Goal: Task Accomplishment & Management: Complete application form

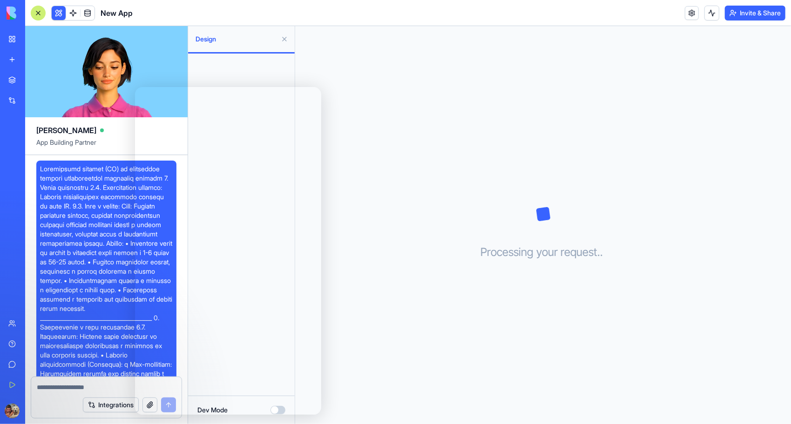
scroll to position [1132, 0]
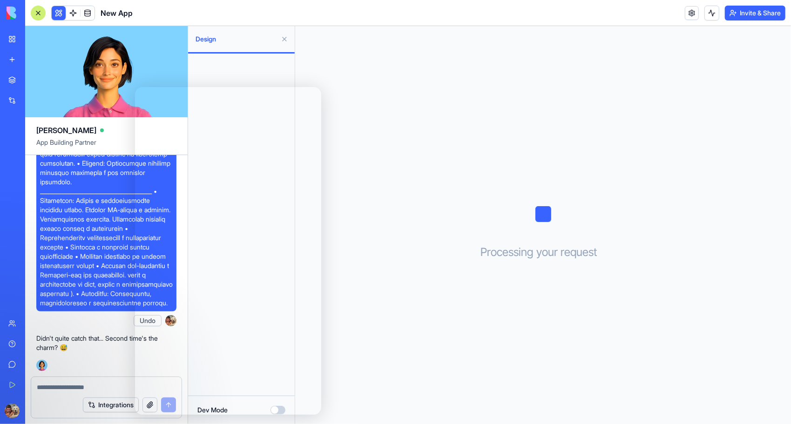
click at [461, 333] on div "Processing your request . . ." at bounding box center [543, 225] width 496 height 398
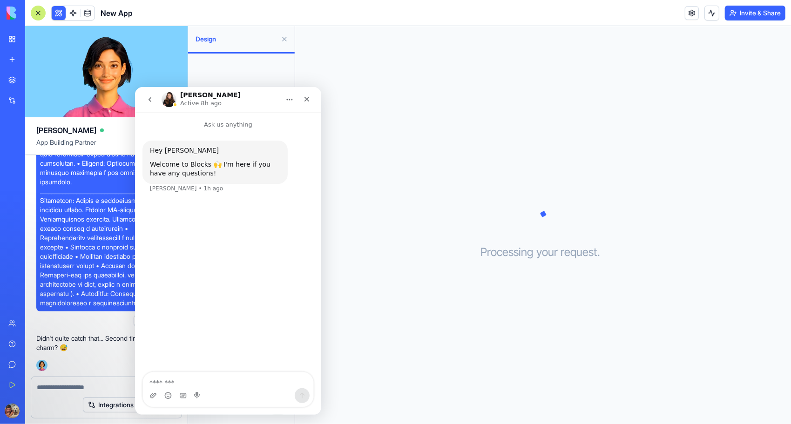
scroll to position [0, 0]
click at [151, 96] on icon "go back" at bounding box center [149, 98] width 7 height 7
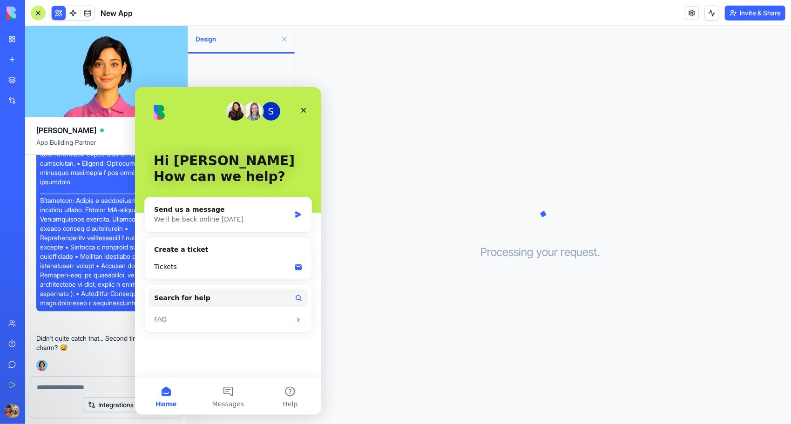
click at [386, 187] on div "Processing your request . . ." at bounding box center [543, 225] width 496 height 398
click at [397, 374] on div "Processing your request . . ." at bounding box center [543, 225] width 496 height 398
click at [302, 108] on icon "Close" at bounding box center [302, 109] width 7 height 7
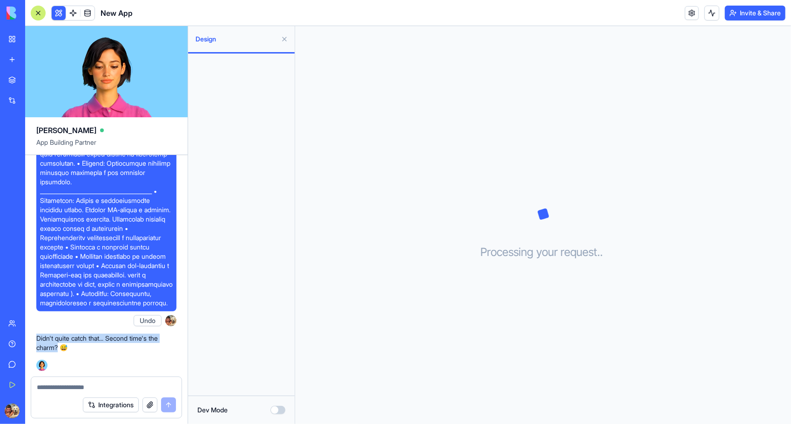
drag, startPoint x: 59, startPoint y: 348, endPoint x: 34, endPoint y: 340, distance: 26.8
copy p "Didn't quite catch that... Second time's the charm?"
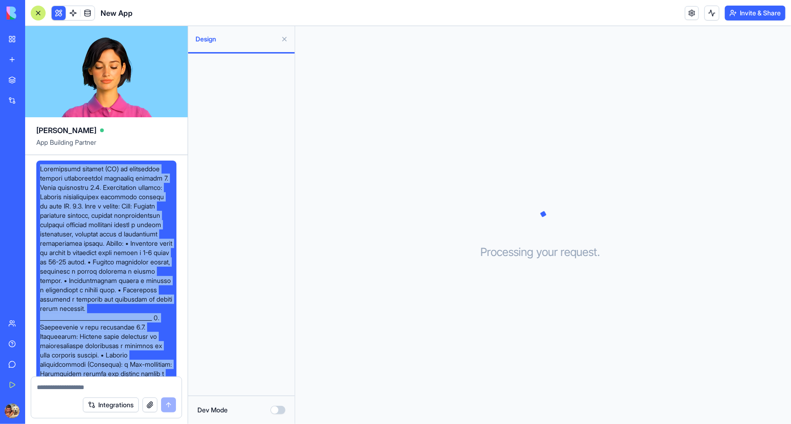
drag, startPoint x: 70, startPoint y: 303, endPoint x: 40, endPoint y: 169, distance: 137.0
copy span "Loremipsumd sitamet (CO) ad elitseddoe tempori utlaboreetdol magnaaliq enimadm …"
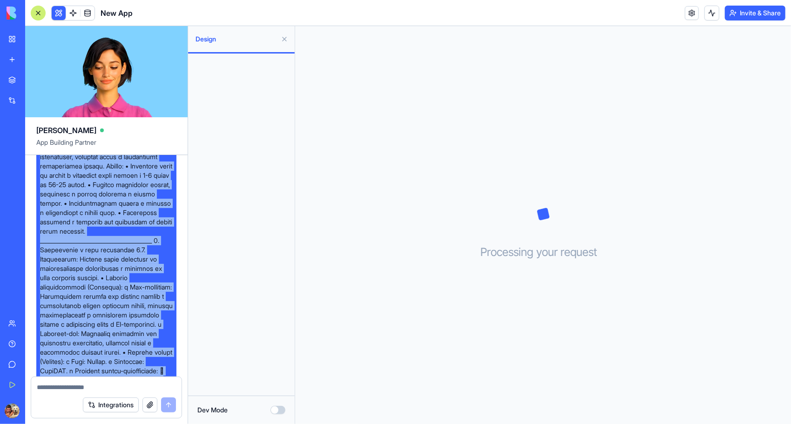
scroll to position [279, 0]
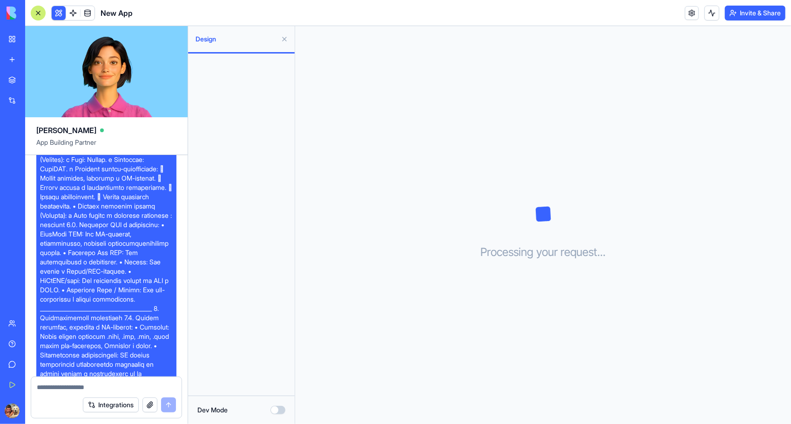
click at [102, 386] on textarea at bounding box center [106, 387] width 139 height 9
paste textarea "**********"
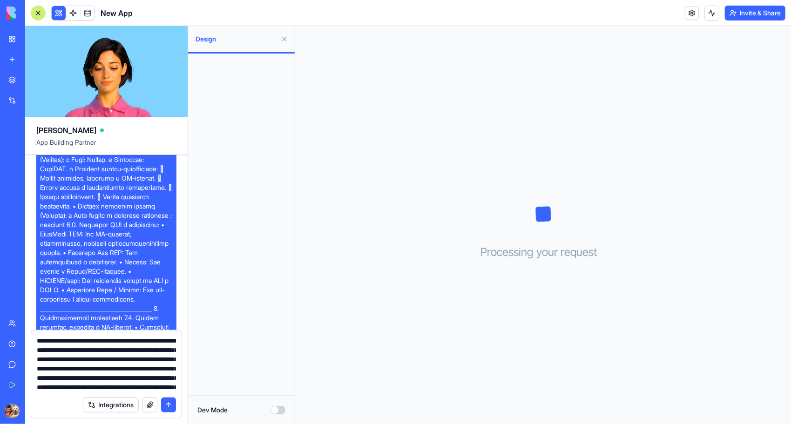
scroll to position [912, 0]
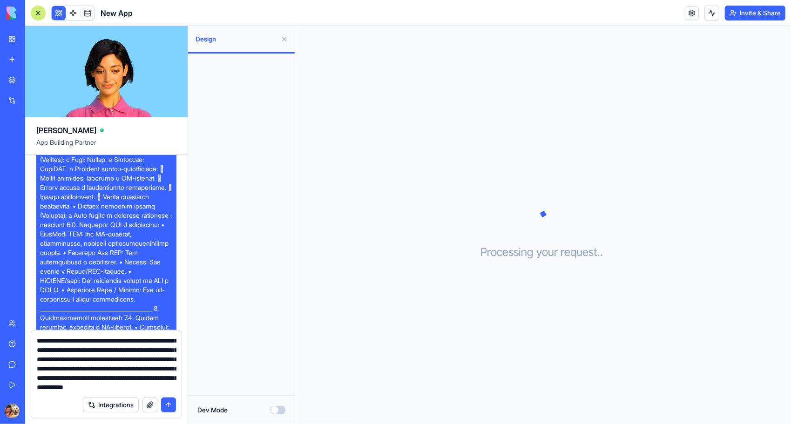
type textarea "**********"
click at [170, 407] on button "submit" at bounding box center [168, 405] width 15 height 15
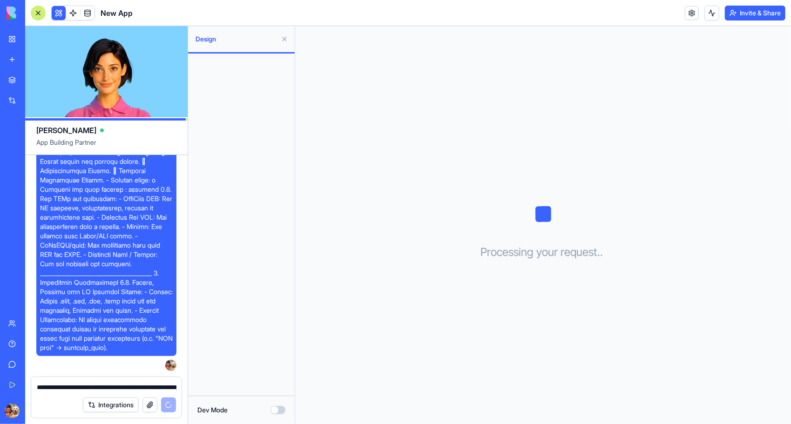
scroll to position [2309, 0]
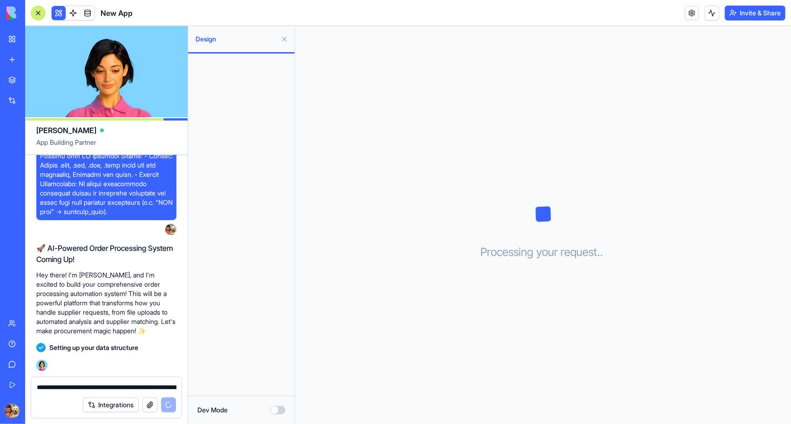
click at [210, 243] on div at bounding box center [241, 225] width 107 height 342
click at [231, 39] on span "Design" at bounding box center [236, 38] width 81 height 9
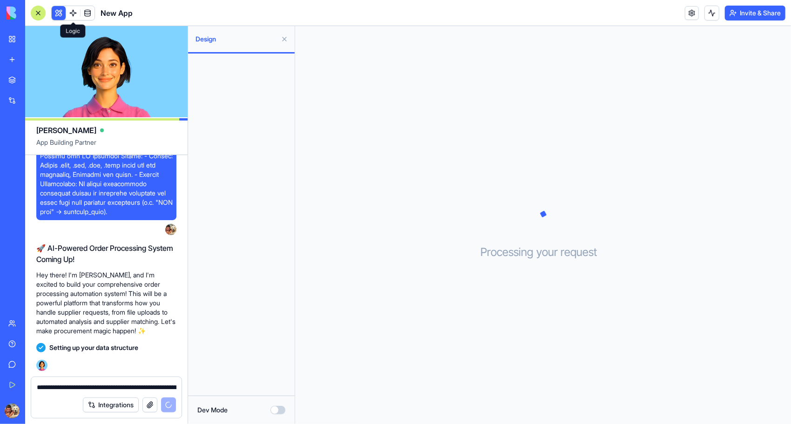
click at [75, 12] on span at bounding box center [88, 13] width 26 height 26
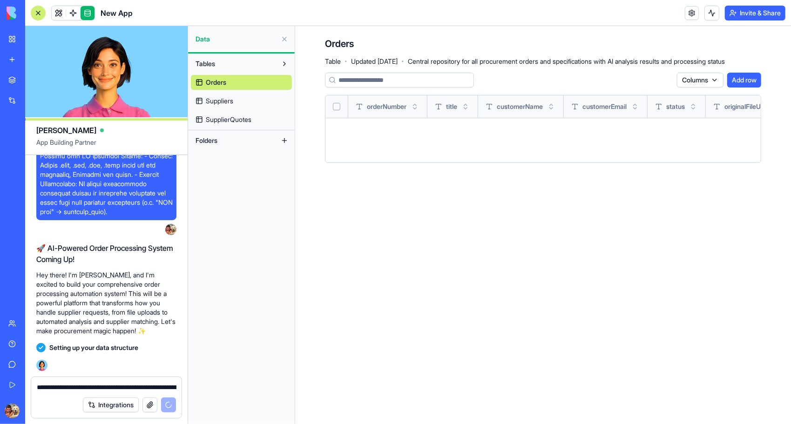
click at [217, 99] on span "Suppliers" at bounding box center [219, 100] width 27 height 9
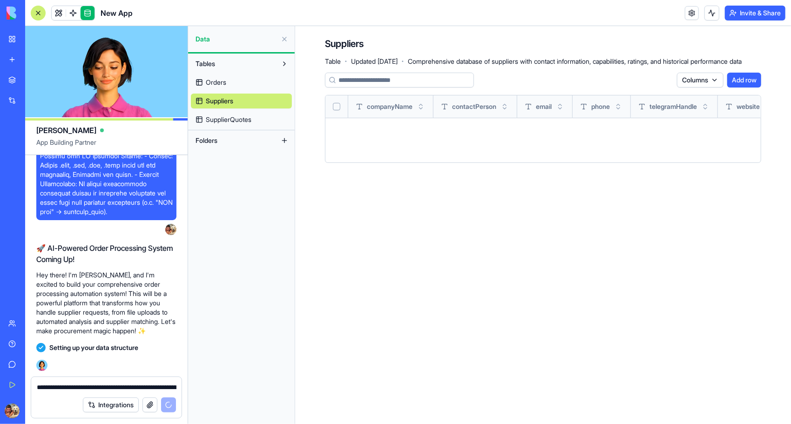
click at [227, 126] on link "SupplierQuotes" at bounding box center [241, 119] width 101 height 15
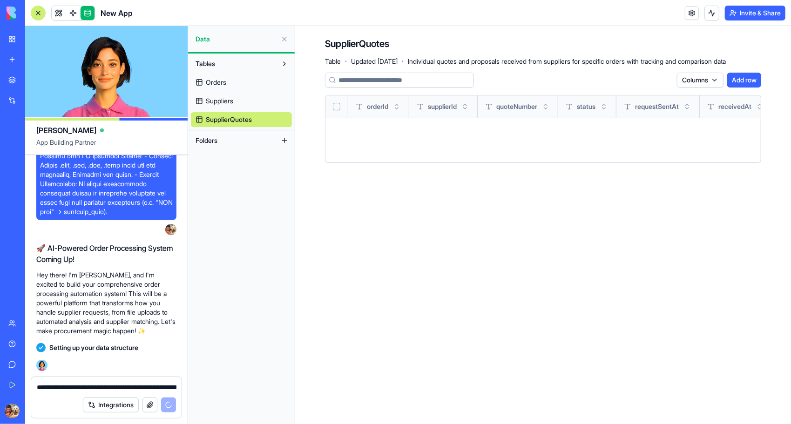
click at [227, 61] on button "Tables" at bounding box center [234, 63] width 86 height 15
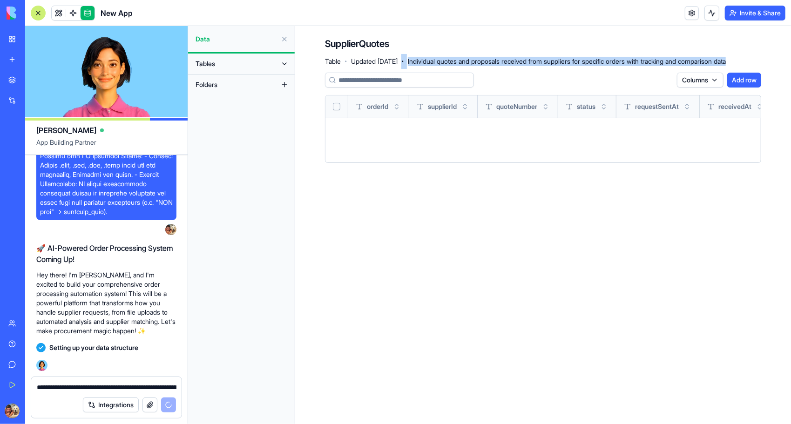
drag, startPoint x: 440, startPoint y: 65, endPoint x: 417, endPoint y: 51, distance: 26.4
click at [417, 51] on div "SupplierQuotes Table · Updated Oct 1, 2025 · Individual quotes and proposals re…" at bounding box center [525, 51] width 401 height 28
copy div "· Individual quotes and proposals received from suppliers for specific orders w…"
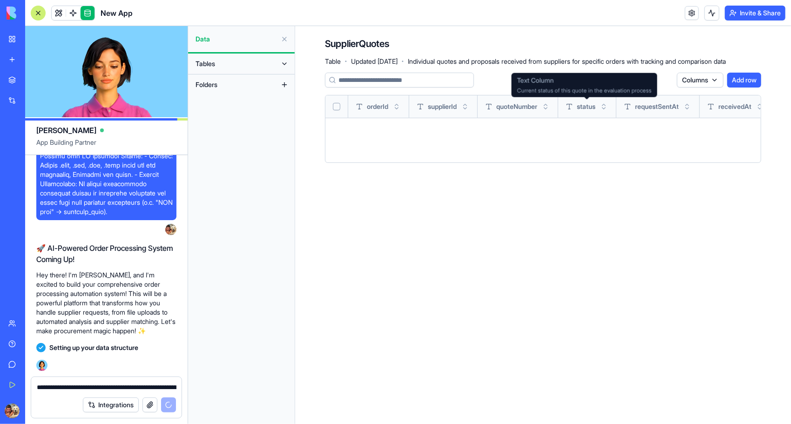
click at [596, 104] on span "status" at bounding box center [586, 106] width 19 height 9
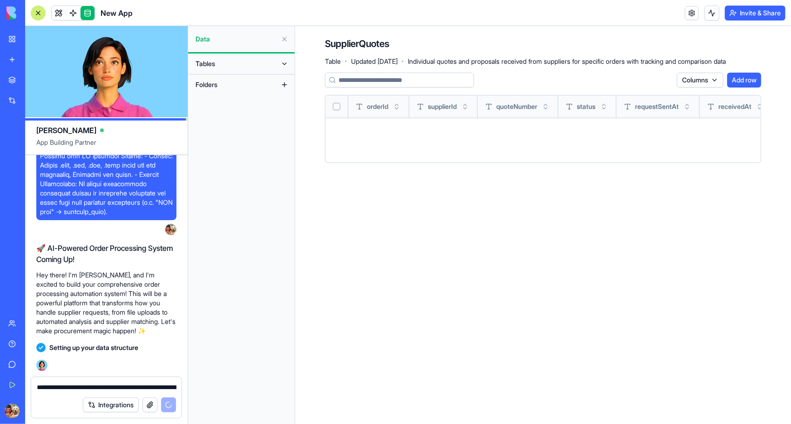
click at [609, 105] on button "Toggle sort" at bounding box center [603, 106] width 9 height 9
click at [609, 108] on button "Toggle sort" at bounding box center [603, 106] width 9 height 9
click at [74, 13] on link at bounding box center [73, 13] width 14 height 14
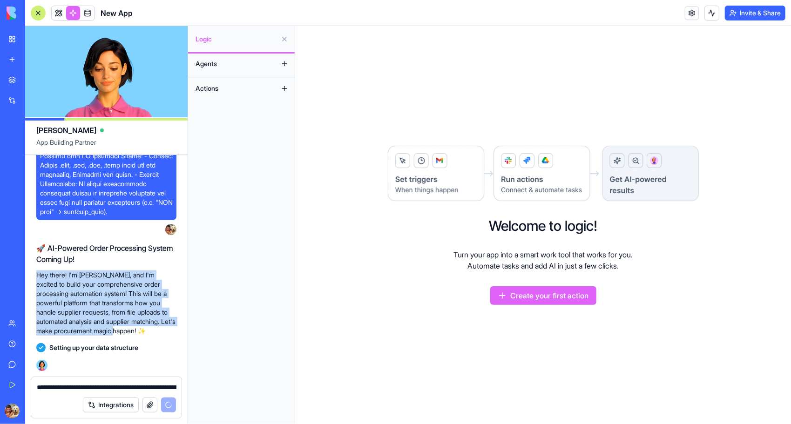
drag, startPoint x: 168, startPoint y: 330, endPoint x: 35, endPoint y: 269, distance: 146.1
click at [216, 65] on span "Agents" at bounding box center [206, 63] width 21 height 9
click at [59, 8] on link at bounding box center [59, 13] width 14 height 14
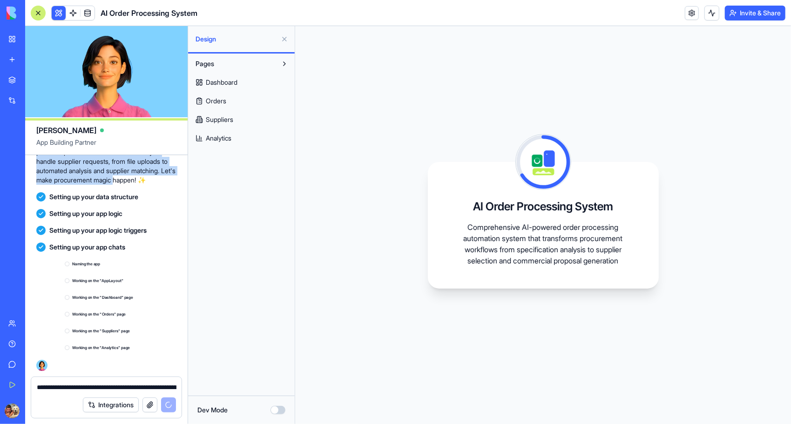
scroll to position [2460, 0]
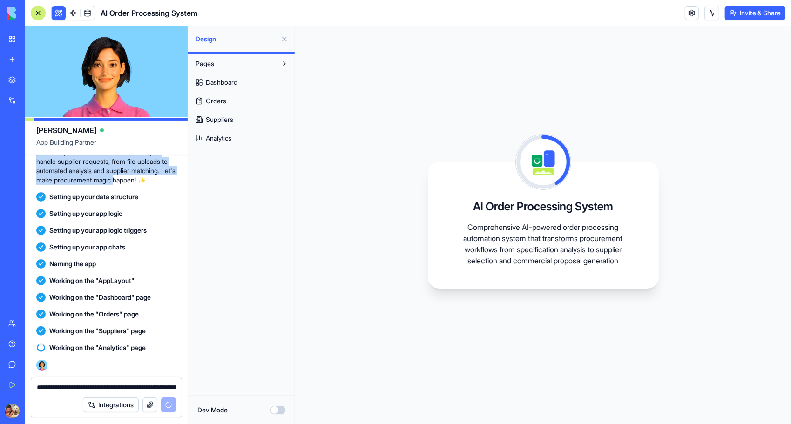
click at [229, 79] on span "Dashboard" at bounding box center [222, 82] width 32 height 9
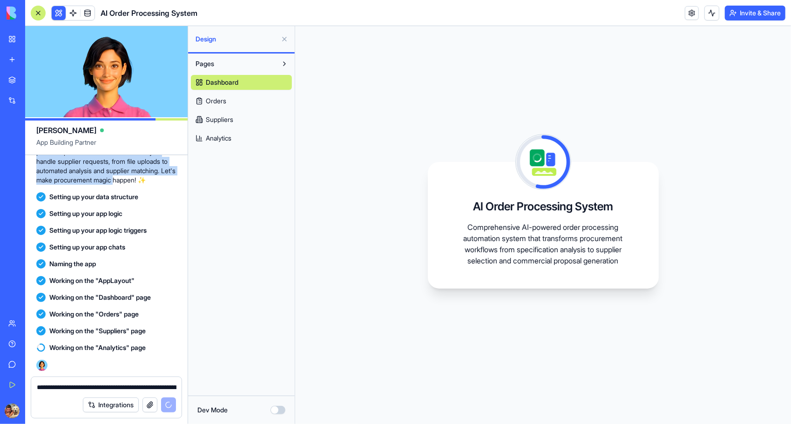
click at [227, 98] on link "Orders" at bounding box center [241, 101] width 101 height 15
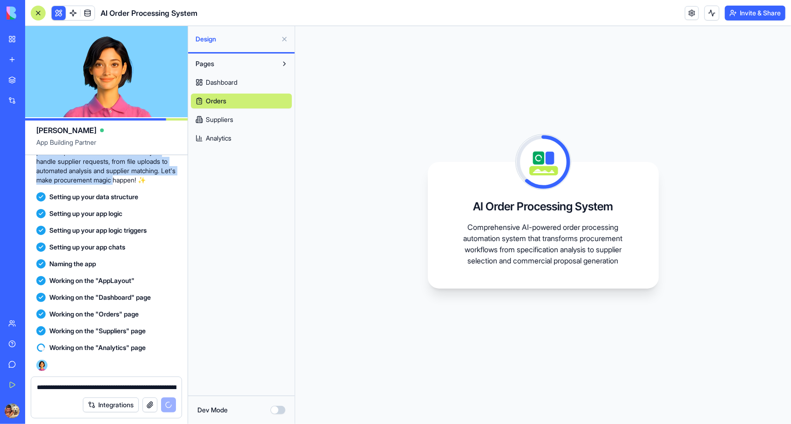
click at [219, 121] on span "Suppliers" at bounding box center [219, 119] width 27 height 9
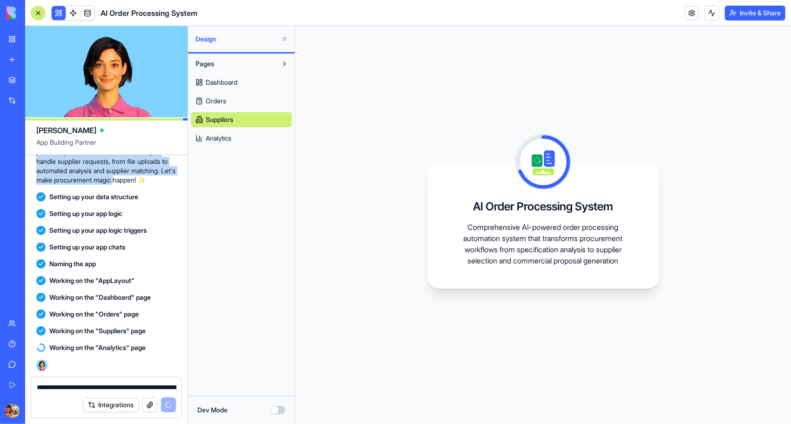
click at [229, 140] on span "Analytics" at bounding box center [219, 138] width 26 height 9
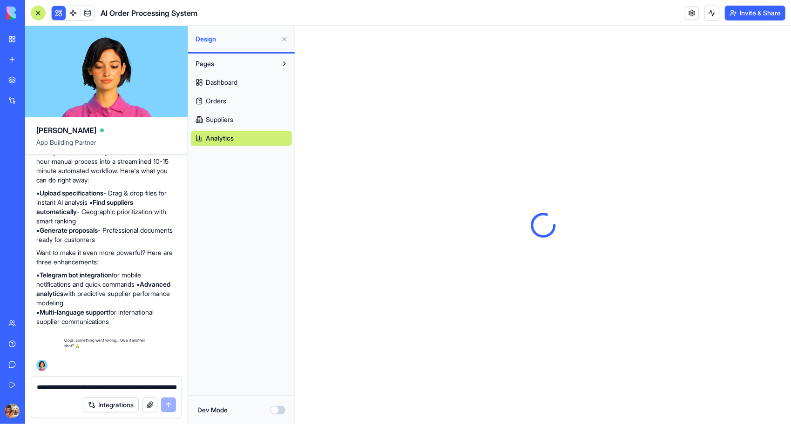
scroll to position [2712, 0]
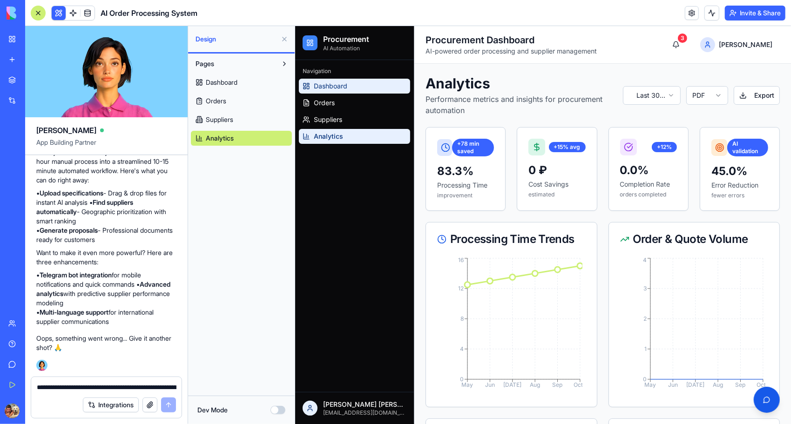
click at [328, 87] on span "Dashboard" at bounding box center [330, 85] width 34 height 9
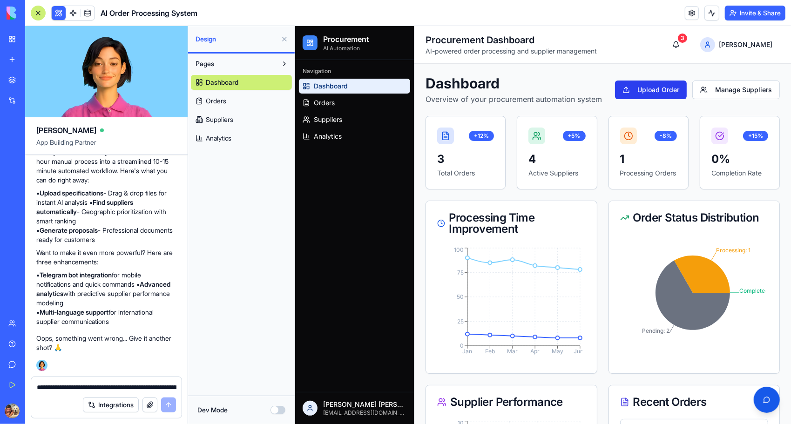
click at [654, 85] on button "Upload Order" at bounding box center [651, 89] width 72 height 19
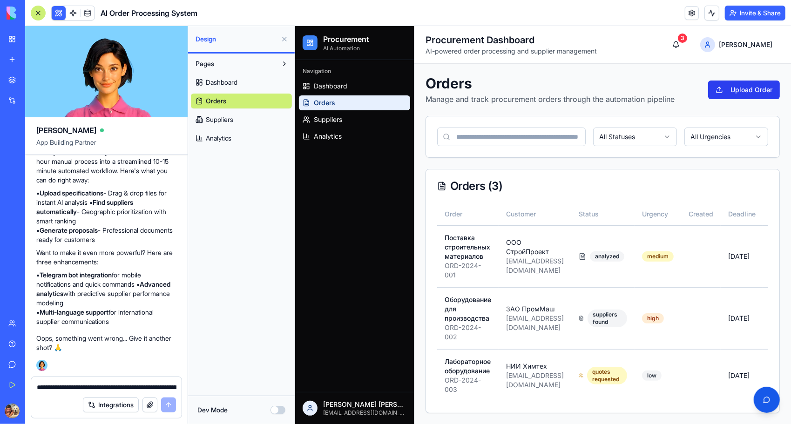
click at [734, 89] on button "Upload Order" at bounding box center [744, 89] width 72 height 19
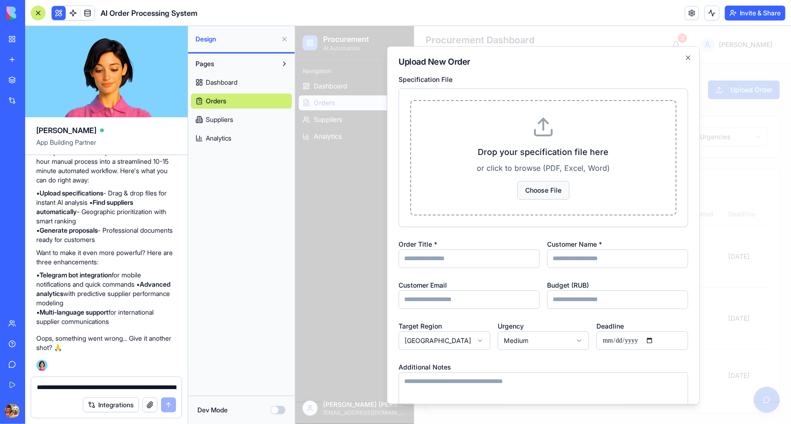
click at [553, 188] on button "Choose File" at bounding box center [543, 190] width 52 height 19
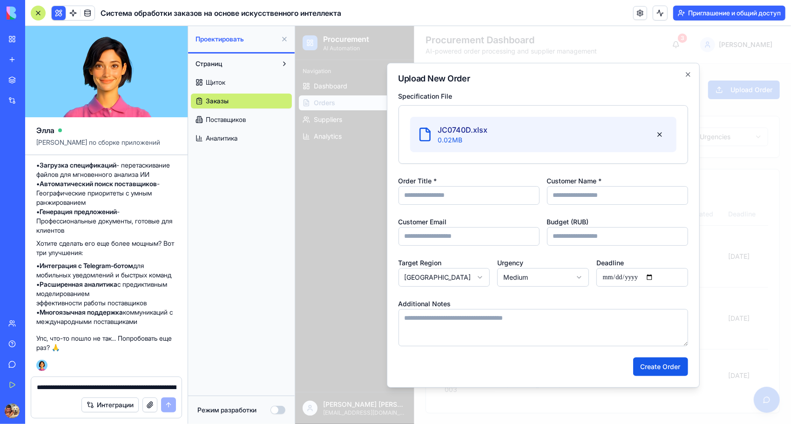
scroll to position [2730, 0]
click at [686, 74] on icon "button" at bounding box center [687, 73] width 7 height 7
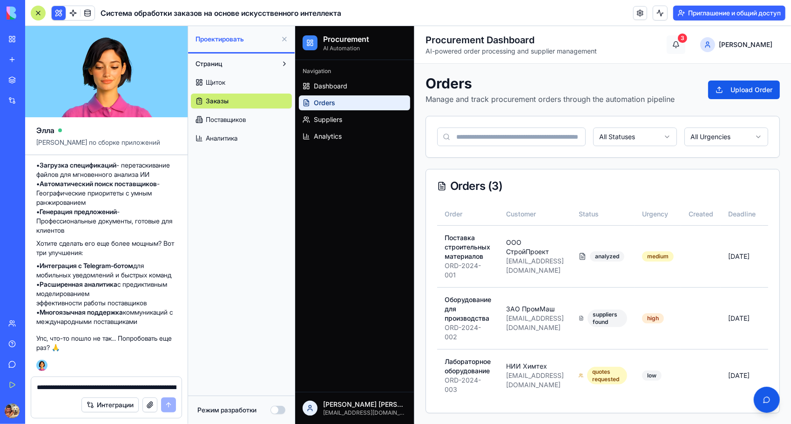
click at [685, 41] on button "3" at bounding box center [675, 44] width 19 height 19
click at [751, 44] on html "Procurement AI Automation Navigation Dashboard Orders Suppliers Analytics Олег …" at bounding box center [543, 225] width 496 height 399
click at [711, 78] on div "Settings" at bounding box center [728, 80] width 100 height 15
click at [756, 44] on html "Procurement AI Automation Navigation Dashboard Orders Suppliers Analytics Олег …" at bounding box center [543, 225] width 496 height 399
click at [703, 81] on div "Settings" at bounding box center [728, 80] width 100 height 15
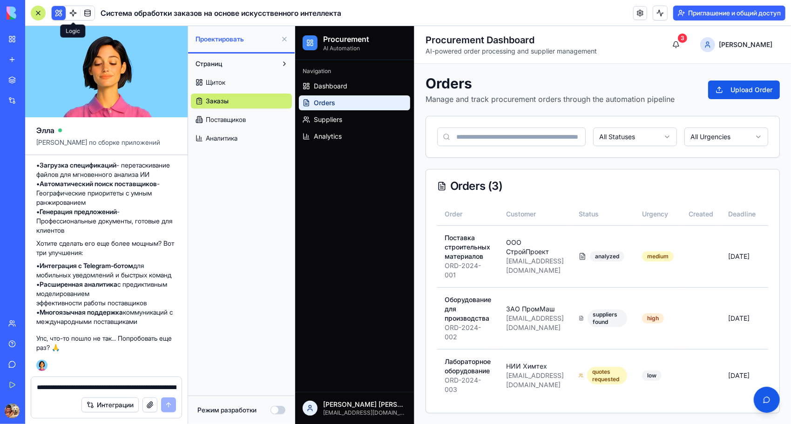
click at [73, 14] on span at bounding box center [73, 13] width 26 height 26
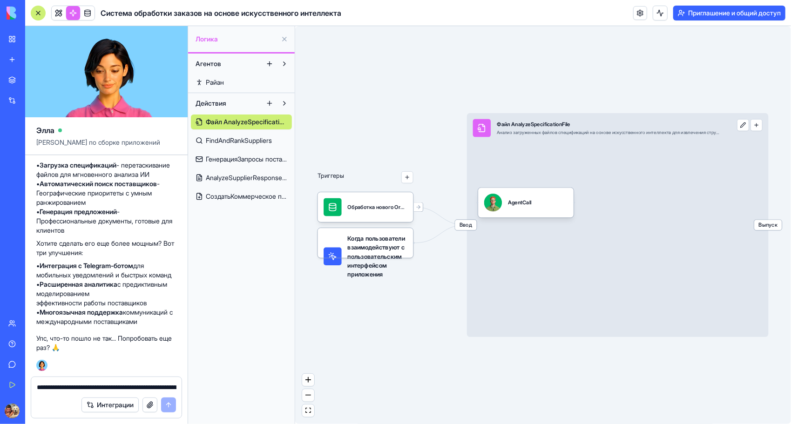
click at [222, 142] on span "FindAndRankSuppliers" at bounding box center [239, 140] width 66 height 9
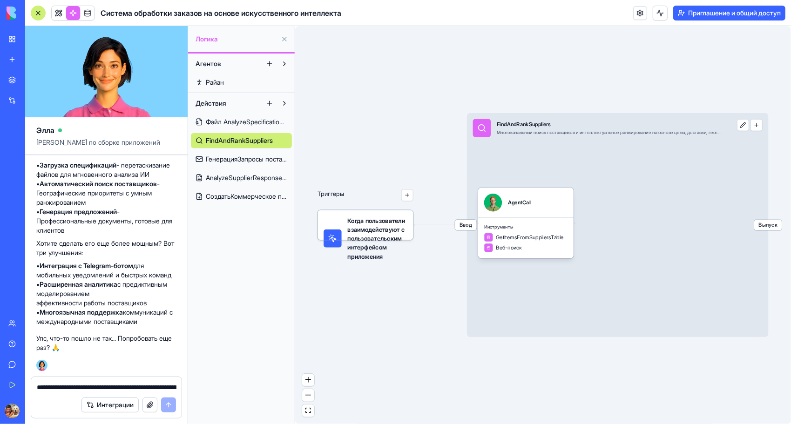
click at [237, 159] on span "ГенерацияЗапросы поставщиков" at bounding box center [246, 159] width 81 height 9
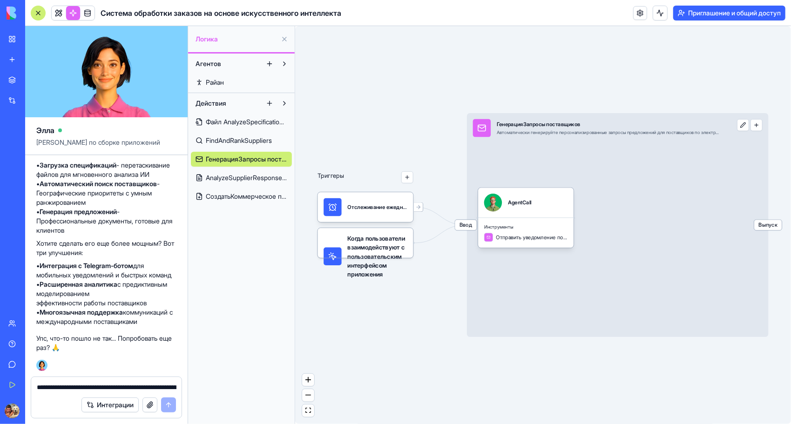
click at [238, 173] on span "AnalyzeSupplierResponse (АнализОтвет)" at bounding box center [246, 177] width 81 height 9
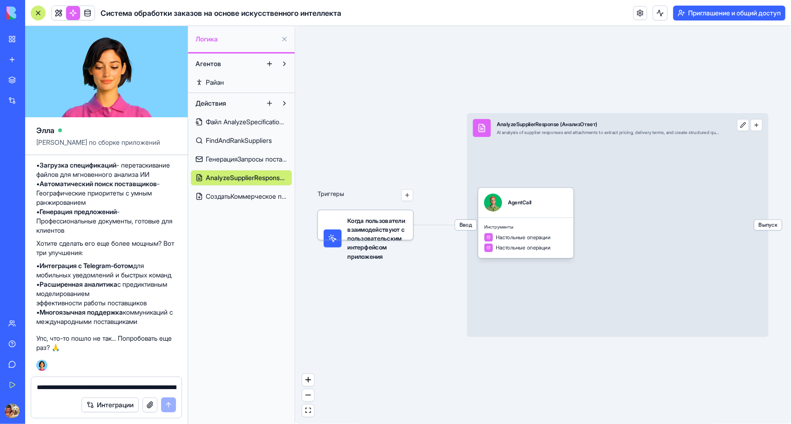
click at [228, 195] on span "СоздатьКоммерческое предложение" at bounding box center [246, 196] width 81 height 9
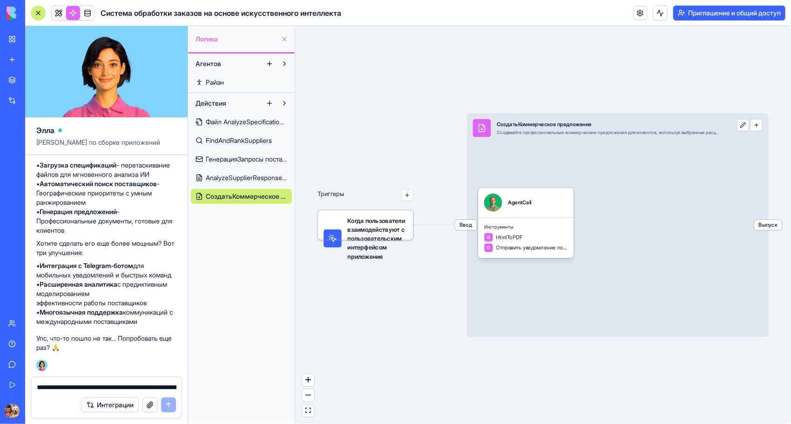
click at [217, 82] on span "Райан" at bounding box center [215, 82] width 18 height 9
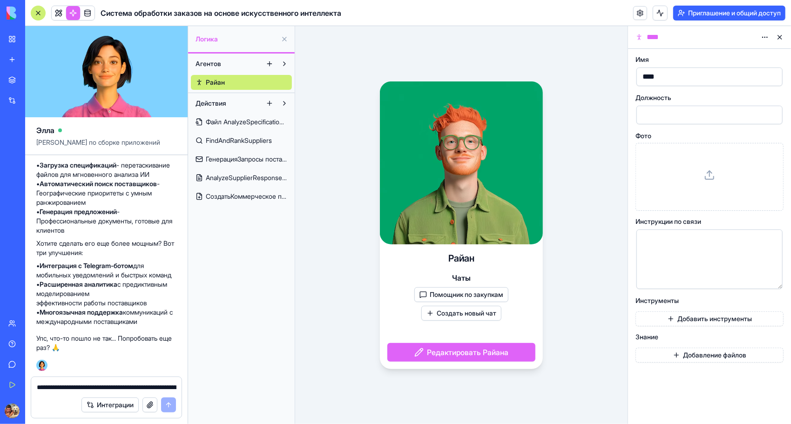
click at [215, 62] on span "Агентов" at bounding box center [209, 63] width 26 height 9
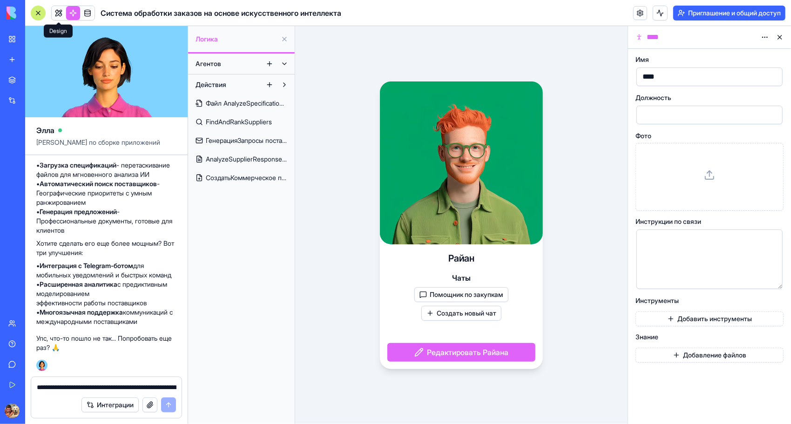
click at [56, 10] on link at bounding box center [59, 13] width 14 height 14
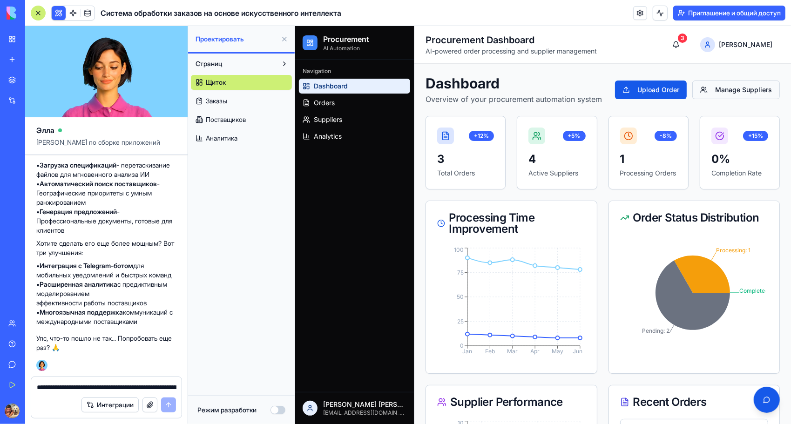
click at [712, 88] on button "Manage Suppliers" at bounding box center [736, 89] width 88 height 19
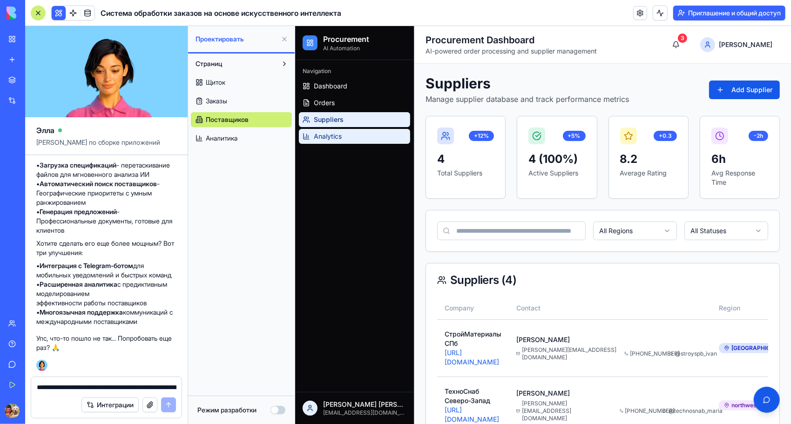
click at [331, 136] on span "Analytics" at bounding box center [327, 135] width 28 height 9
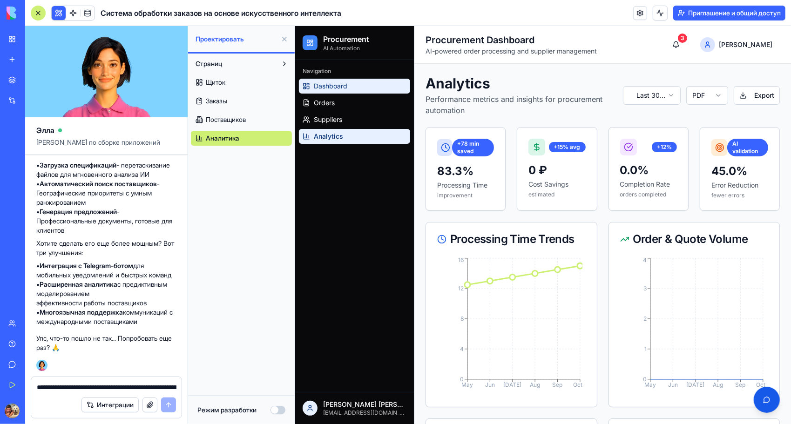
click at [336, 85] on span "Dashboard" at bounding box center [330, 85] width 34 height 9
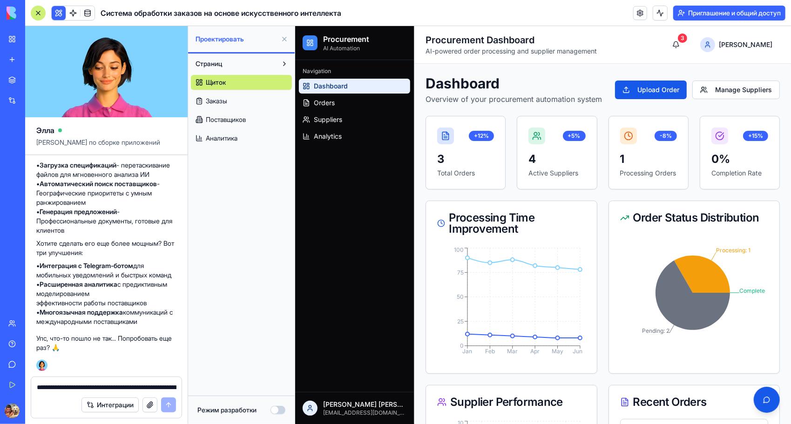
click at [229, 59] on button "Страниц" at bounding box center [234, 63] width 86 height 15
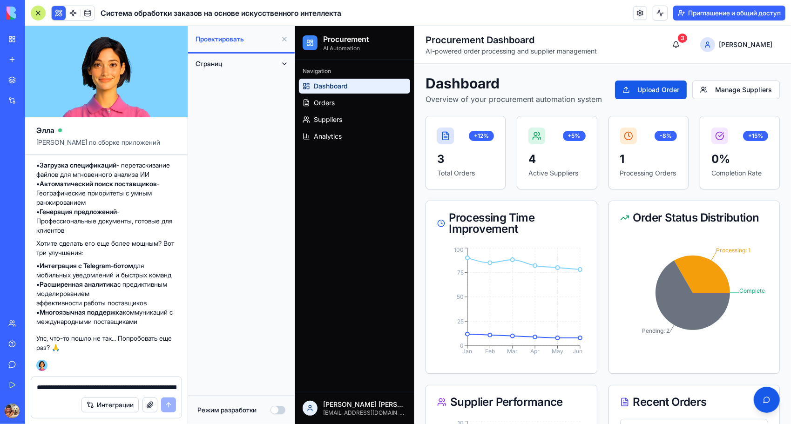
click at [274, 64] on button "Страниц" at bounding box center [234, 63] width 86 height 15
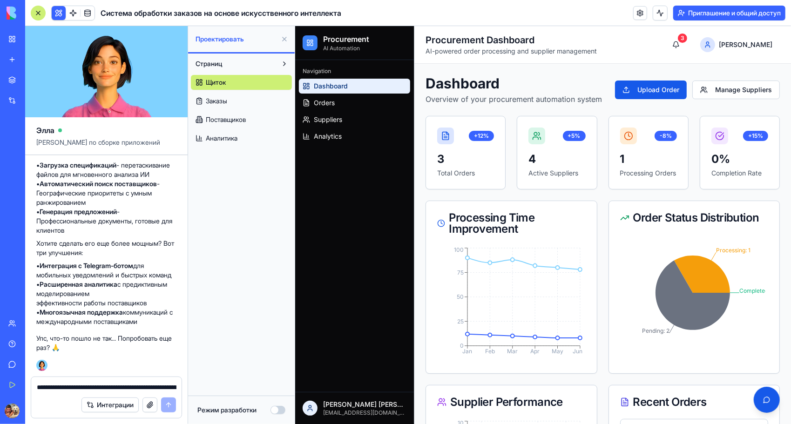
click at [102, 404] on font "Интеграции" at bounding box center [115, 404] width 37 height 9
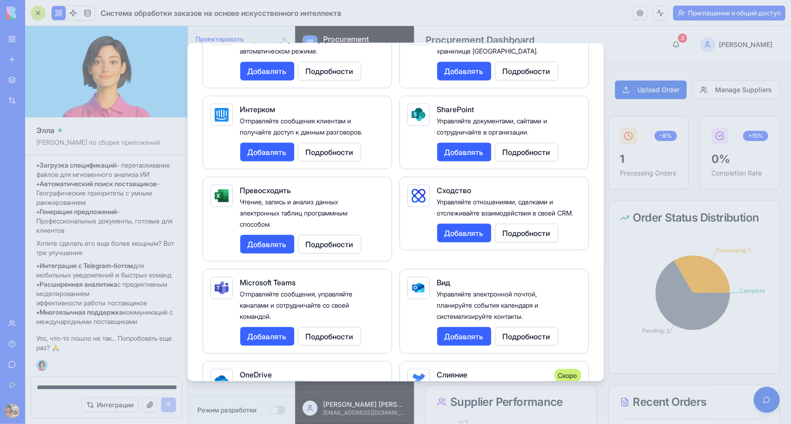
scroll to position [885, 0]
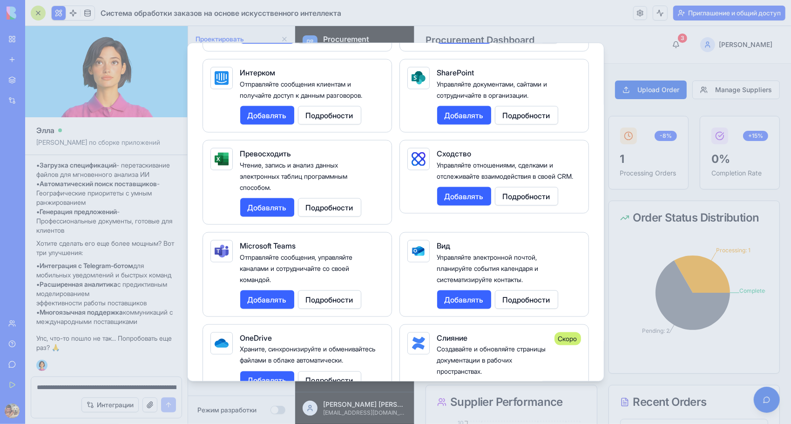
click at [280, 202] on button "Добавлять" at bounding box center [267, 207] width 54 height 19
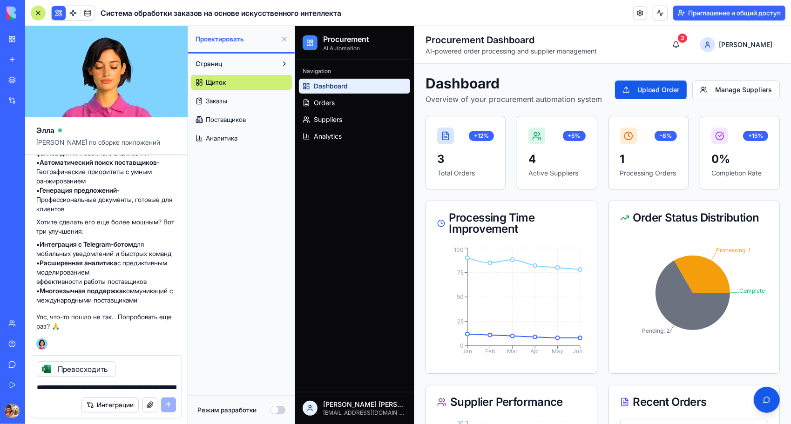
click at [47, 368] on icon at bounding box center [46, 369] width 7 height 7
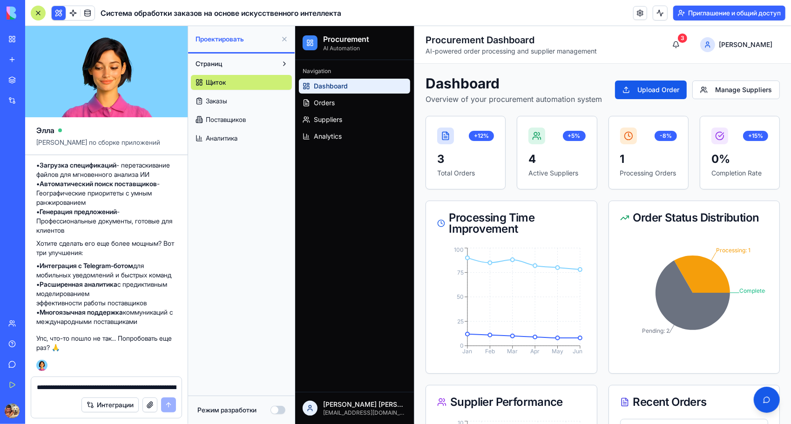
click at [102, 405] on font "Интеграции" at bounding box center [115, 404] width 37 height 9
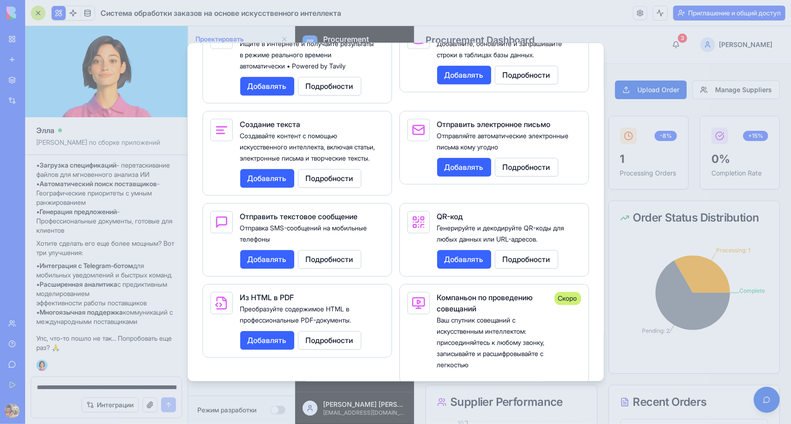
scroll to position [1444, 0]
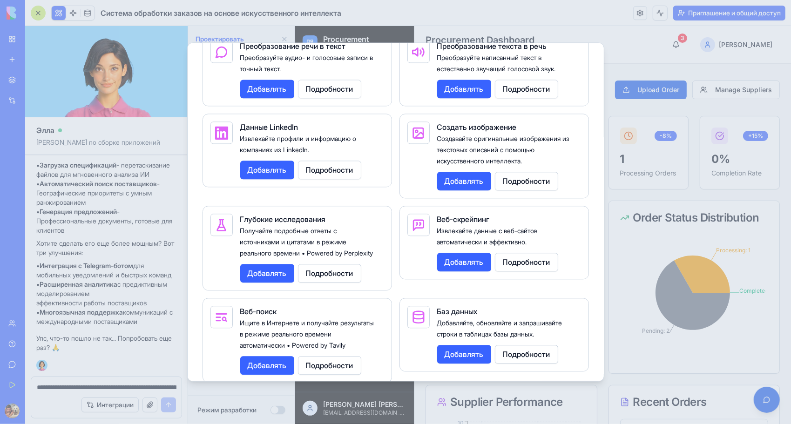
click at [635, 41] on div at bounding box center [395, 212] width 791 height 424
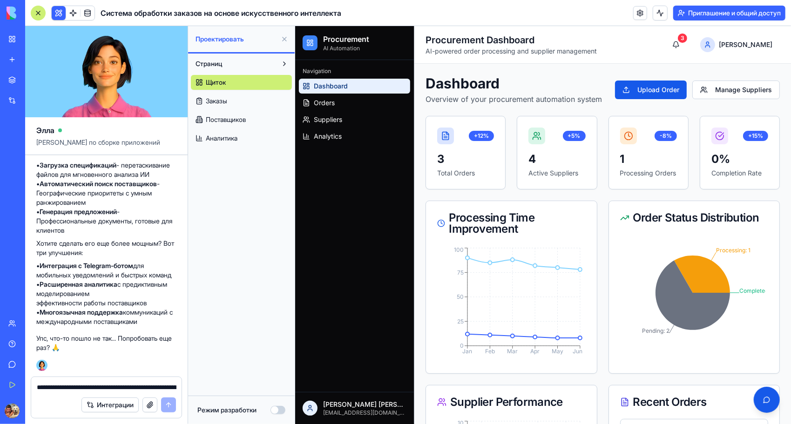
click at [218, 96] on span "Заказы" at bounding box center [216, 100] width 21 height 9
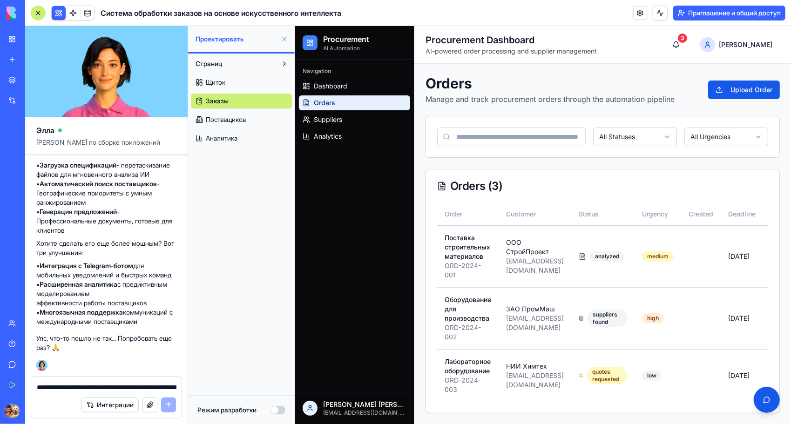
click at [224, 81] on span "Щиток" at bounding box center [216, 82] width 20 height 9
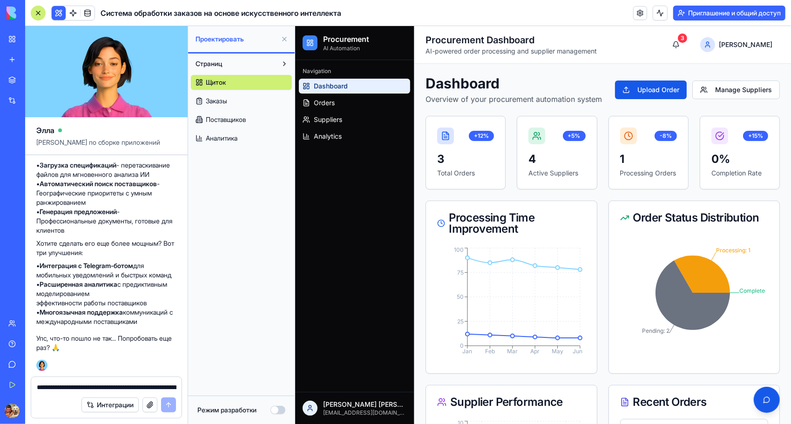
click at [114, 380] on div at bounding box center [106, 384] width 150 height 15
click at [118, 386] on textarea at bounding box center [107, 387] width 140 height 9
click at [117, 386] on textarea "**********" at bounding box center [107, 387] width 140 height 9
drag, startPoint x: 174, startPoint y: 390, endPoint x: -2, endPoint y: 366, distance: 177.6
click at [0, 366] on html "БЕТА-ВЕРСИЯ Мое рабочее место Новое приложение Рынок Интеграции Недавний Новое …" at bounding box center [395, 212] width 791 height 424
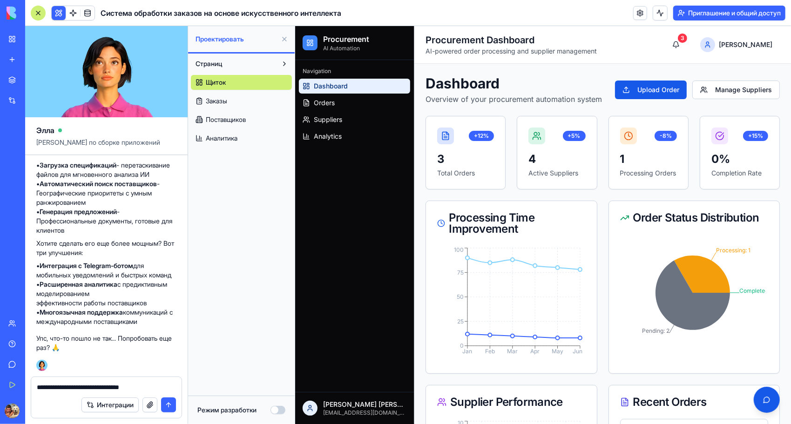
click at [173, 389] on textarea "**********" at bounding box center [107, 387] width 140 height 9
drag, startPoint x: 174, startPoint y: 389, endPoint x: 20, endPoint y: 375, distance: 153.8
click at [20, 375] on div "БЕТА-ВЕРСИЯ Мое рабочее место Новое приложение Рынок Интеграции Недавний Новое …" at bounding box center [395, 212] width 791 height 424
click at [93, 390] on textarea "**********" at bounding box center [107, 387] width 140 height 9
click at [169, 390] on textarea "**********" at bounding box center [107, 387] width 140 height 9
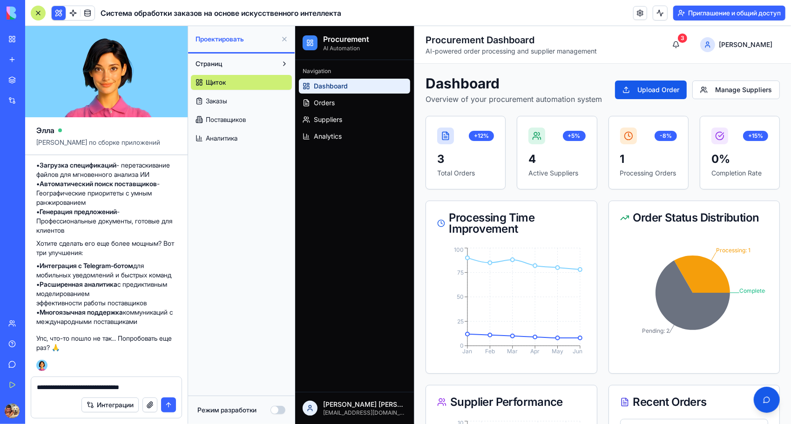
drag, startPoint x: 173, startPoint y: 388, endPoint x: 34, endPoint y: 386, distance: 139.7
click at [34, 386] on div "**********" at bounding box center [106, 384] width 150 height 15
click at [99, 316] on strong "Многоязычная поддержка" at bounding box center [81, 312] width 83 height 8
drag, startPoint x: 169, startPoint y: 389, endPoint x: 22, endPoint y: 373, distance: 147.5
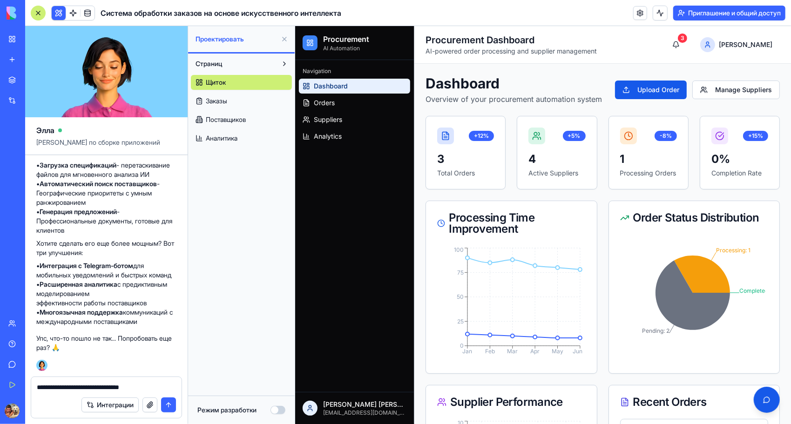
click at [22, 373] on div "БЕТА-ВЕРСИЯ Мое рабочее место Новое приложение Рынок Интеграции Недавний Новое …" at bounding box center [395, 212] width 791 height 424
click at [164, 381] on div "**********" at bounding box center [106, 384] width 150 height 15
drag, startPoint x: 171, startPoint y: 388, endPoint x: 39, endPoint y: 387, distance: 132.7
click at [39, 387] on textarea "**********" at bounding box center [107, 387] width 140 height 9
paste textarea "**********"
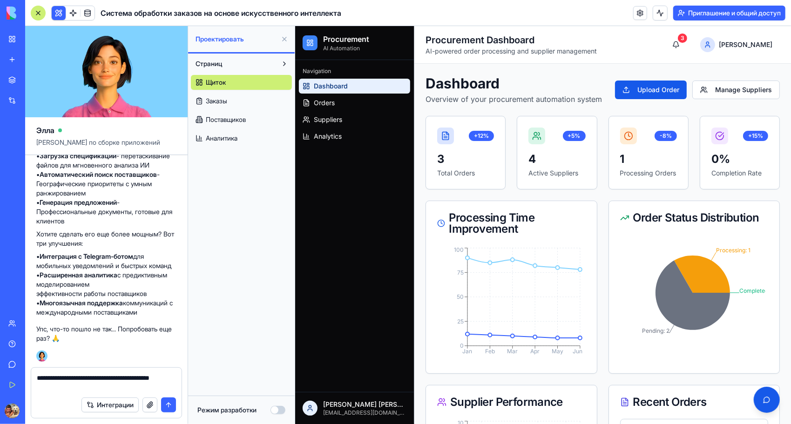
type textarea "**********"
click at [168, 408] on button "submit" at bounding box center [168, 405] width 15 height 15
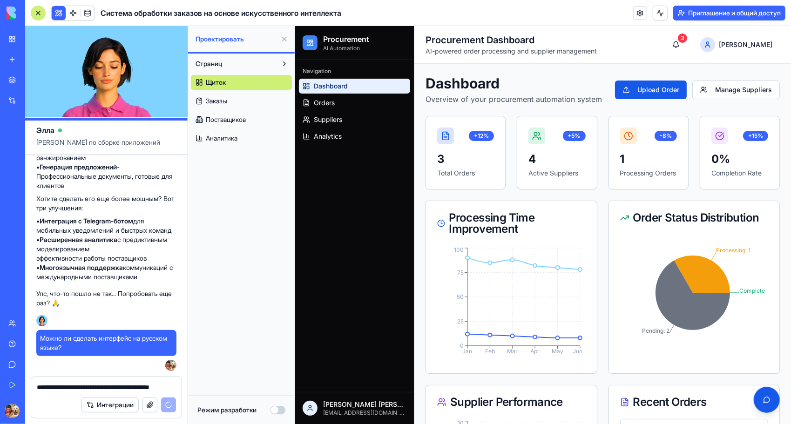
click at [135, 343] on span "Можно ли сделать интерфейс на русском языке?" at bounding box center [106, 343] width 133 height 19
drag, startPoint x: 90, startPoint y: 349, endPoint x: 31, endPoint y: 337, distance: 60.8
copy span "Можно ли сделать интерфейс на русском языке?"
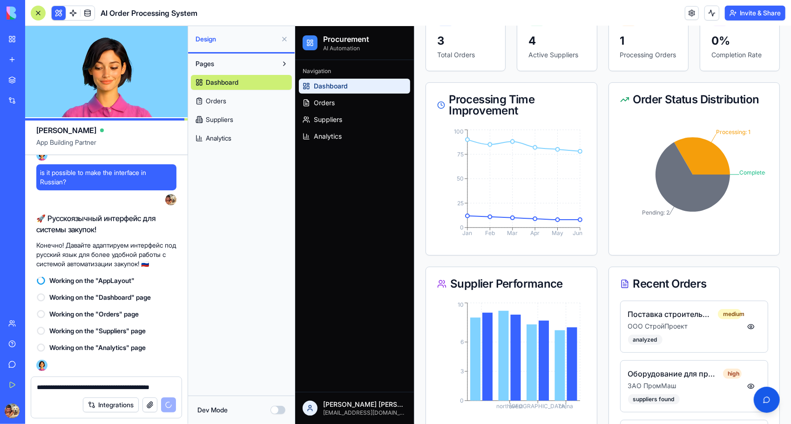
scroll to position [289, 0]
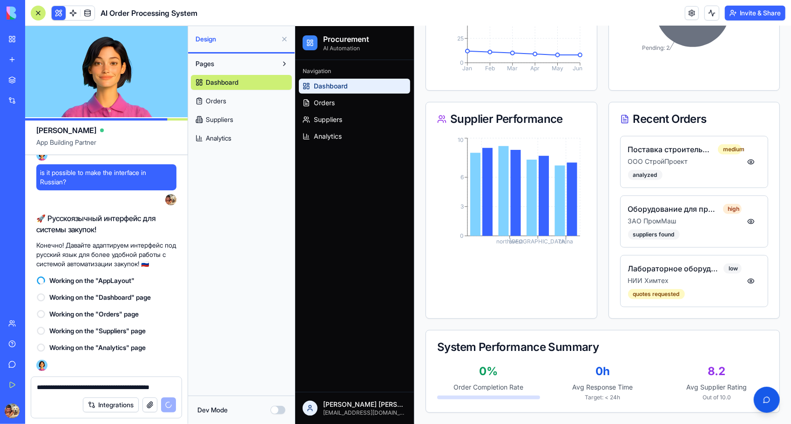
drag, startPoint x: 787, startPoint y: 133, endPoint x: 505, endPoint y: 363, distance: 364.7
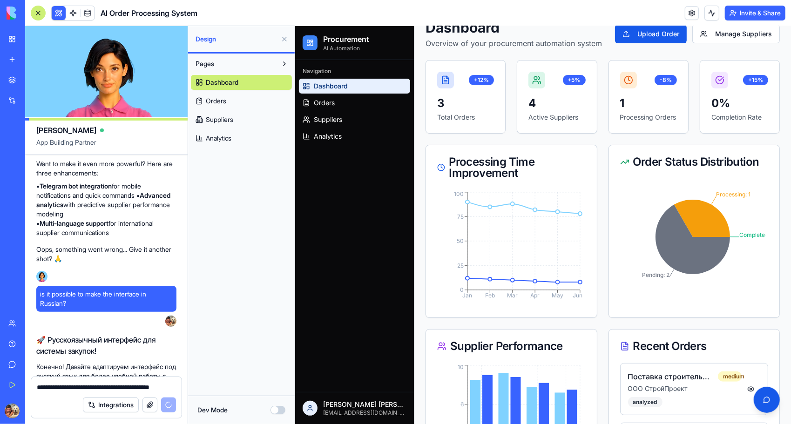
scroll to position [0, 0]
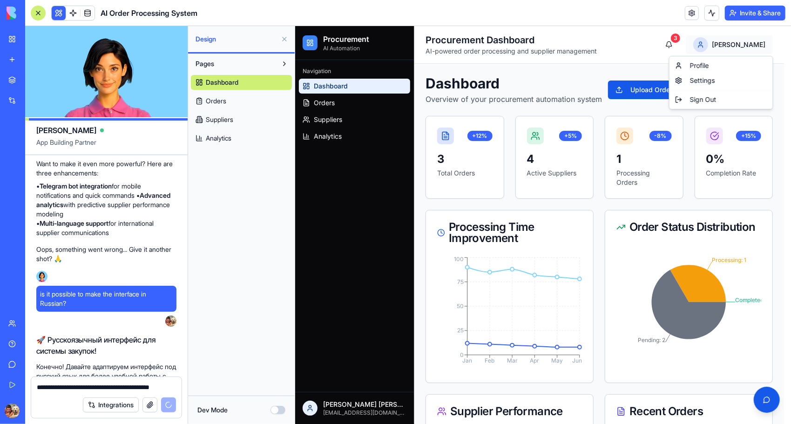
click at [743, 46] on html "Procurement AI Automation Navigation Dashboard Orders Suppliers Analytics Олег …" at bounding box center [543, 371] width 496 height 691
click at [697, 64] on div "Profile" at bounding box center [721, 65] width 100 height 15
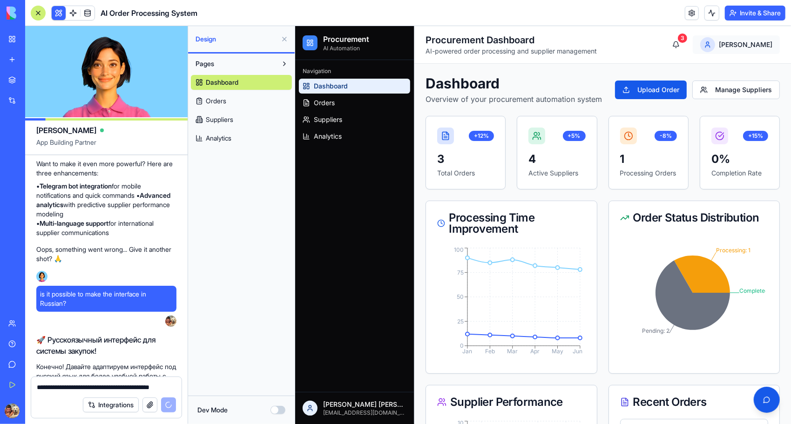
click at [755, 41] on html "Procurement AI Automation Navigation Dashboard Orders Suppliers Analytics Олег …" at bounding box center [543, 366] width 496 height 681
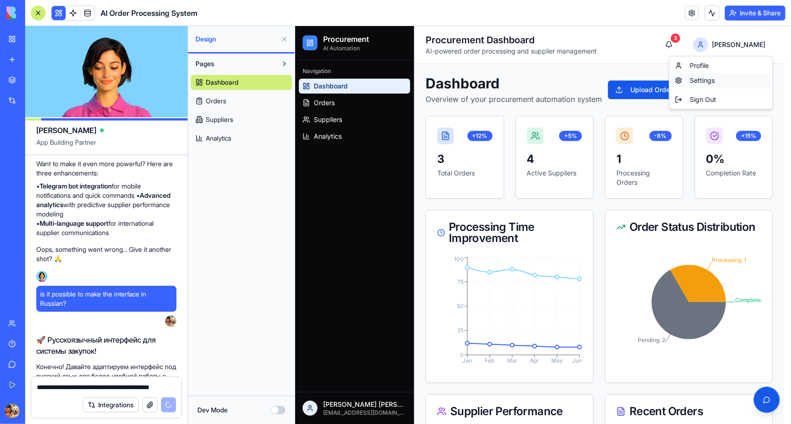
click at [694, 79] on div "Settings" at bounding box center [721, 80] width 100 height 15
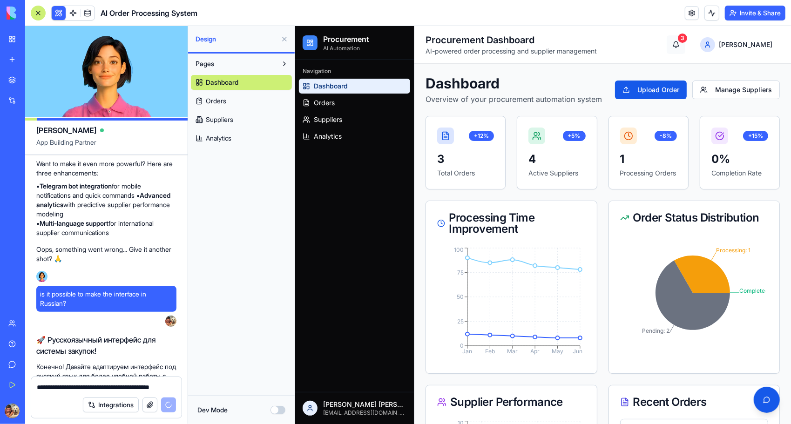
click at [685, 45] on button "3" at bounding box center [675, 44] width 19 height 19
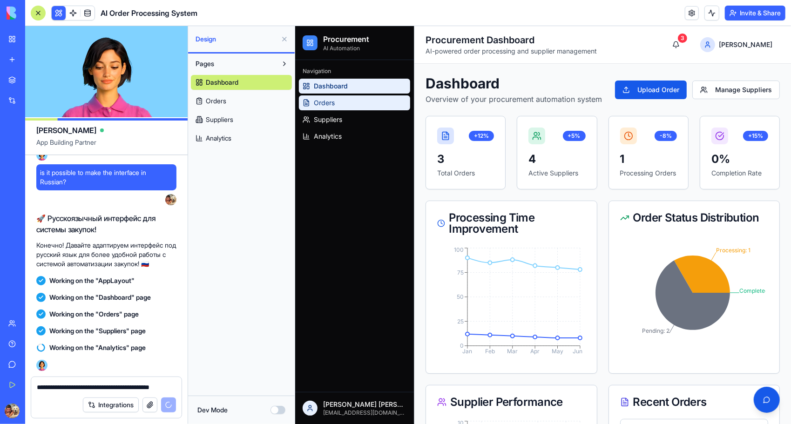
click at [335, 100] on link "Orders" at bounding box center [353, 102] width 111 height 15
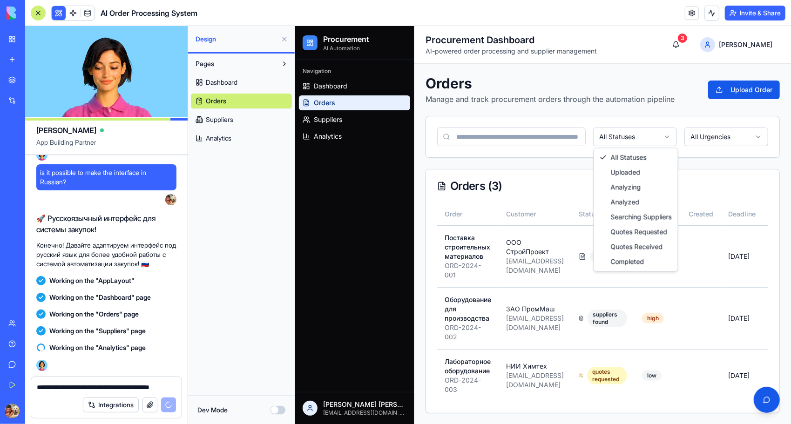
click at [669, 135] on html "Procurement AI Automation Navigation Dashboard Orders Suppliers Analytics Олег …" at bounding box center [543, 225] width 496 height 399
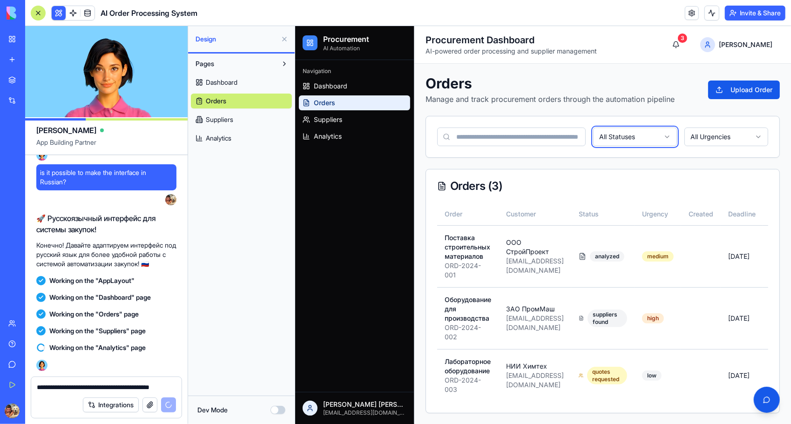
click at [667, 133] on html "Procurement AI Automation Navigation Dashboard Orders Suppliers Analytics Олег …" at bounding box center [543, 225] width 496 height 399
click at [728, 137] on html "Procurement AI Automation Navigation Dashboard Orders Suppliers Analytics Олег …" at bounding box center [543, 225] width 496 height 399
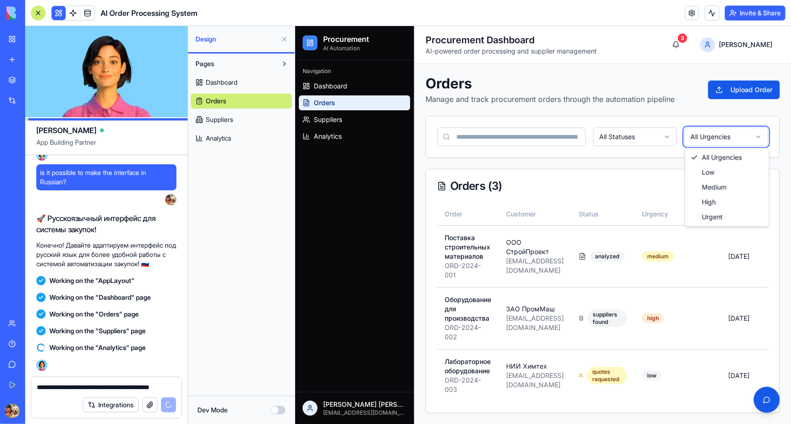
click at [728, 138] on html "Procurement AI Automation Navigation Dashboard Orders Suppliers Analytics Олег …" at bounding box center [543, 225] width 496 height 399
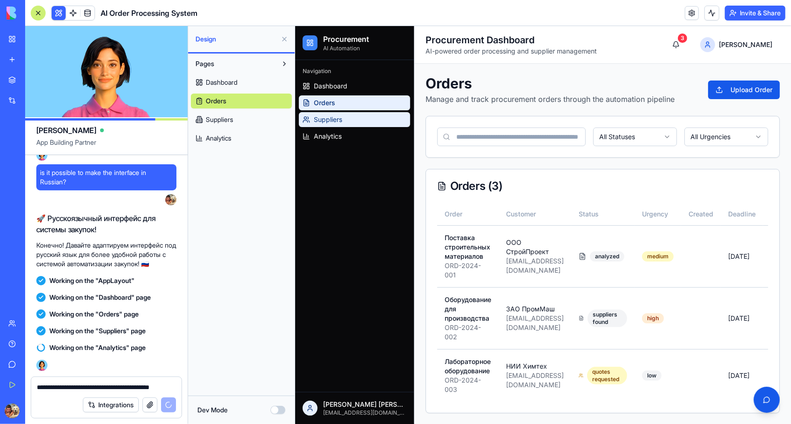
click at [351, 117] on link "Suppliers" at bounding box center [353, 119] width 111 height 15
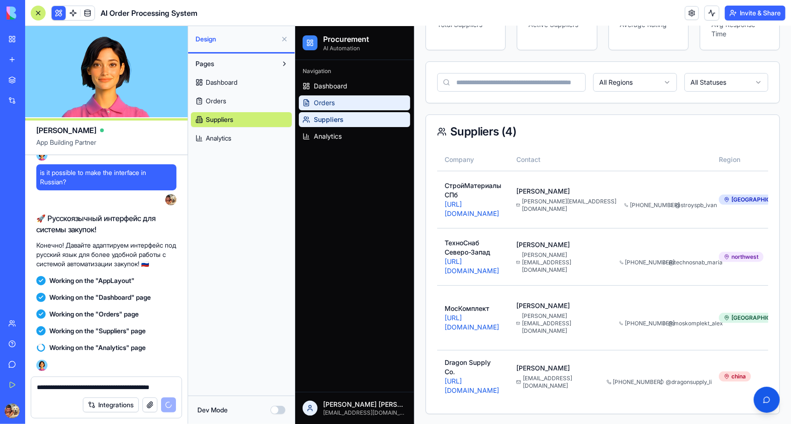
click at [331, 103] on span "Orders" at bounding box center [323, 102] width 21 height 9
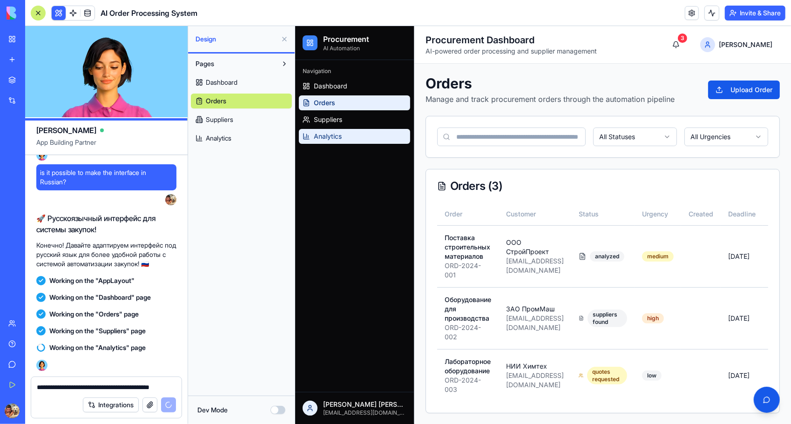
click at [335, 134] on span "Analytics" at bounding box center [327, 135] width 28 height 9
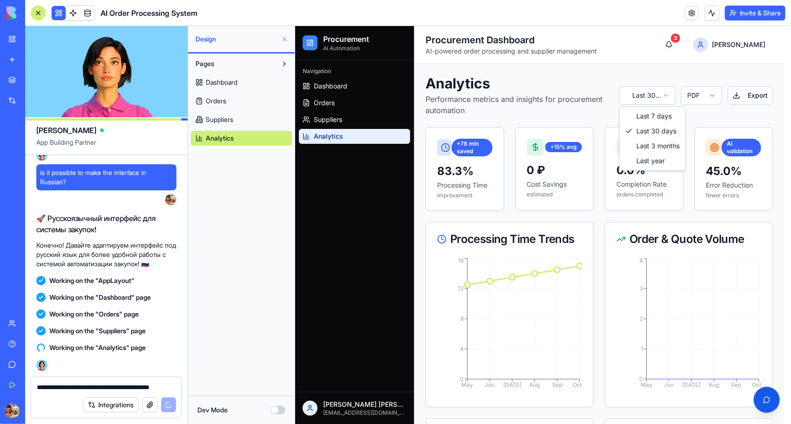
click at [667, 93] on html "Procurement AI Automation Navigation Dashboard Orders Suppliers Analytics Олег …" at bounding box center [543, 400] width 496 height 748
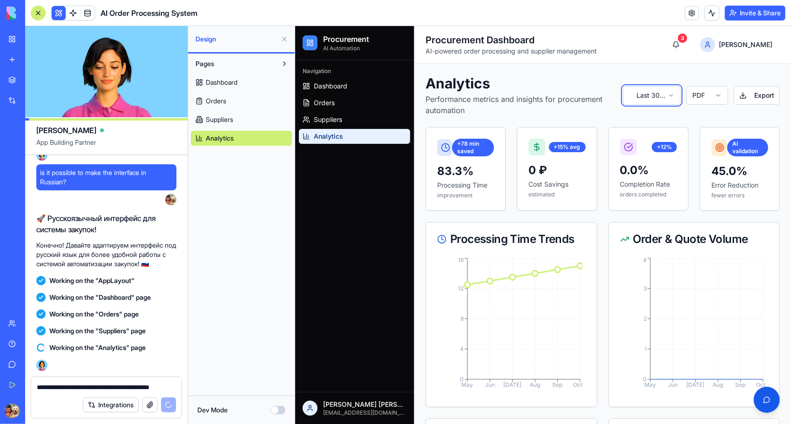
click at [667, 93] on html "Procurement AI Automation Navigation Dashboard Orders Suppliers Analytics Олег …" at bounding box center [543, 400] width 496 height 748
drag, startPoint x: 787, startPoint y: 74, endPoint x: 1085, endPoint y: 54, distance: 299.2
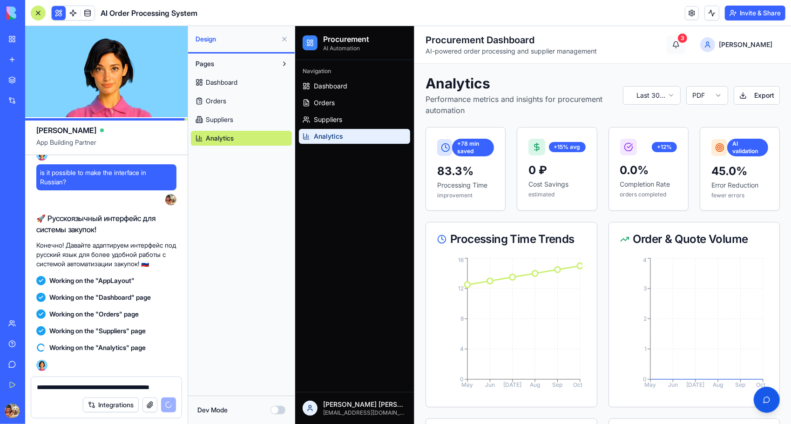
click at [685, 42] on button "3" at bounding box center [675, 44] width 19 height 19
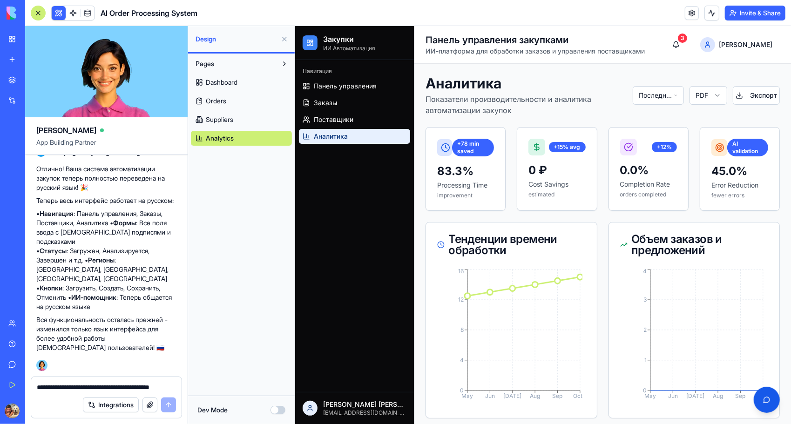
scroll to position [3144, 0]
click at [78, 391] on textarea "**********" at bounding box center [107, 387] width 140 height 9
click at [100, 407] on font "Integrations" at bounding box center [115, 404] width 35 height 9
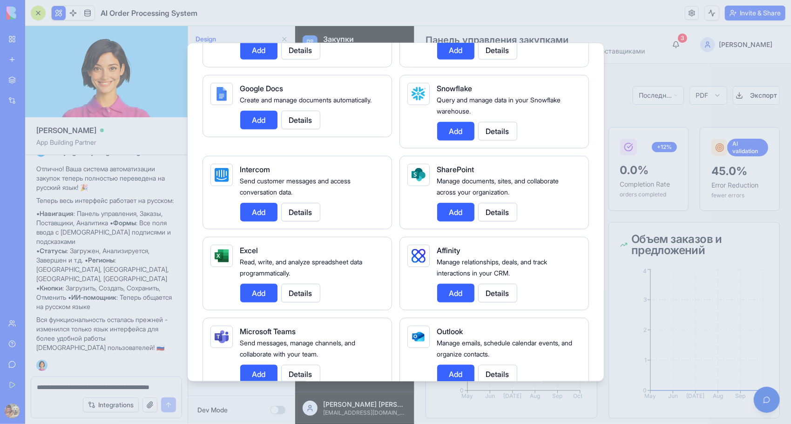
scroll to position [792, 0]
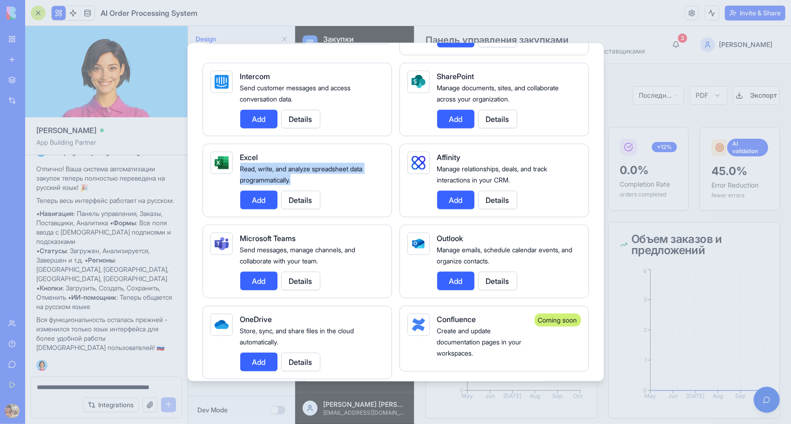
drag, startPoint x: 300, startPoint y: 173, endPoint x: 241, endPoint y: 167, distance: 59.4
click at [241, 167] on div "Read, write, and analyze spreadsheet data programmatically." at bounding box center [308, 174] width 136 height 22
copy span "Read, write, and analyze spreadsheet data programmatically."
click at [261, 198] on button "Add" at bounding box center [258, 199] width 37 height 19
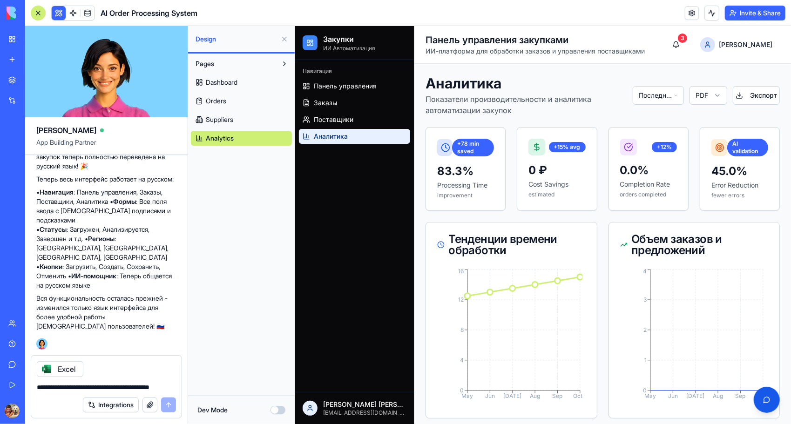
click at [100, 404] on font "Integrations" at bounding box center [115, 404] width 35 height 9
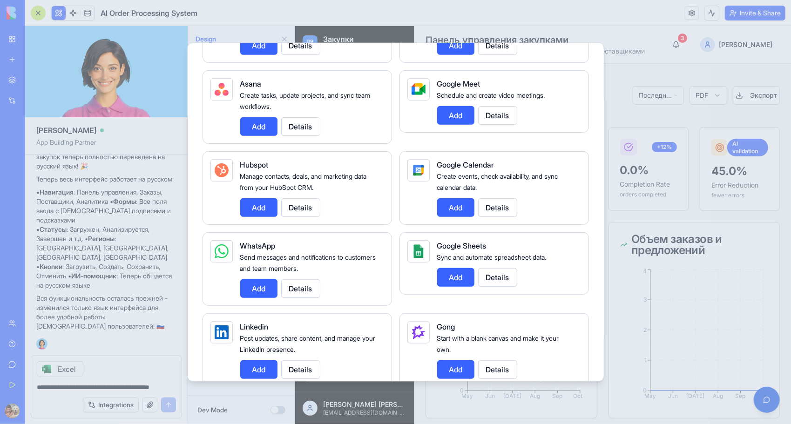
scroll to position [326, 0]
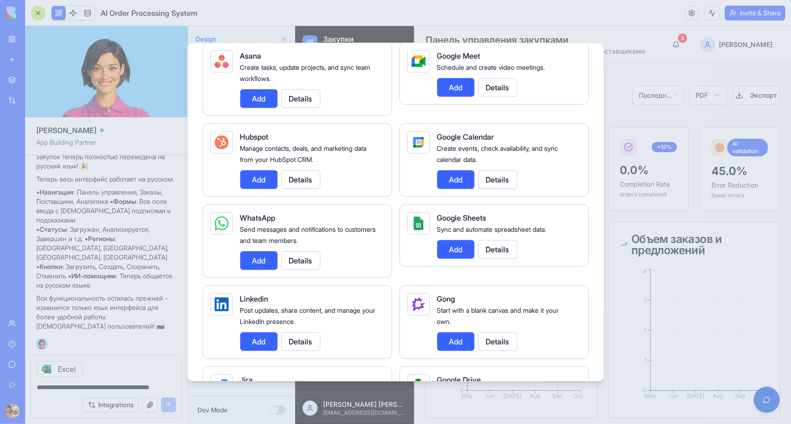
click at [458, 248] on button "Add" at bounding box center [455, 249] width 37 height 19
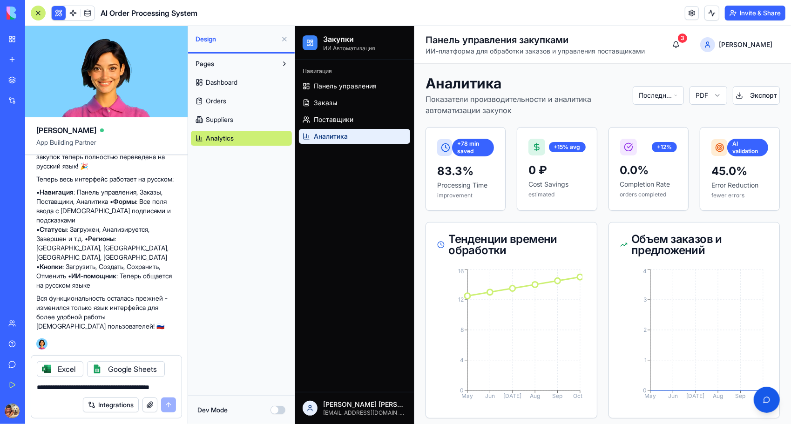
click at [109, 403] on font "Integrations" at bounding box center [115, 404] width 35 height 9
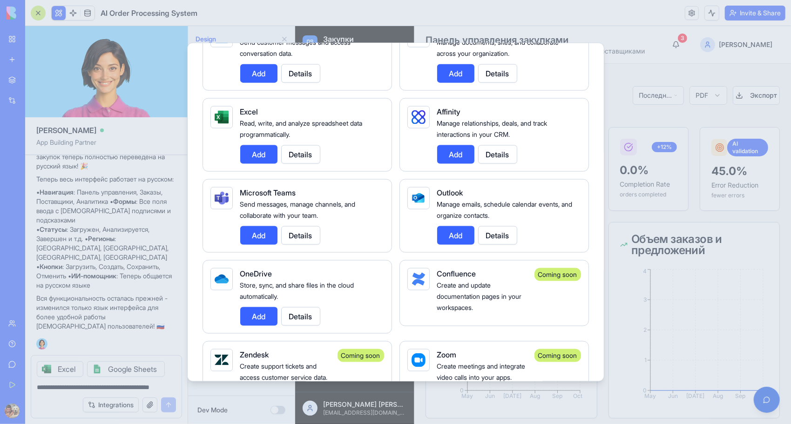
scroll to position [838, 0]
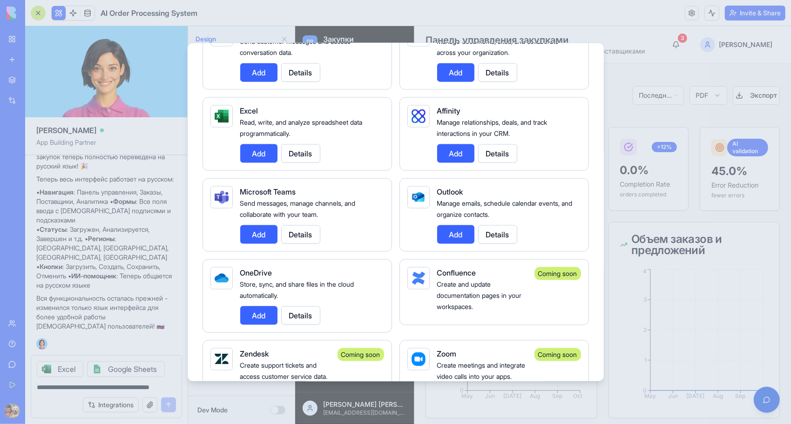
click at [461, 231] on button "Add" at bounding box center [455, 234] width 37 height 19
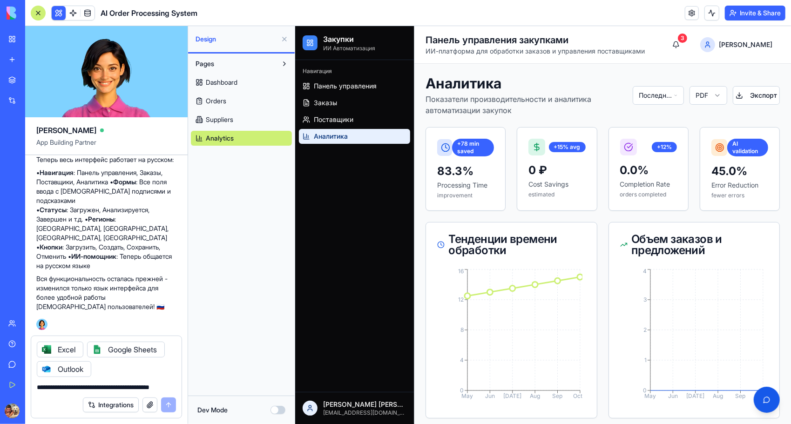
click at [107, 406] on font "Integrations" at bounding box center [115, 404] width 35 height 9
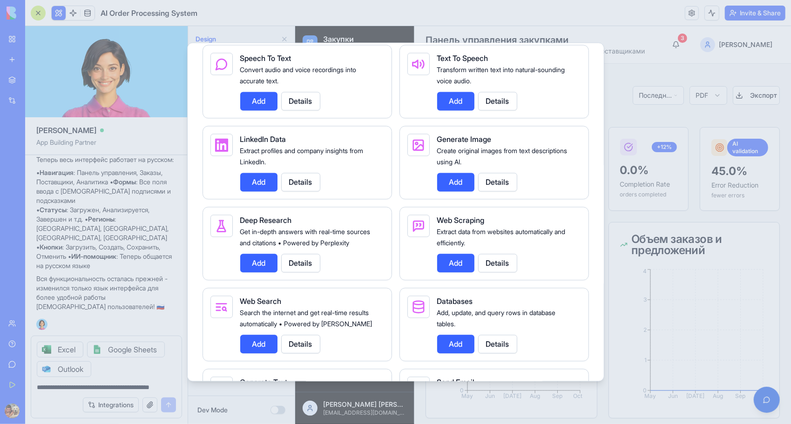
scroll to position [1304, 0]
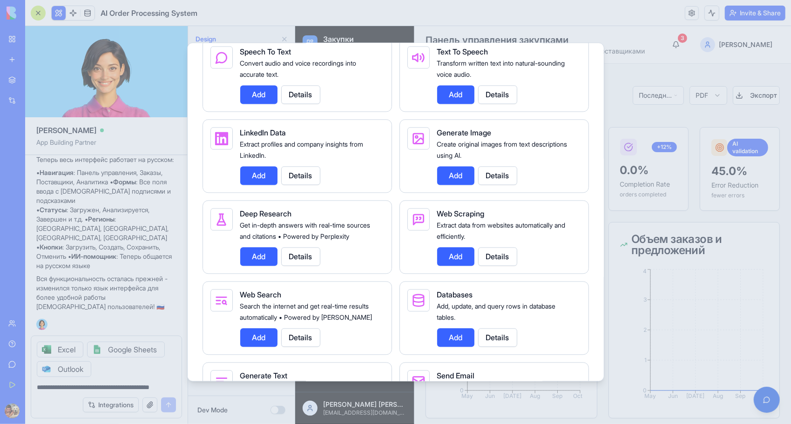
click at [451, 263] on button "Add" at bounding box center [455, 256] width 37 height 19
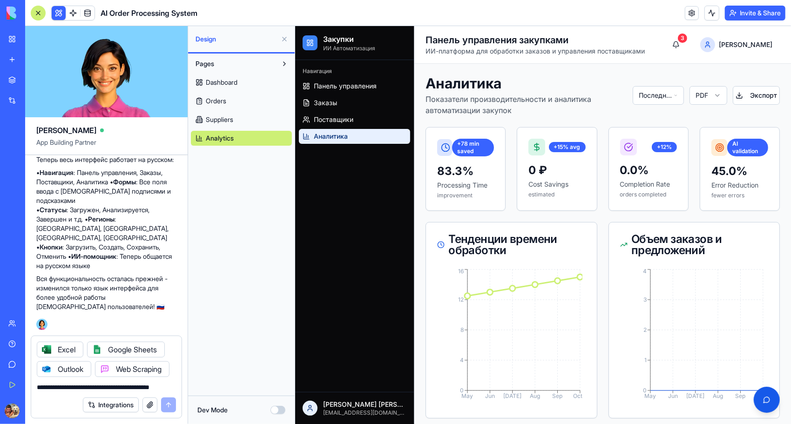
click at [110, 408] on font "Integrations" at bounding box center [115, 404] width 35 height 9
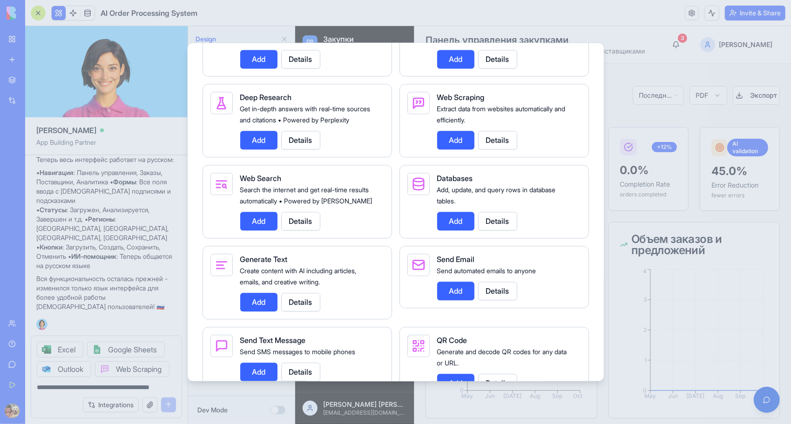
scroll to position [1490, 0]
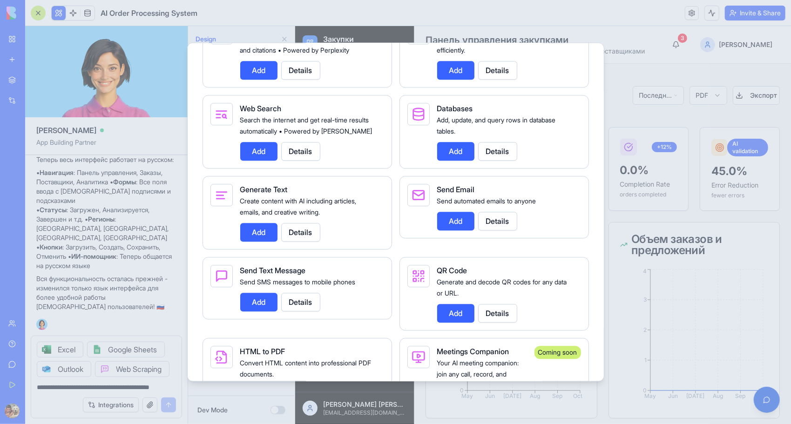
click at [252, 161] on button "Add" at bounding box center [258, 151] width 37 height 19
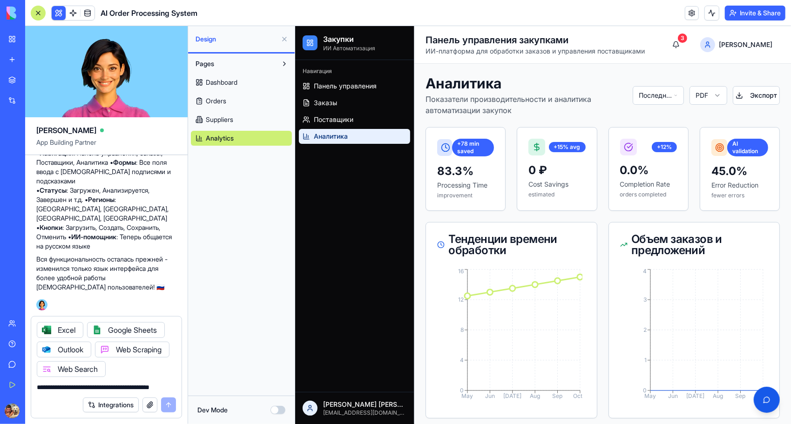
click at [100, 407] on font "Integrations" at bounding box center [115, 404] width 35 height 9
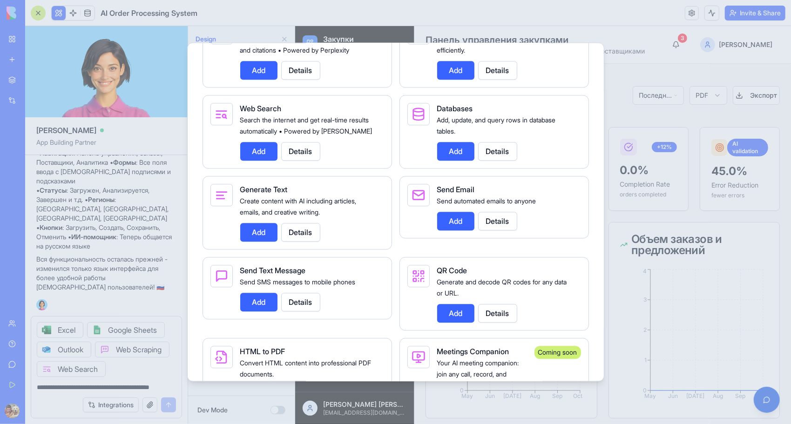
scroll to position [1484, 0]
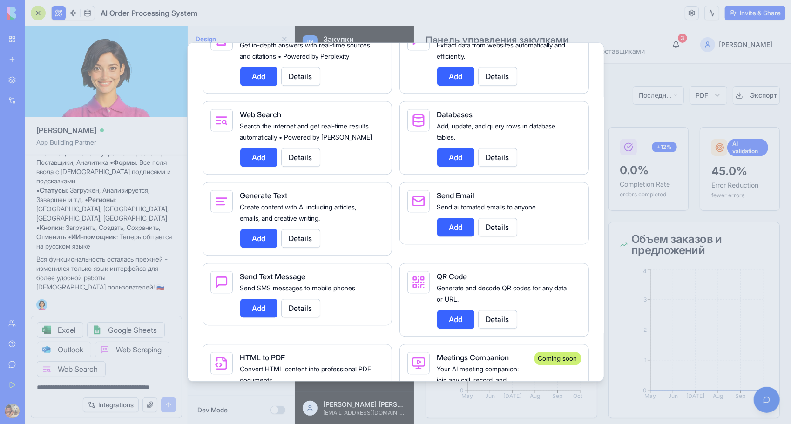
click at [454, 167] on button "Add" at bounding box center [455, 157] width 37 height 19
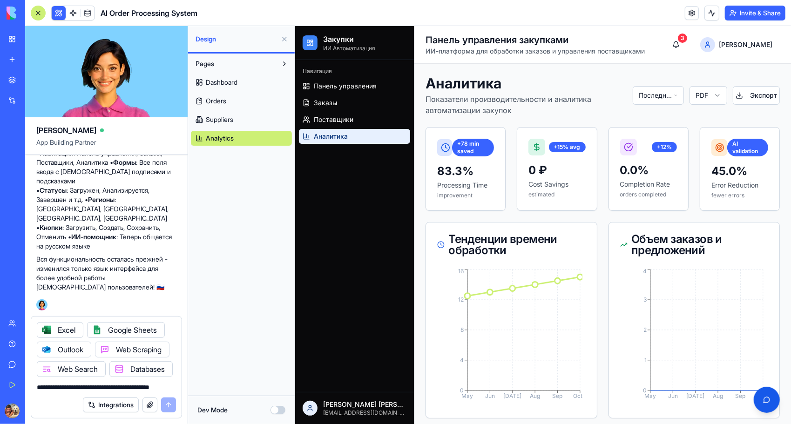
click at [107, 403] on font "Integrations" at bounding box center [115, 404] width 35 height 9
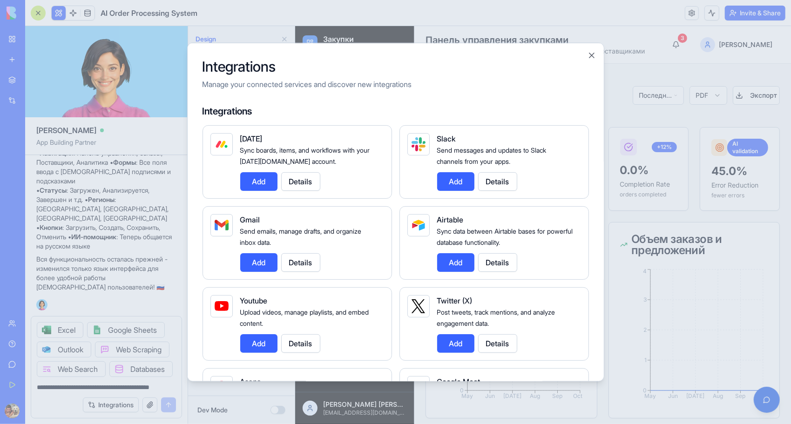
click at [63, 389] on div at bounding box center [395, 212] width 791 height 424
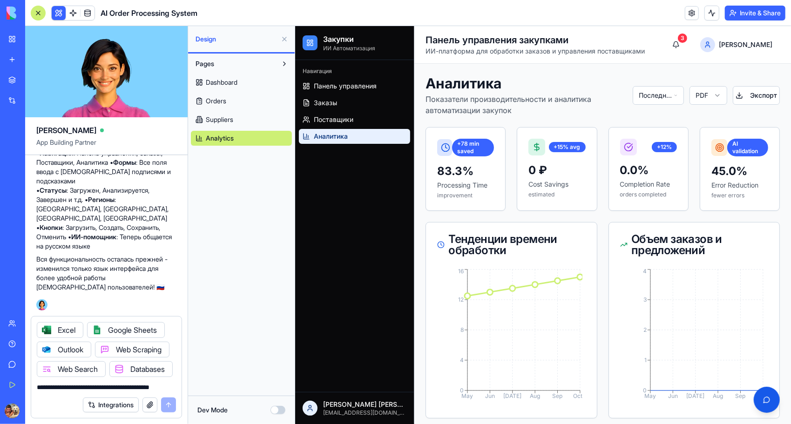
click at [65, 390] on textarea "**********" at bounding box center [107, 387] width 140 height 9
click at [171, 386] on textarea "**********" at bounding box center [107, 387] width 140 height 9
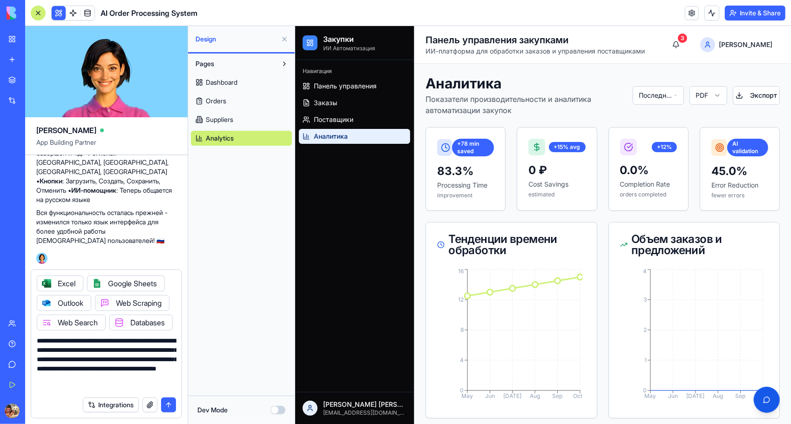
scroll to position [9, 0]
click at [94, 387] on textarea "**********" at bounding box center [107, 364] width 140 height 56
click at [133, 389] on textarea "**********" at bounding box center [107, 364] width 140 height 56
click at [157, 390] on textarea "**********" at bounding box center [107, 364] width 140 height 56
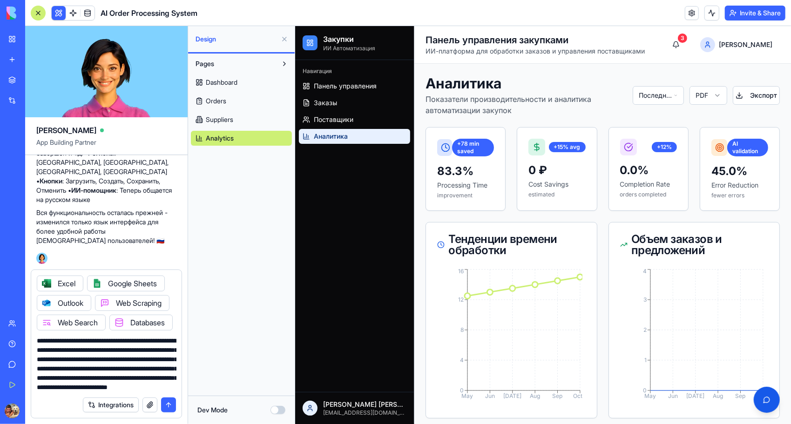
scroll to position [0, 0]
drag, startPoint x: 171, startPoint y: 386, endPoint x: 26, endPoint y: 334, distance: 154.4
click at [26, 334] on div "**********" at bounding box center [106, 347] width 163 height 155
click at [125, 380] on textarea "**********" at bounding box center [107, 364] width 140 height 56
drag, startPoint x: 170, startPoint y: 386, endPoint x: 25, endPoint y: 339, distance: 153.3
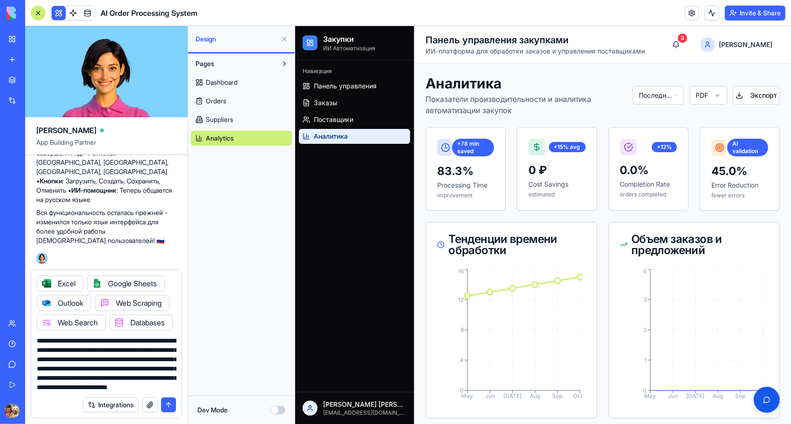
click at [25, 339] on div "BETA My Workspace New app Marketplace Integrations Recent New App AI Logo Gener…" at bounding box center [395, 212] width 791 height 424
type textarea "**********"
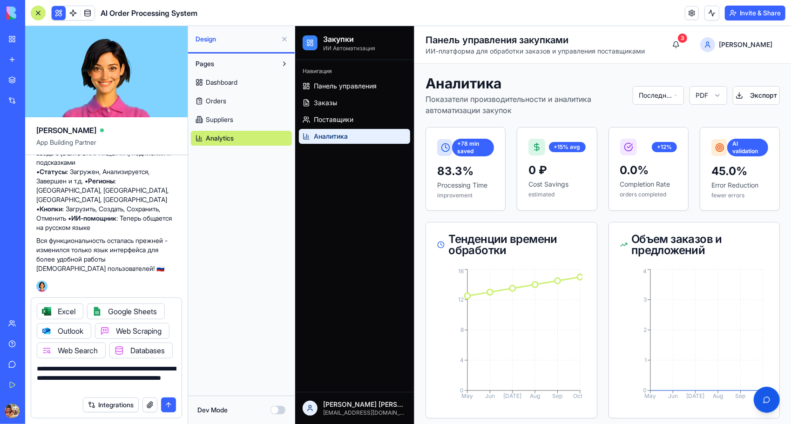
drag, startPoint x: 169, startPoint y: 386, endPoint x: 33, endPoint y: 371, distance: 137.7
click at [33, 371] on div "**********" at bounding box center [106, 376] width 150 height 34
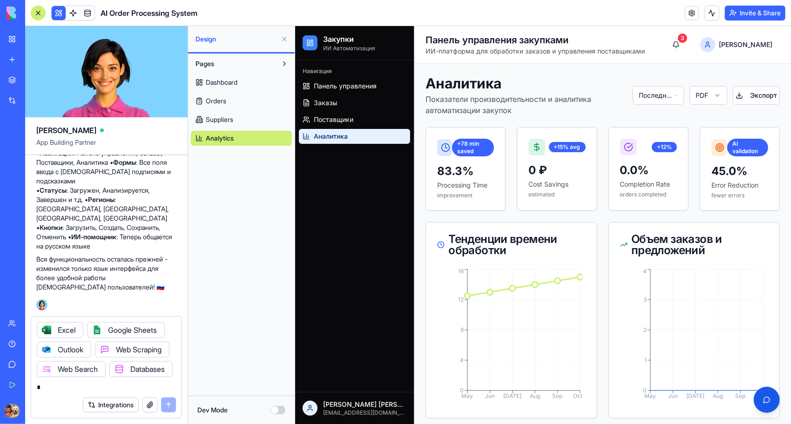
paste textarea "**********"
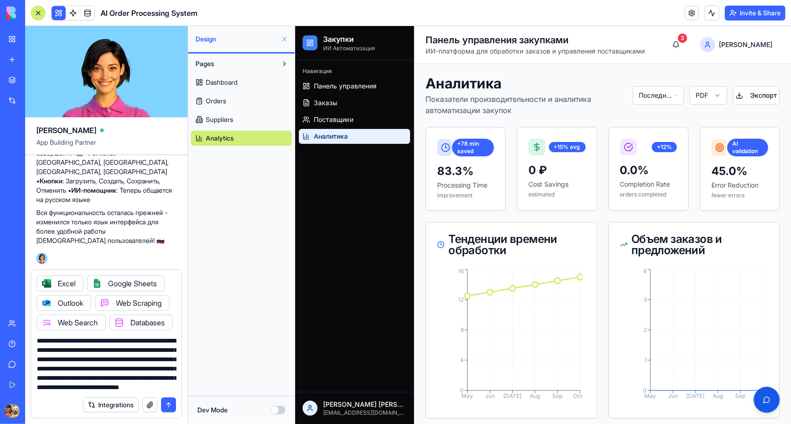
scroll to position [27, 0]
type textarea "**********"
click at [169, 405] on button "submit" at bounding box center [168, 405] width 15 height 15
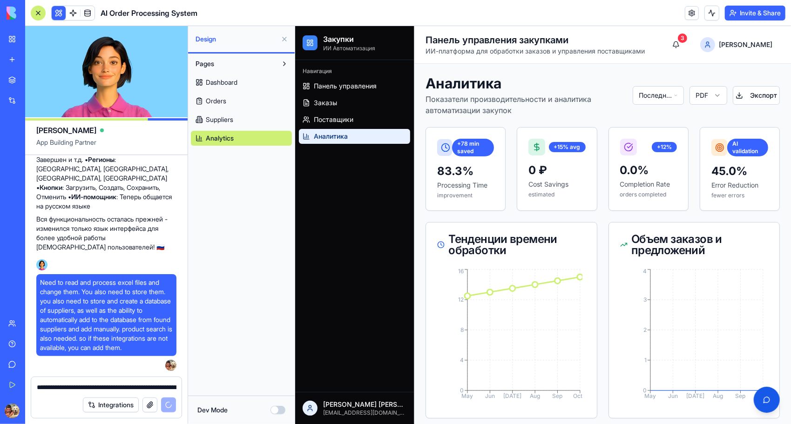
scroll to position [3254, 0]
click at [98, 407] on font "Integrations" at bounding box center [115, 404] width 35 height 9
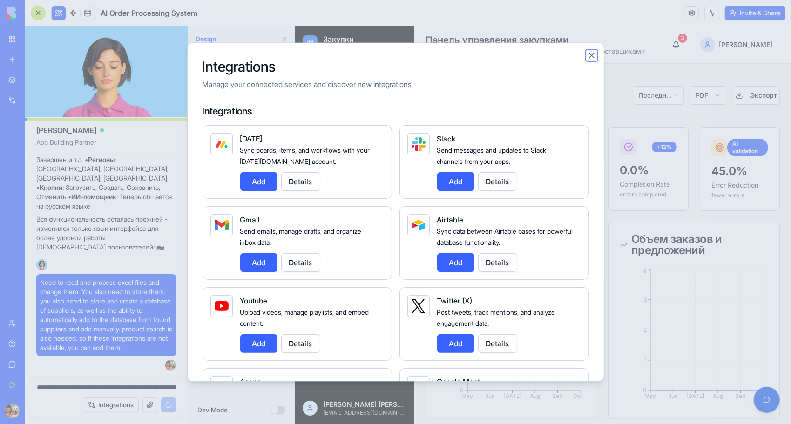
click at [591, 54] on button "Close" at bounding box center [591, 54] width 9 height 9
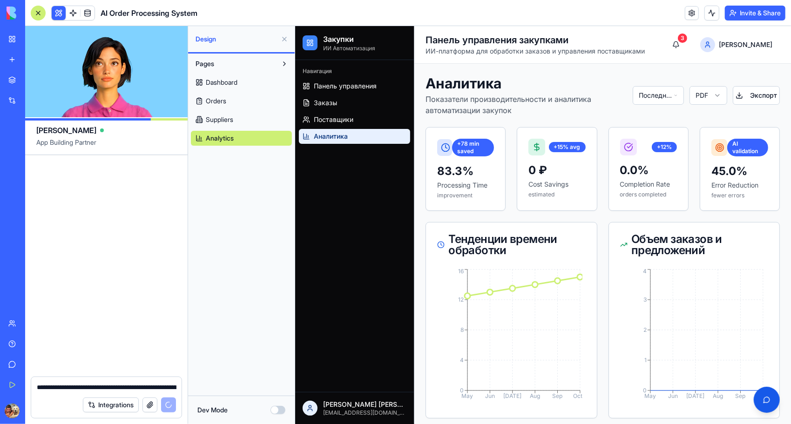
scroll to position [3585, 0]
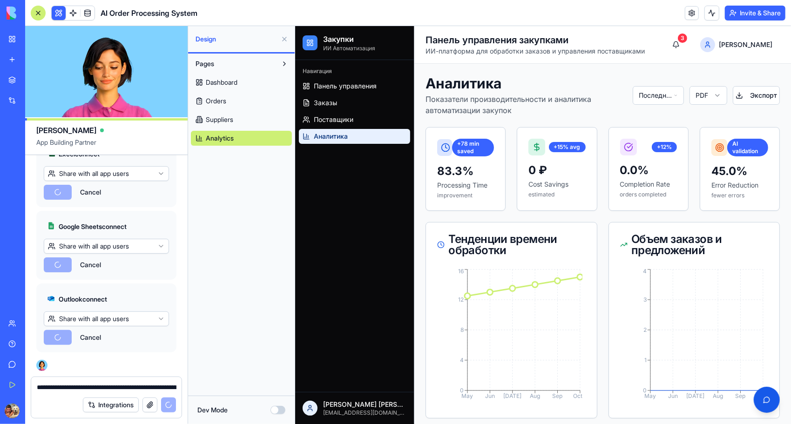
click at [362, 88] on span "Панель управления" at bounding box center [344, 85] width 63 height 9
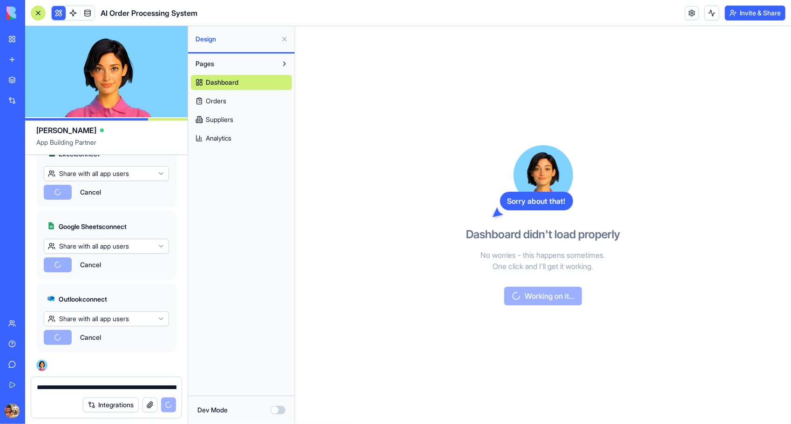
click at [228, 65] on button "Pages" at bounding box center [234, 63] width 86 height 15
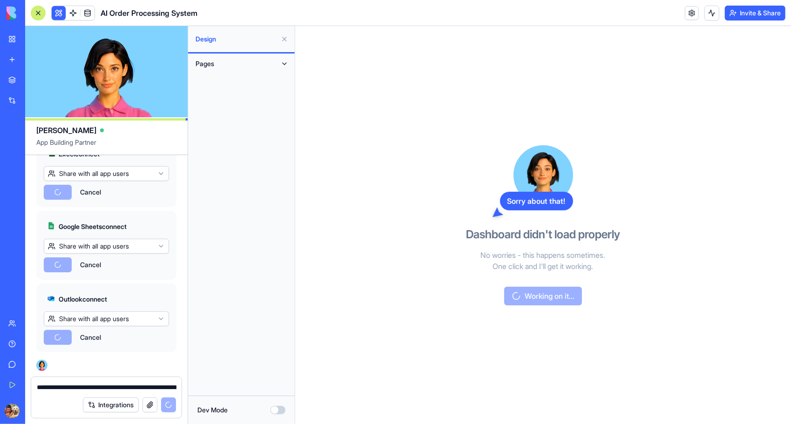
click at [228, 65] on button "Pages" at bounding box center [234, 63] width 86 height 15
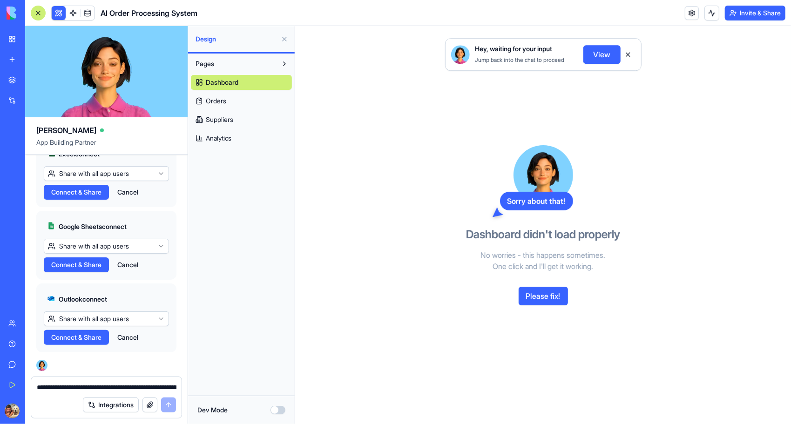
scroll to position [3736, 0]
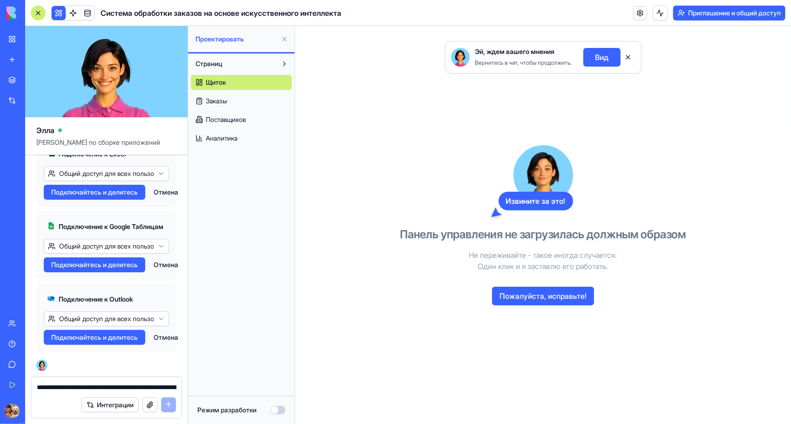
click at [532, 298] on button "Пожалуйста, исправьте!" at bounding box center [543, 296] width 102 height 19
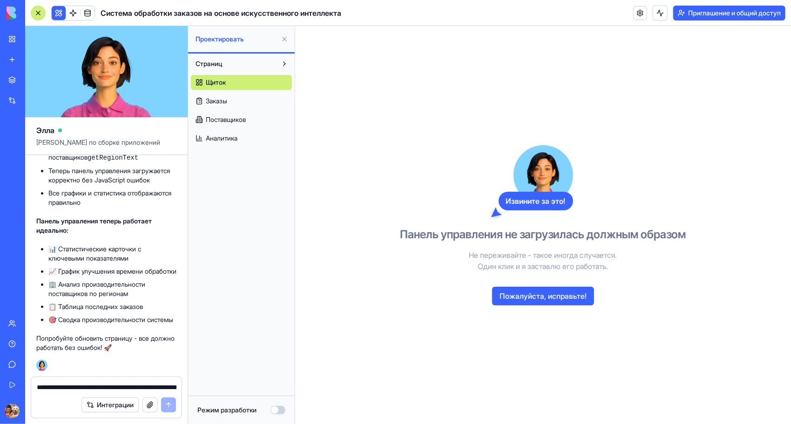
scroll to position [4321, 0]
click at [555, 297] on font "Пожалуйста, исправьте!" at bounding box center [543, 296] width 87 height 11
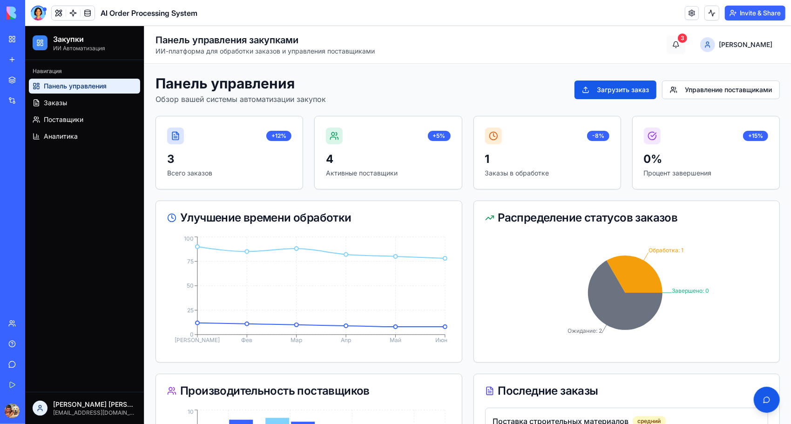
click at [685, 43] on button "3" at bounding box center [675, 44] width 19 height 19
click at [742, 44] on html "Закупки ИИ Автоматизация Навигация Панель управления Заказы Поставщики Аналитик…" at bounding box center [408, 361] width 766 height 670
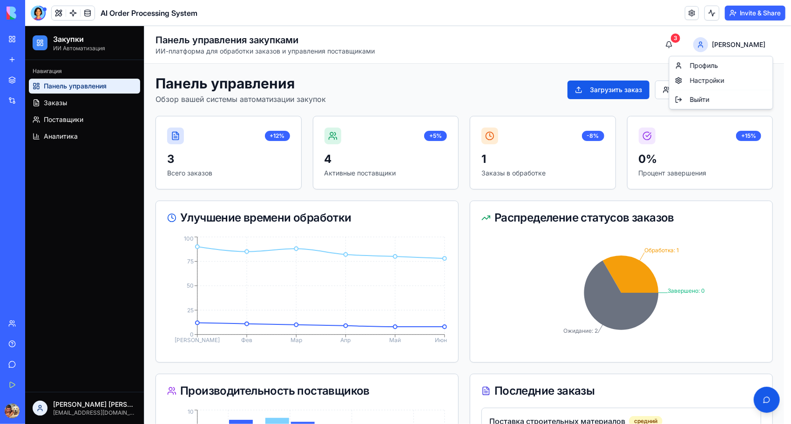
click at [492, 91] on html "Закупки ИИ Автоматизация Навигация Панель управления Заказы Поставщики Аналитик…" at bounding box center [408, 361] width 766 height 670
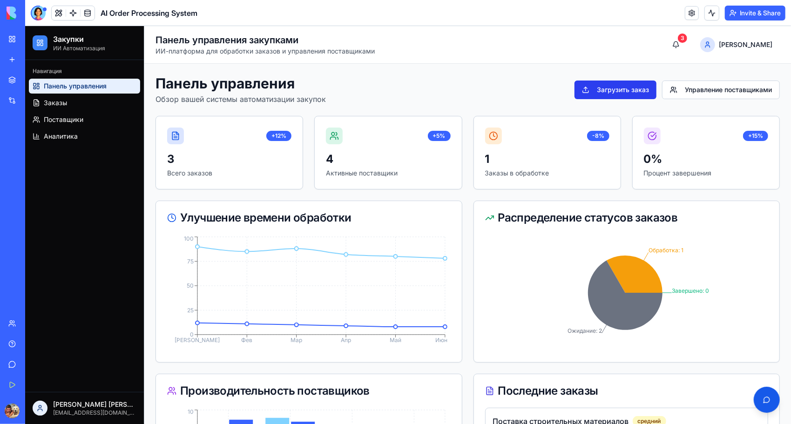
click at [610, 90] on button "Загрузить заказ" at bounding box center [615, 89] width 82 height 19
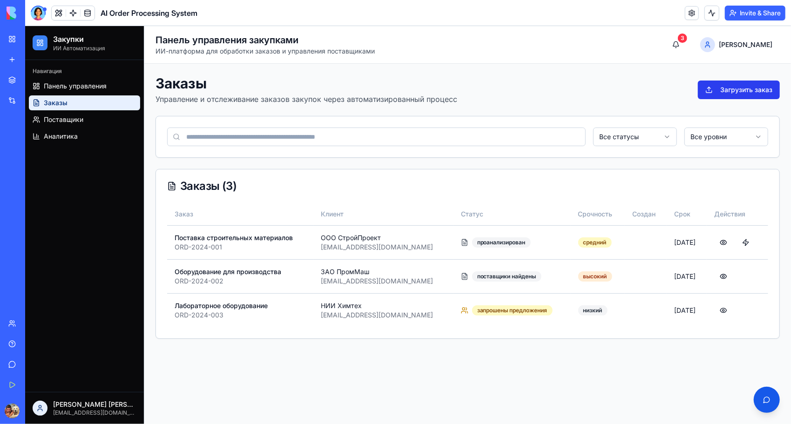
click at [721, 89] on button "Загрузить заказ" at bounding box center [739, 89] width 82 height 19
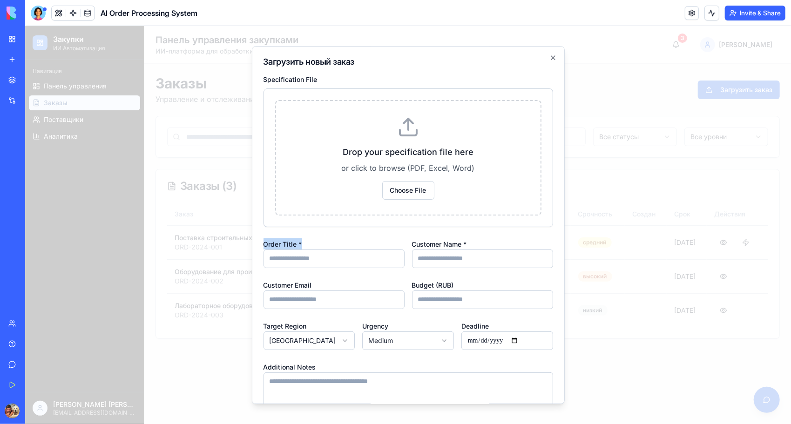
drag, startPoint x: 306, startPoint y: 241, endPoint x: 262, endPoint y: 243, distance: 43.8
click at [262, 243] on div "**********" at bounding box center [407, 225] width 313 height 359
copy label "Order Title *"
click at [318, 259] on input "Order Title *" at bounding box center [333, 258] width 141 height 19
paste input "**********"
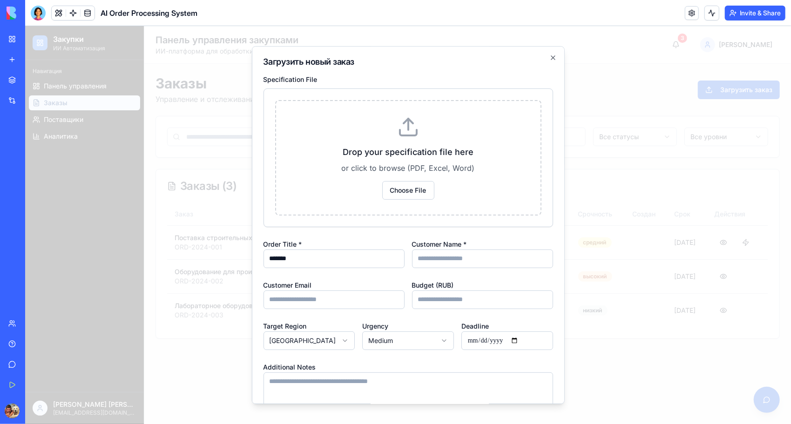
type input "*******"
drag, startPoint x: 469, startPoint y: 243, endPoint x: 405, endPoint y: 247, distance: 64.9
click at [405, 247] on div "Order Title * ******* Customer Name *" at bounding box center [408, 253] width 290 height 30
copy label "Customer Name *"
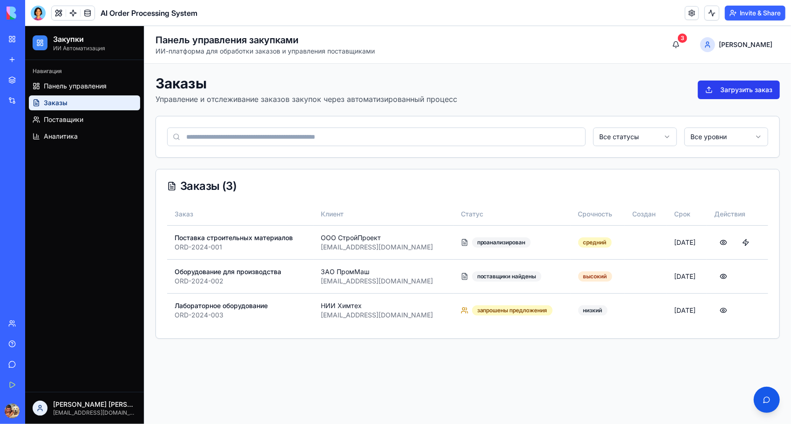
click at [728, 88] on button "Загрузить заказ" at bounding box center [739, 89] width 82 height 19
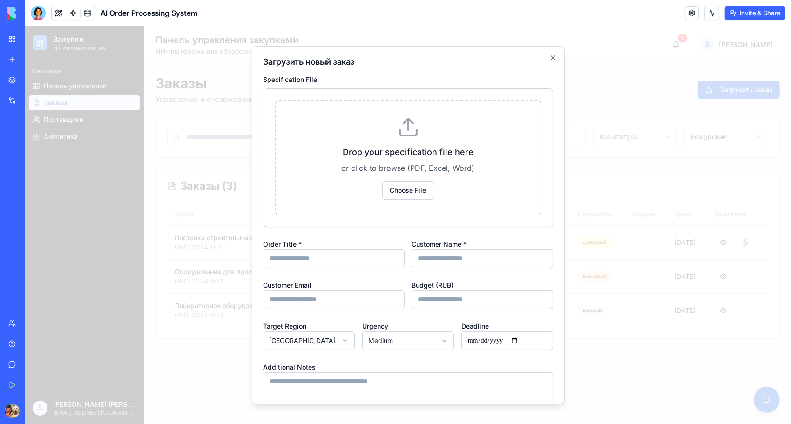
click at [318, 251] on input "Order Title *" at bounding box center [333, 258] width 141 height 19
paste input "**********"
type input "**********"
drag, startPoint x: 336, startPoint y: 258, endPoint x: 249, endPoint y: 253, distance: 87.7
click at [248, 254] on body "Закупки ИИ Автоматизация Навигация Панель управления Заказы Поставщики Аналитик…" at bounding box center [408, 225] width 766 height 398
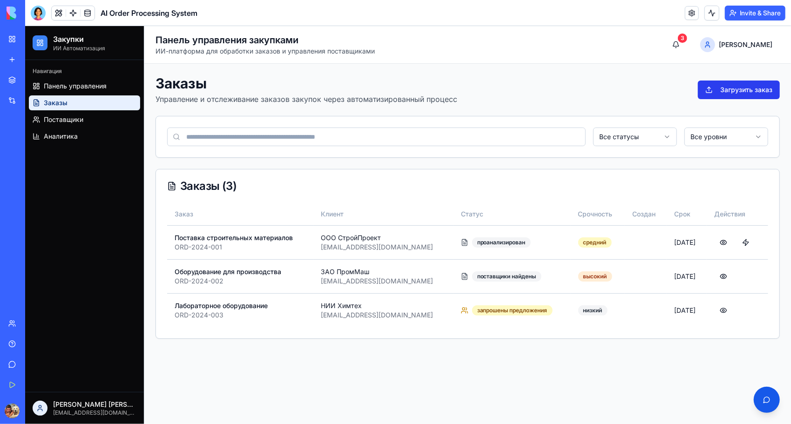
click at [728, 84] on button "Загрузить заказ" at bounding box center [739, 89] width 82 height 19
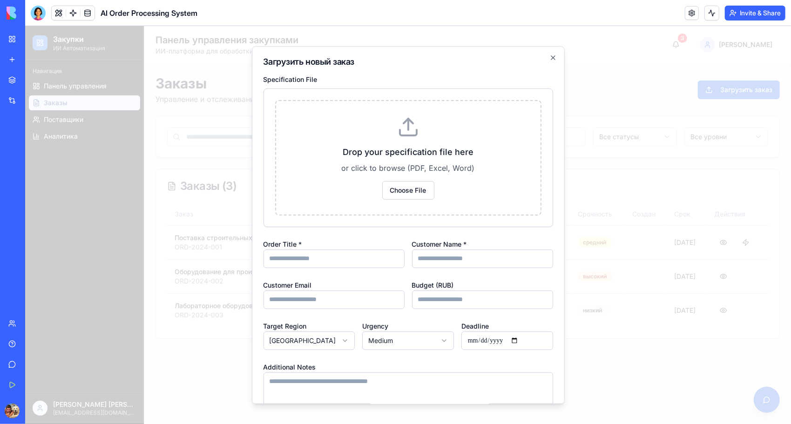
click at [301, 260] on input "Order Title *" at bounding box center [333, 258] width 141 height 19
paste input "**********"
type input "*******"
click at [492, 255] on input "Customer Name *" at bounding box center [482, 258] width 141 height 19
type input "*****"
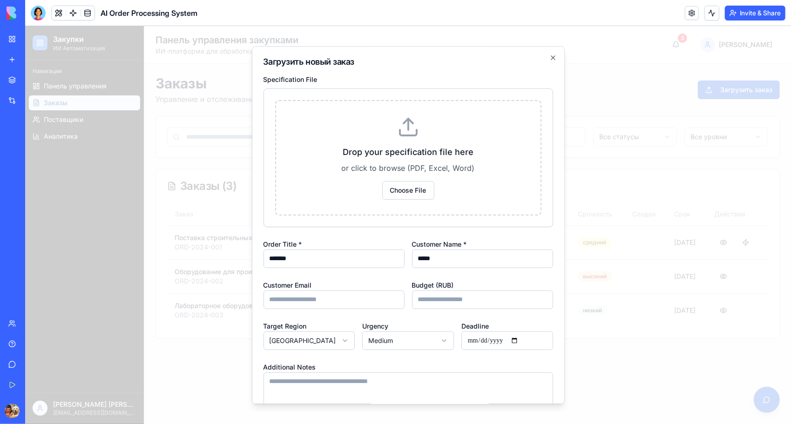
click at [434, 342] on body "Закупки ИИ Автоматизация Навигация Панель управления Заказы Поставщики Аналитик…" at bounding box center [408, 225] width 766 height 398
click at [434, 340] on body "Закупки ИИ Автоматизация Навигация Панель управления Заказы Поставщики Аналитик…" at bounding box center [408, 225] width 766 height 398
click at [474, 341] on input "Deadline" at bounding box center [507, 340] width 92 height 19
click at [503, 339] on input "Deadline" at bounding box center [507, 340] width 92 height 19
click at [516, 342] on input "Deadline" at bounding box center [507, 340] width 92 height 19
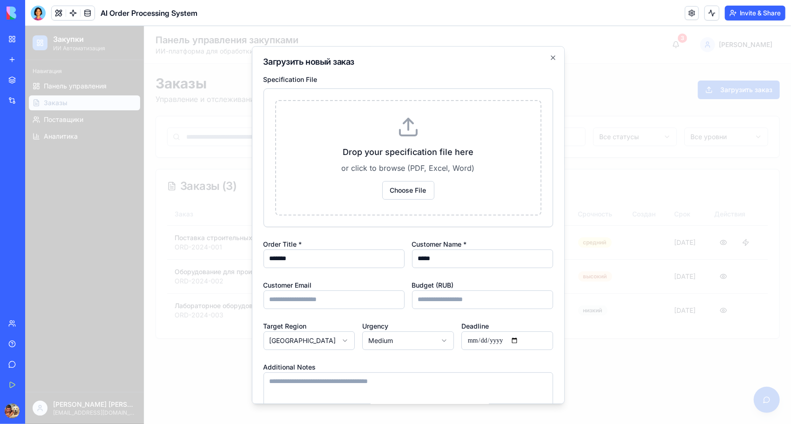
type input "**********"
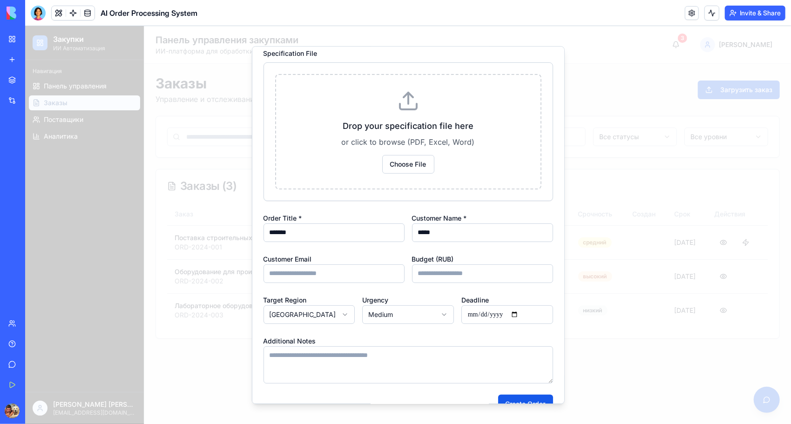
scroll to position [46, 0]
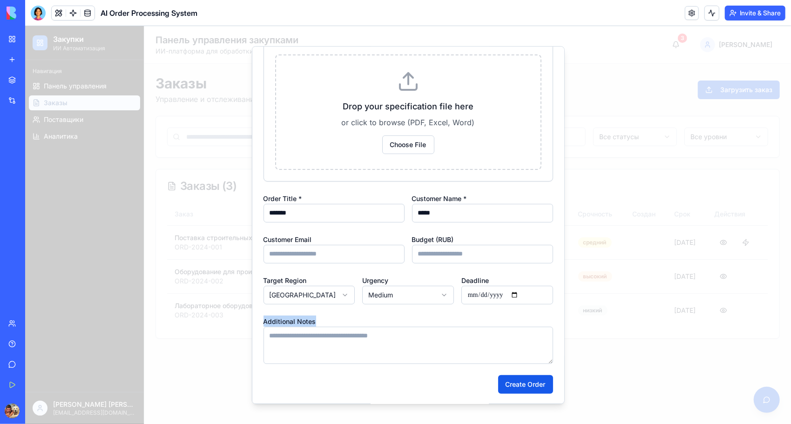
drag, startPoint x: 327, startPoint y: 320, endPoint x: 261, endPoint y: 321, distance: 66.6
click at [261, 321] on div "**********" at bounding box center [407, 225] width 313 height 359
copy label "Additional Notes"
click at [396, 149] on button "Choose File" at bounding box center [408, 144] width 52 height 19
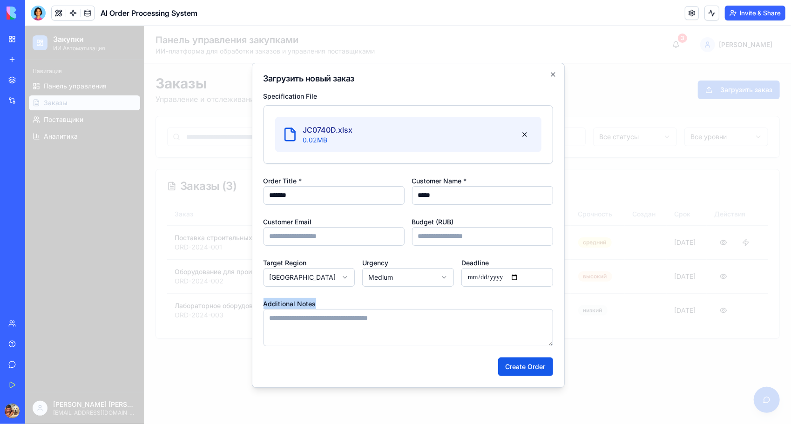
click at [535, 365] on button "Create Order" at bounding box center [525, 366] width 55 height 19
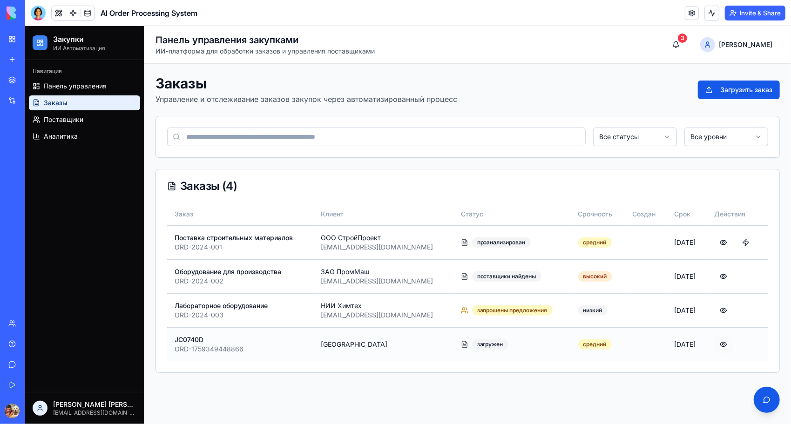
click at [723, 343] on button at bounding box center [723, 344] width 19 height 17
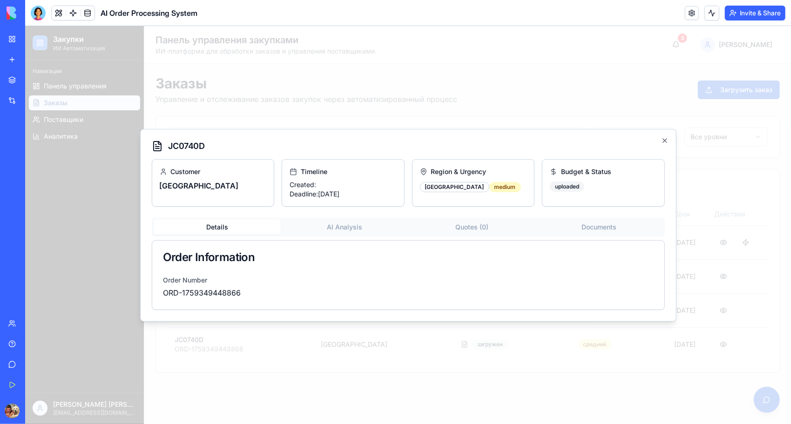
click at [347, 224] on button "AI Analysis" at bounding box center [344, 226] width 128 height 15
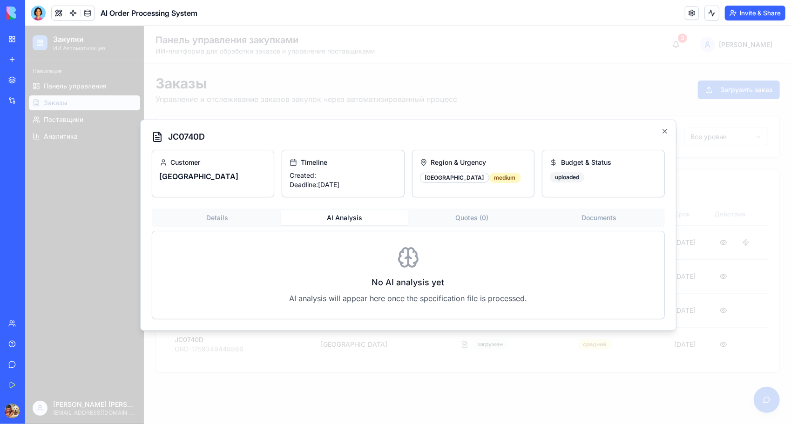
click at [472, 221] on button "Quotes ( 0 )" at bounding box center [472, 217] width 128 height 15
click at [586, 218] on button "Documents" at bounding box center [599, 217] width 128 height 15
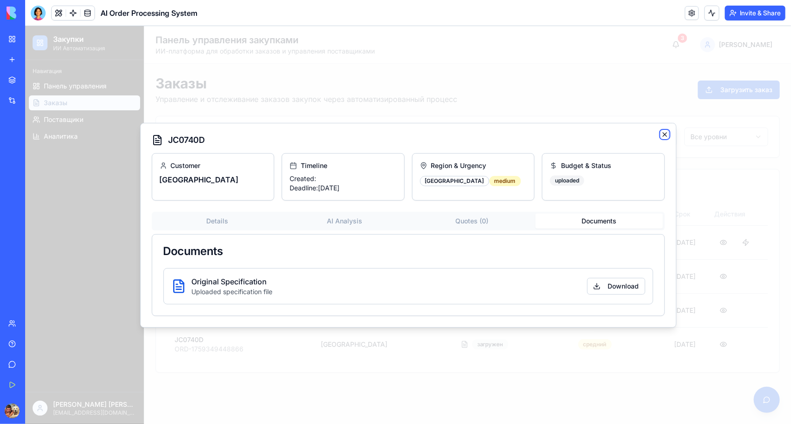
click at [663, 133] on icon "button" at bounding box center [665, 134] width 4 height 4
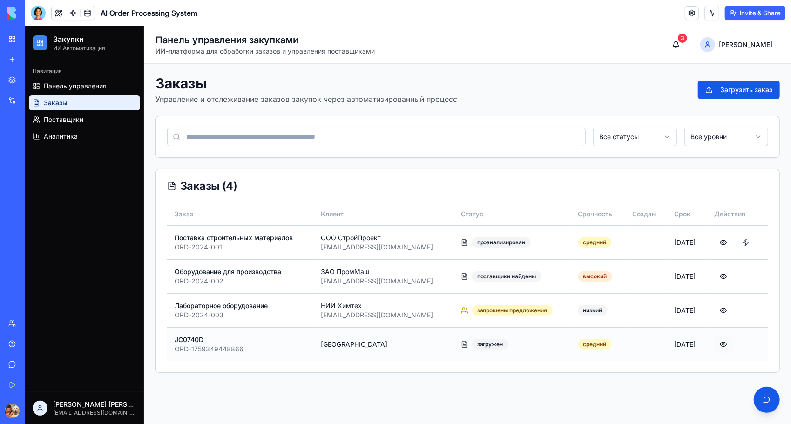
click at [722, 344] on button at bounding box center [723, 344] width 19 height 17
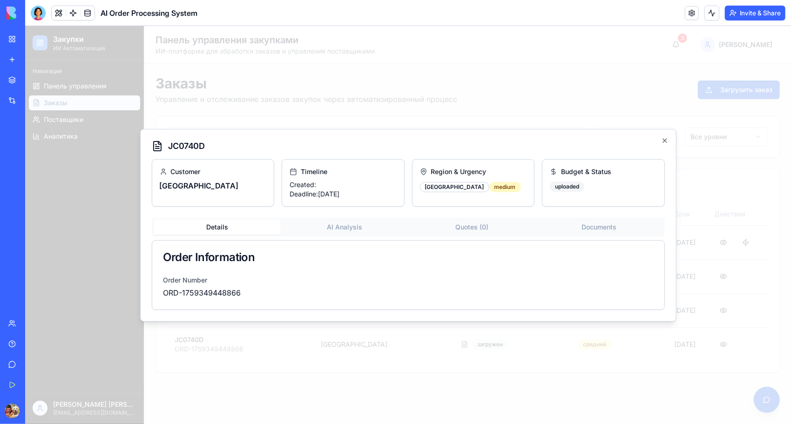
click at [226, 273] on div "Order Information" at bounding box center [408, 257] width 512 height 34
click at [351, 234] on div "Details AI Analysis Quotes ( 0 ) Documents" at bounding box center [407, 226] width 513 height 19
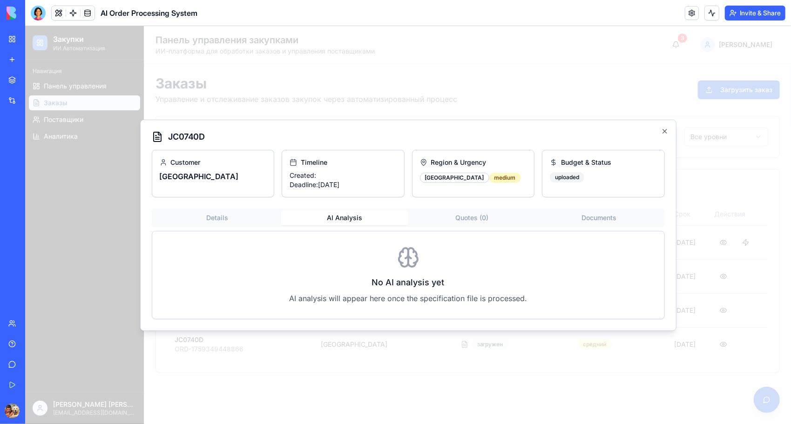
click at [350, 228] on div "Details AI Analysis Quotes ( 0 ) Documents No AI analysis yet AI analysis will …" at bounding box center [407, 263] width 513 height 111
click at [398, 282] on h3 "No AI analysis yet" at bounding box center [408, 282] width 482 height 13
click at [467, 215] on button "Quotes ( 0 )" at bounding box center [472, 217] width 128 height 15
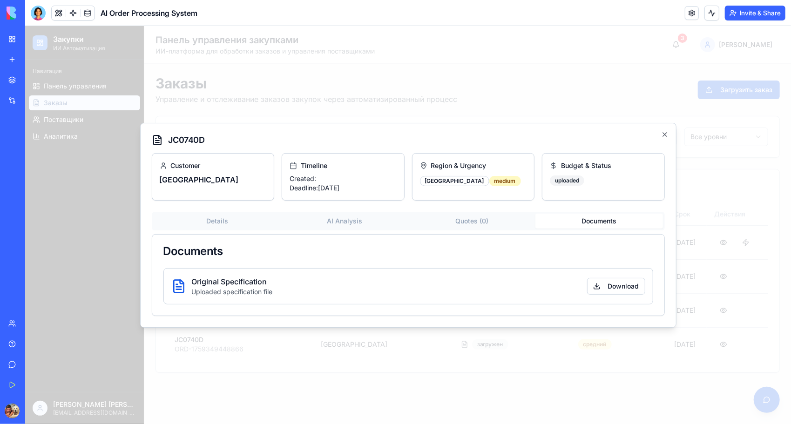
click at [603, 218] on button "Documents" at bounding box center [599, 220] width 128 height 15
click at [305, 288] on div "Original Specification Uploaded specification file Download" at bounding box center [408, 286] width 490 height 36
click at [664, 134] on icon "button" at bounding box center [664, 133] width 7 height 7
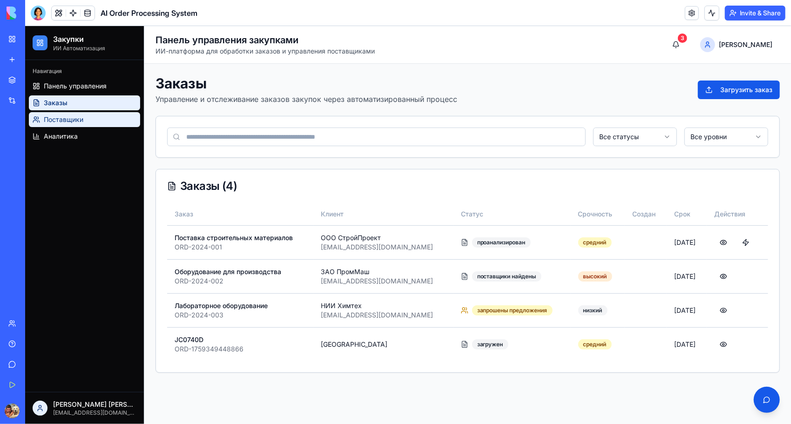
click at [66, 121] on span "Поставщики" at bounding box center [63, 119] width 40 height 9
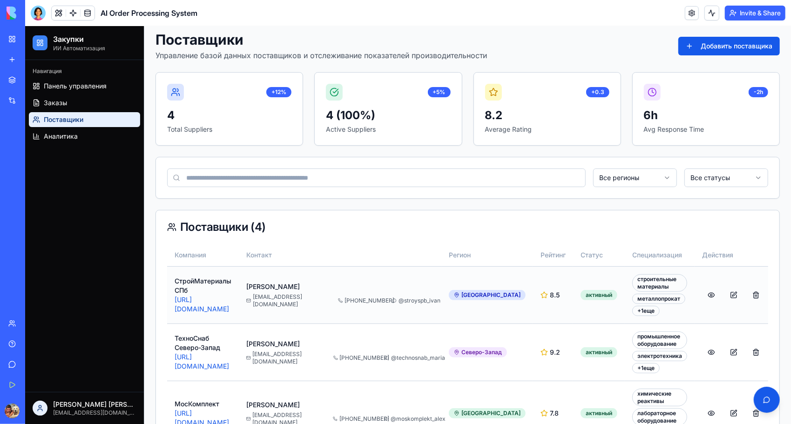
scroll to position [93, 0]
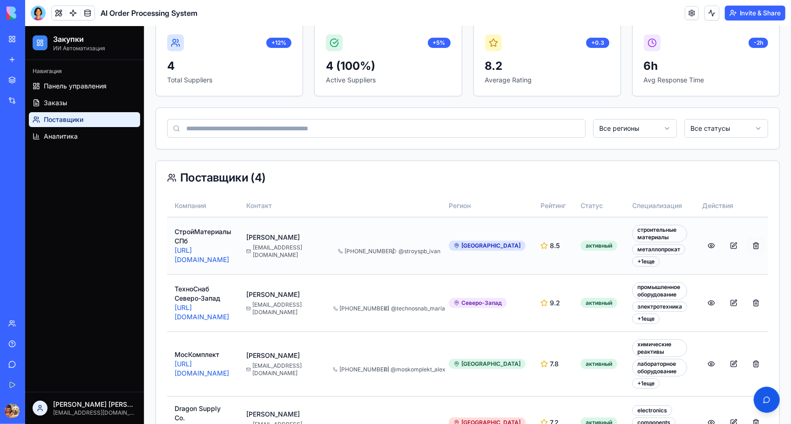
click at [746, 244] on button at bounding box center [755, 245] width 19 height 17
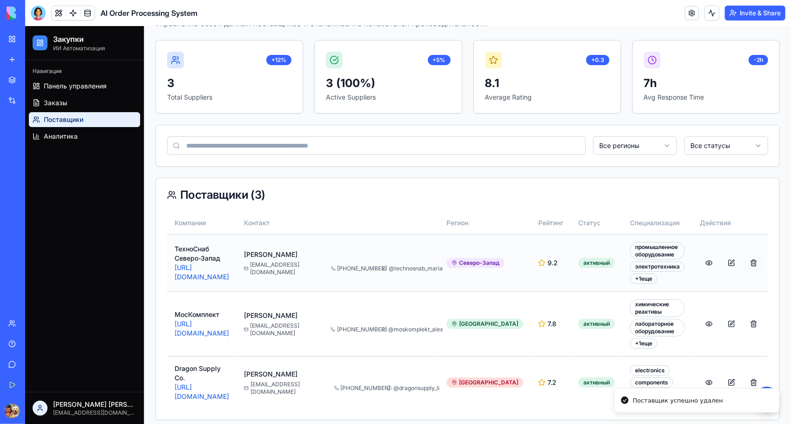
click at [742, 298] on td at bounding box center [731, 323] width 78 height 65
click at [747, 258] on button at bounding box center [753, 262] width 19 height 17
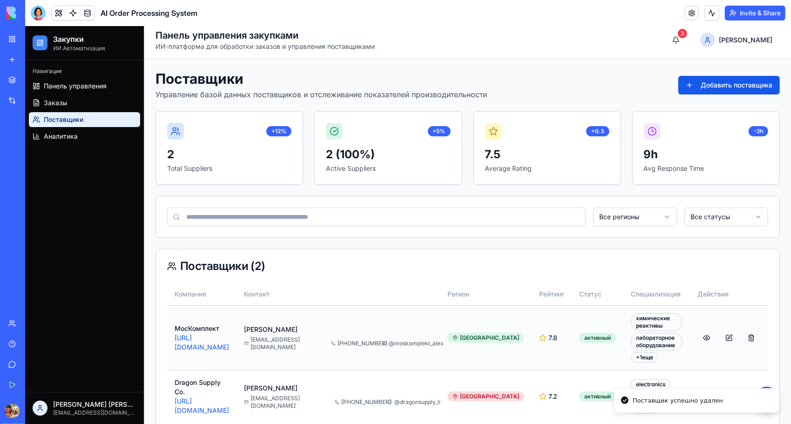
click at [744, 329] on button at bounding box center [751, 337] width 19 height 17
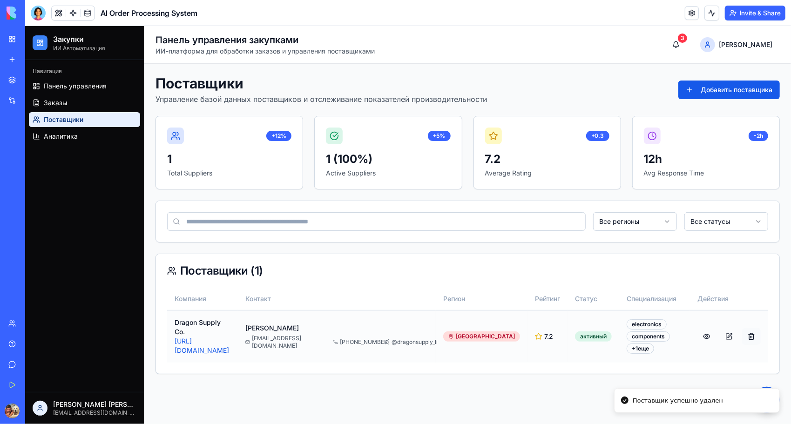
click at [751, 328] on button at bounding box center [751, 336] width 19 height 17
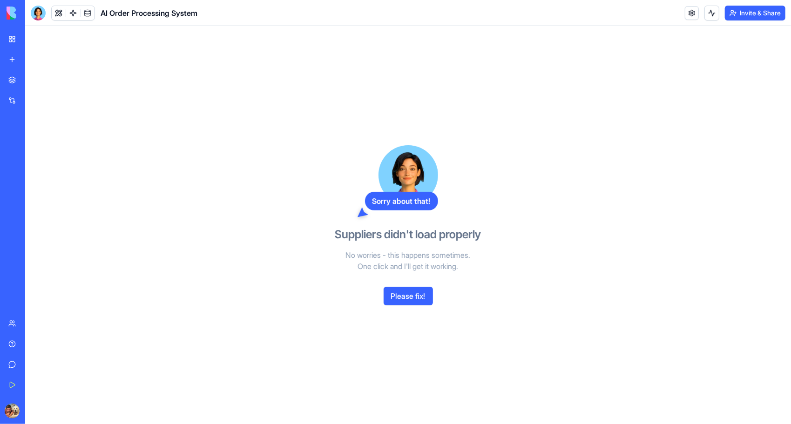
click at [410, 302] on button "Please fix!" at bounding box center [408, 296] width 49 height 19
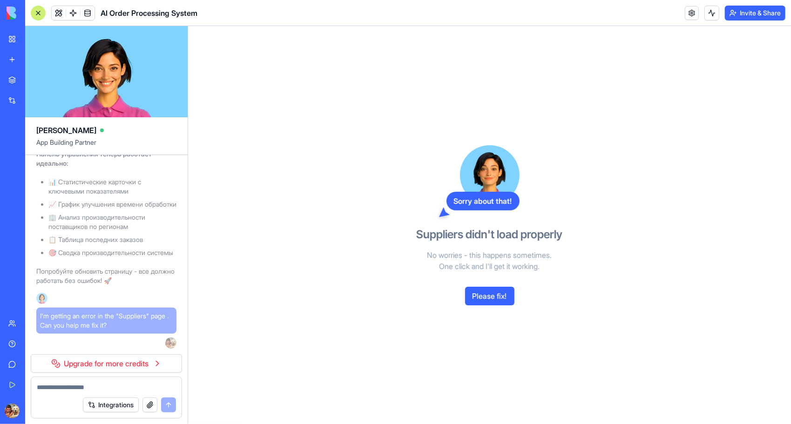
click at [139, 366] on link "Upgrade for more credits" at bounding box center [106, 363] width 151 height 19
click at [157, 360] on link "Upgrade for more credits" at bounding box center [106, 363] width 151 height 19
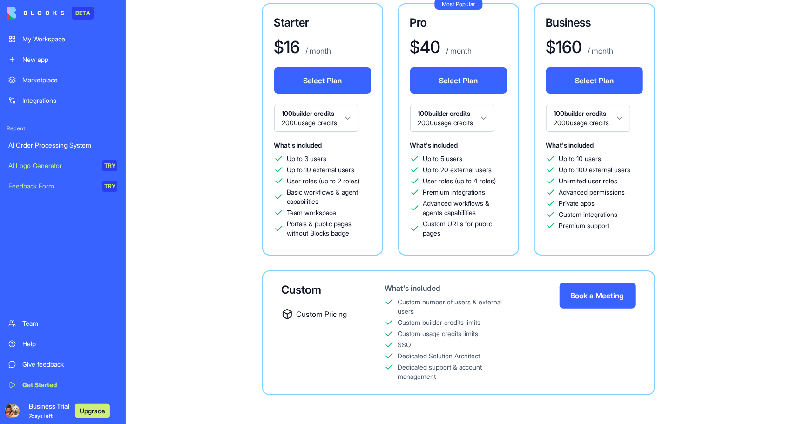
scroll to position [102, 0]
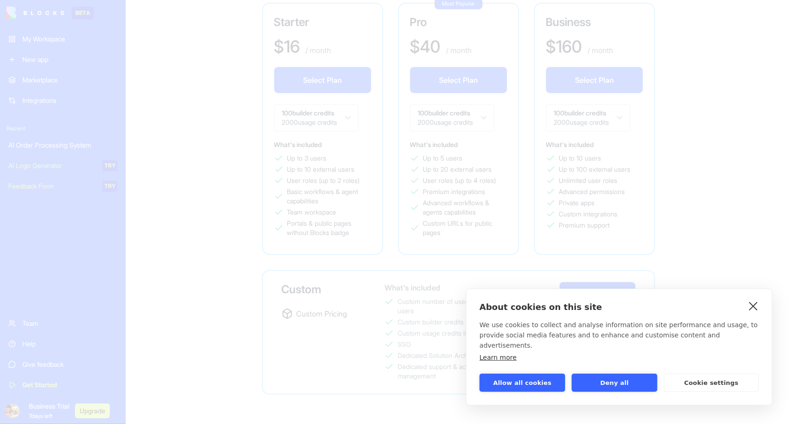
click at [757, 313] on link "close" at bounding box center [753, 305] width 14 height 15
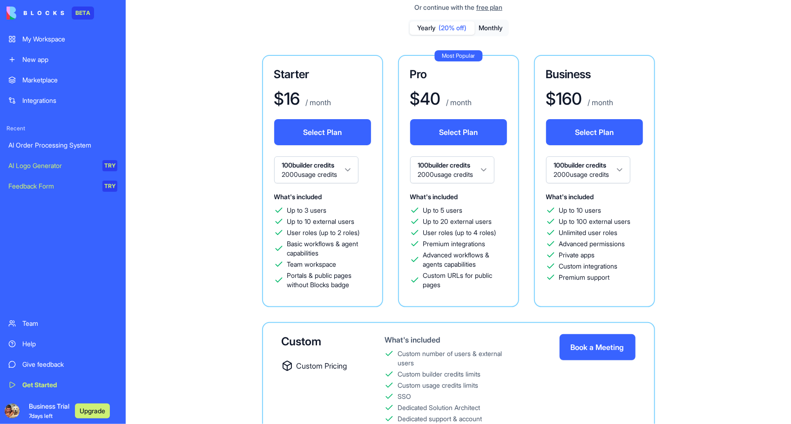
scroll to position [0, 0]
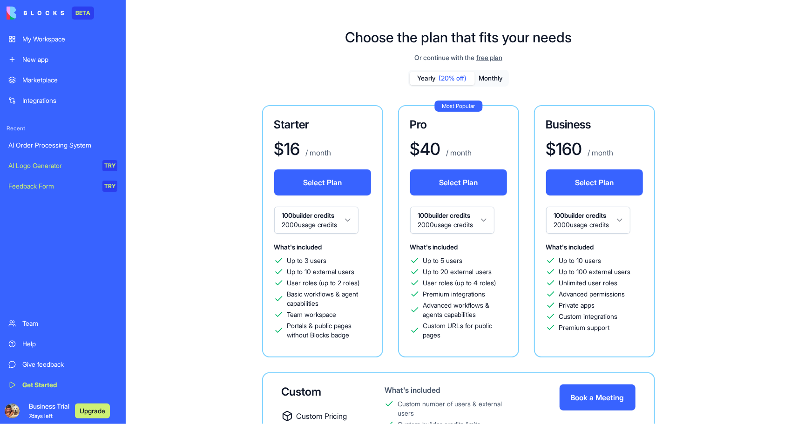
click at [55, 42] on div "My Workspace" at bounding box center [69, 38] width 95 height 9
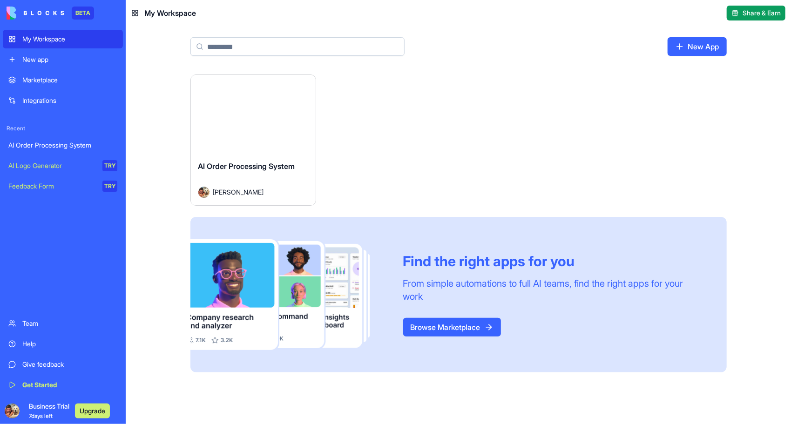
click at [34, 408] on span "Business Trial 7 days left" at bounding box center [49, 411] width 41 height 19
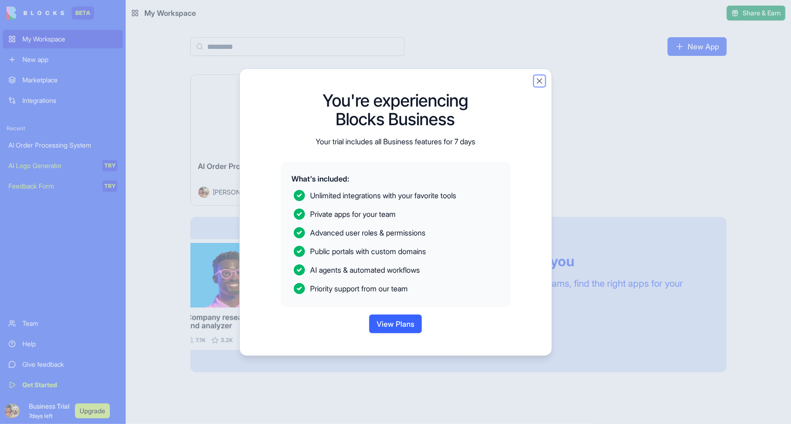
click at [536, 77] on button "Close" at bounding box center [539, 80] width 9 height 9
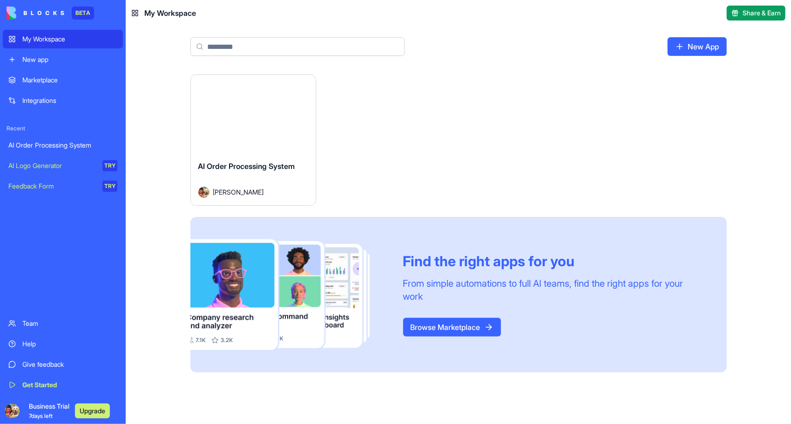
click at [52, 411] on span "Business Trial 7 days left" at bounding box center [49, 411] width 41 height 19
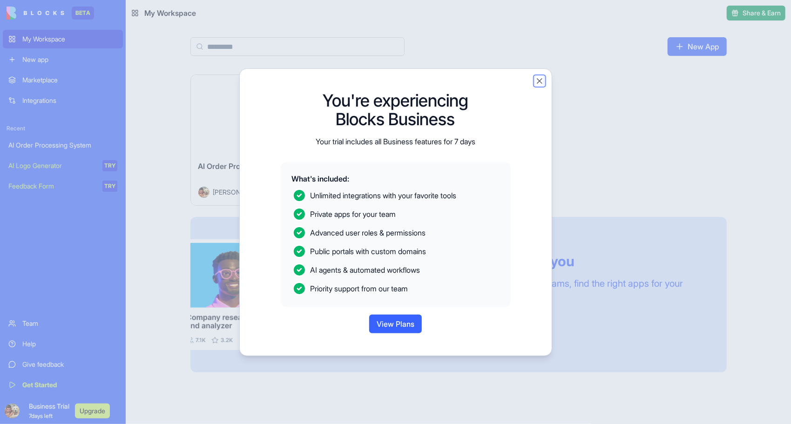
click at [541, 77] on button "Close" at bounding box center [539, 80] width 9 height 9
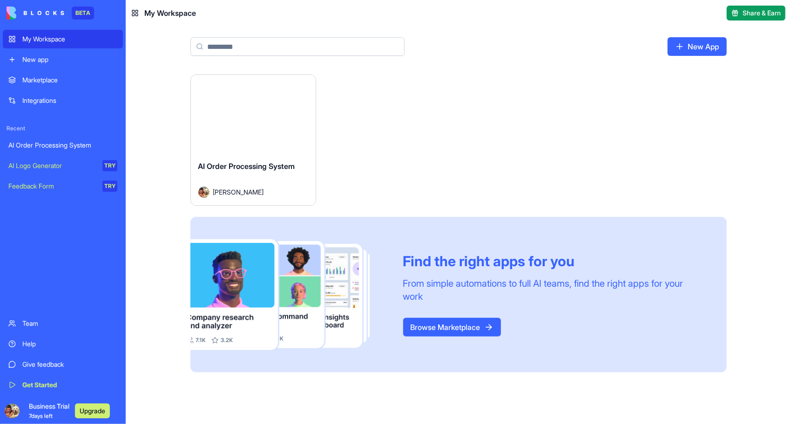
click at [46, 82] on div "Marketplace" at bounding box center [69, 79] width 95 height 9
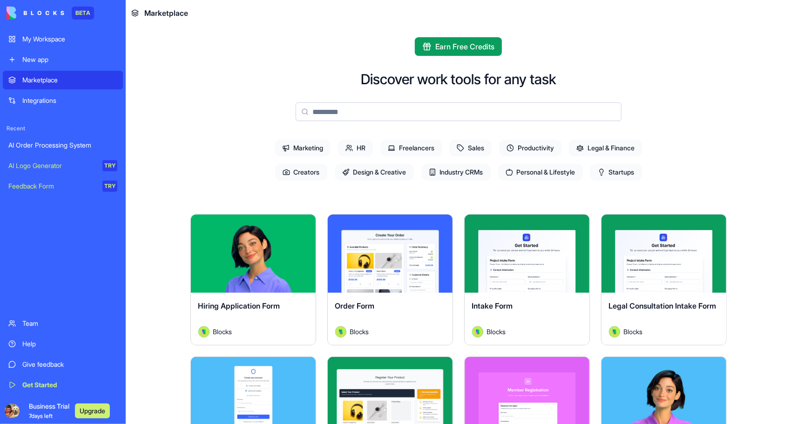
click at [38, 36] on div "My Workspace" at bounding box center [69, 38] width 95 height 9
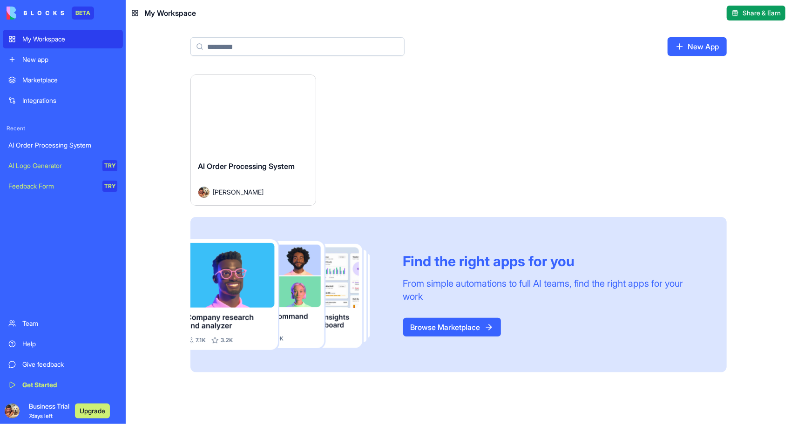
click at [260, 112] on button "Launch" at bounding box center [253, 114] width 70 height 19
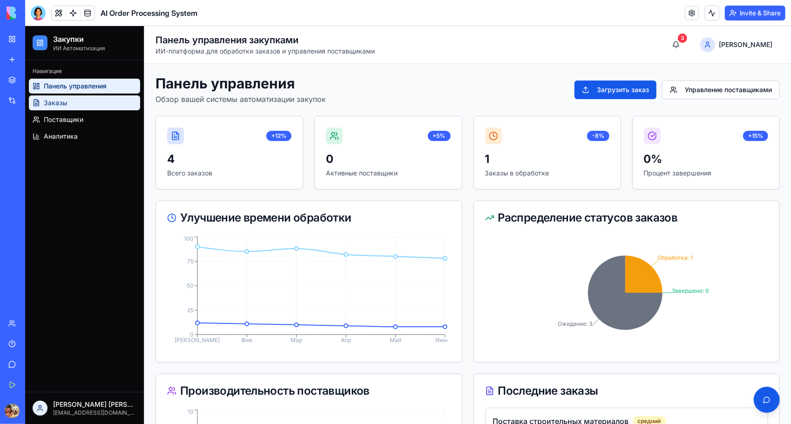
click at [58, 103] on span "Заказы" at bounding box center [54, 102] width 23 height 9
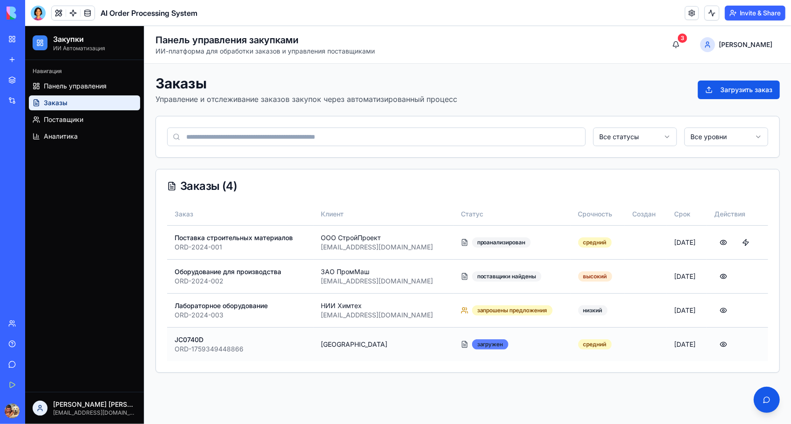
click at [472, 343] on div "загружен" at bounding box center [490, 344] width 36 height 10
click at [720, 340] on button at bounding box center [723, 344] width 19 height 17
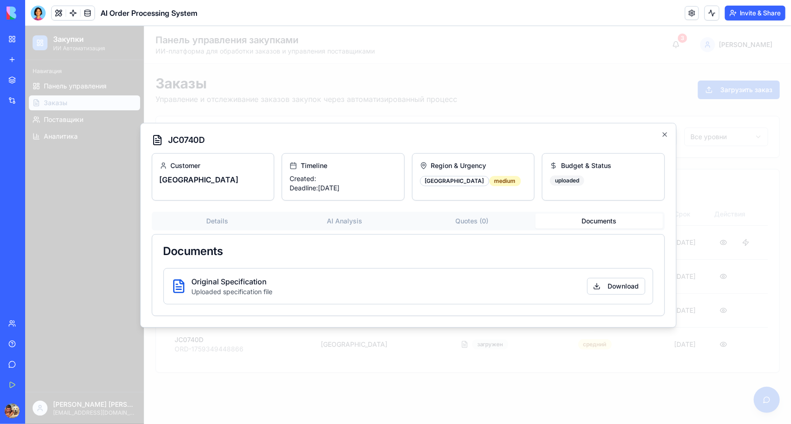
click at [594, 227] on button "Documents" at bounding box center [599, 220] width 128 height 15
click at [617, 285] on button "Download" at bounding box center [616, 286] width 58 height 17
click at [613, 281] on button "Download" at bounding box center [616, 286] width 58 height 17
click at [612, 287] on button "Download" at bounding box center [616, 286] width 58 height 17
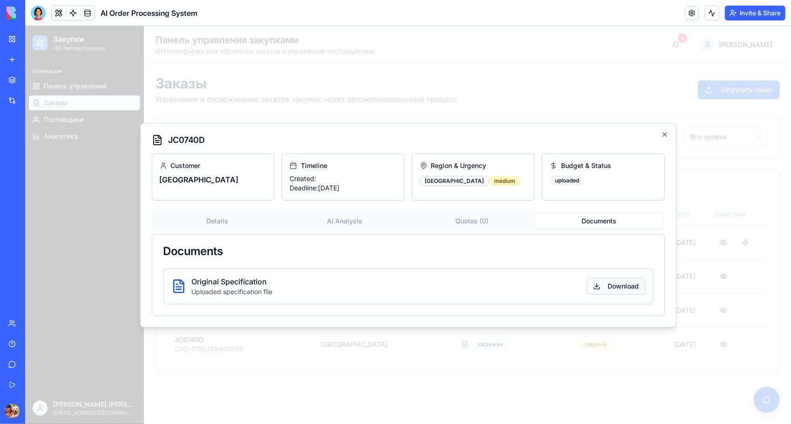
click at [612, 287] on button "Download" at bounding box center [616, 286] width 58 height 17
click at [390, 262] on div "Documents" at bounding box center [408, 251] width 512 height 34
drag, startPoint x: 326, startPoint y: 218, endPoint x: 346, endPoint y: 223, distance: 20.2
click at [326, 217] on button "AI Analysis" at bounding box center [344, 220] width 128 height 15
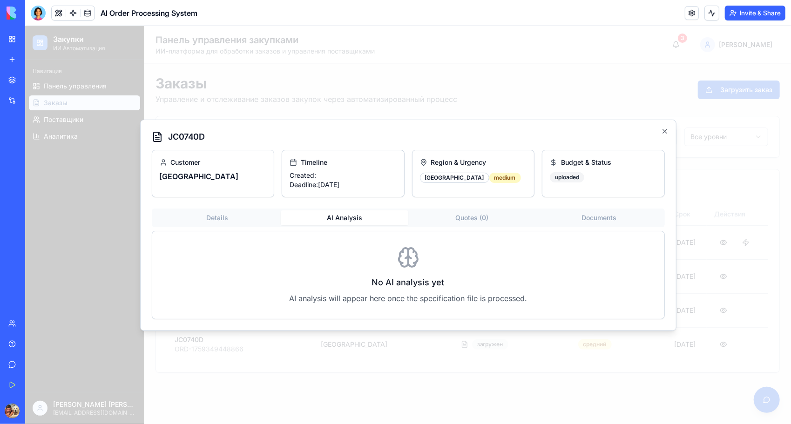
click at [425, 282] on h3 "No AI analysis yet" at bounding box center [408, 282] width 482 height 13
click at [476, 216] on button "Quotes ( 0 )" at bounding box center [472, 217] width 128 height 15
click at [200, 214] on div "Customer китай Timeline Created: Deadline: [DATE] Region & Urgency [GEOGRAPHIC_…" at bounding box center [407, 233] width 513 height 169
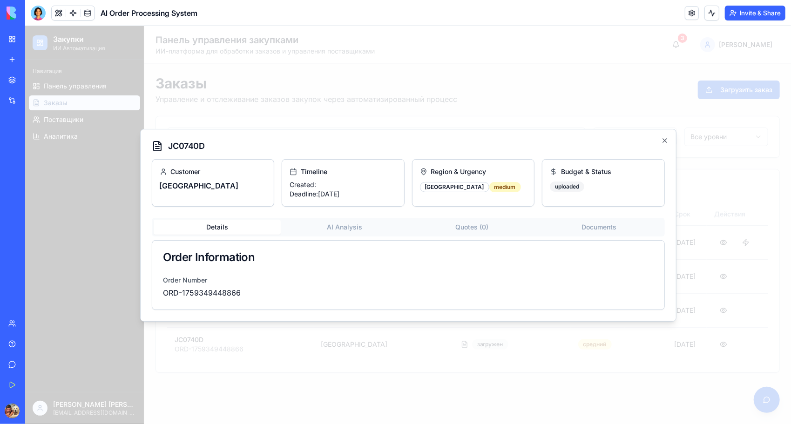
click at [212, 266] on div "Order Information" at bounding box center [408, 257] width 512 height 34
drag, startPoint x: 241, startPoint y: 292, endPoint x: 161, endPoint y: 268, distance: 83.7
click at [155, 275] on div "Order Number ORD-1759349448866" at bounding box center [408, 291] width 512 height 35
click at [189, 189] on p "[GEOGRAPHIC_DATA]" at bounding box center [212, 185] width 107 height 11
click at [217, 223] on button "Details" at bounding box center [217, 226] width 128 height 15
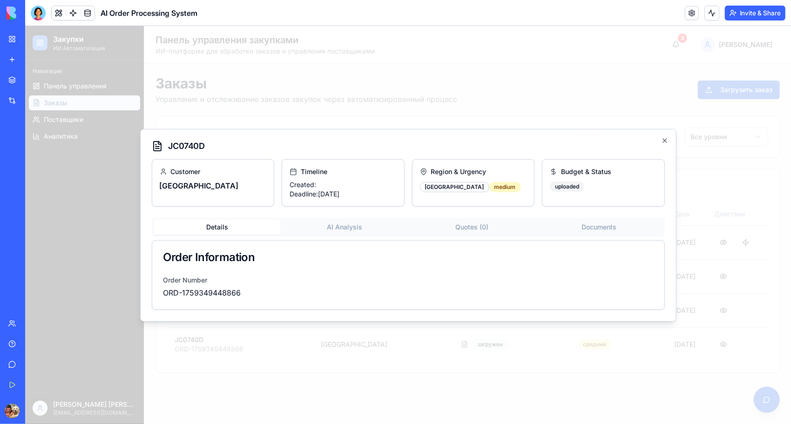
click at [660, 139] on div "JC0740D Customer китай Timeline Created: Deadline: 04.10.2025 Region & Urgency …" at bounding box center [408, 225] width 536 height 193
click at [666, 139] on icon "button" at bounding box center [664, 139] width 7 height 7
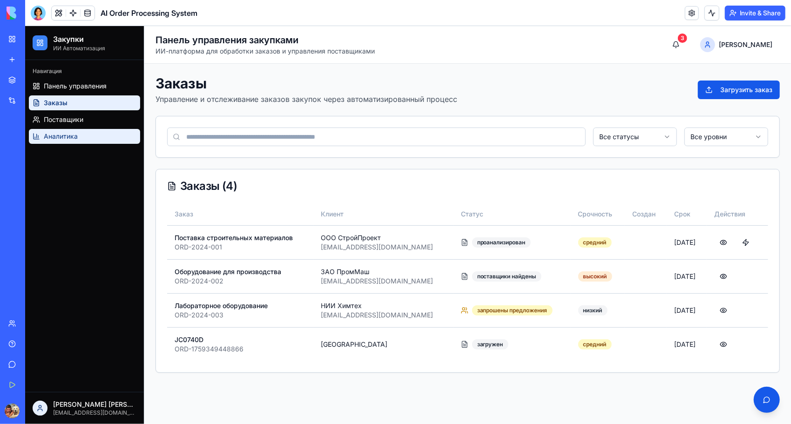
click at [52, 140] on span "Аналитика" at bounding box center [60, 135] width 34 height 9
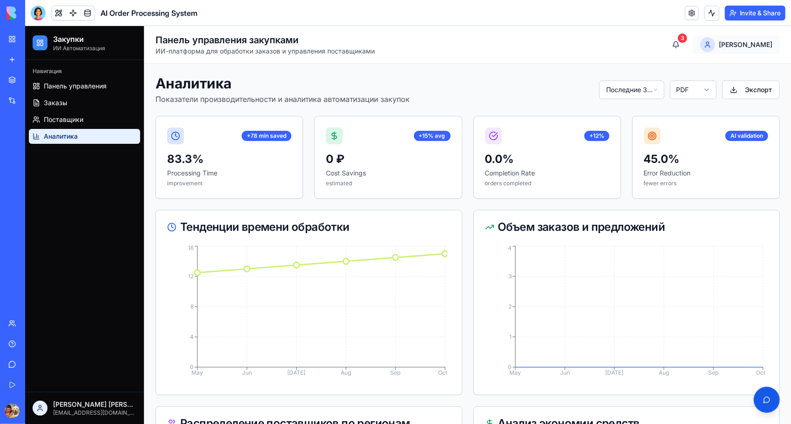
click at [748, 42] on html "Закупки ИИ Автоматизация Навигация Панель управления Заказы Поставщики Аналитик…" at bounding box center [408, 385] width 766 height 719
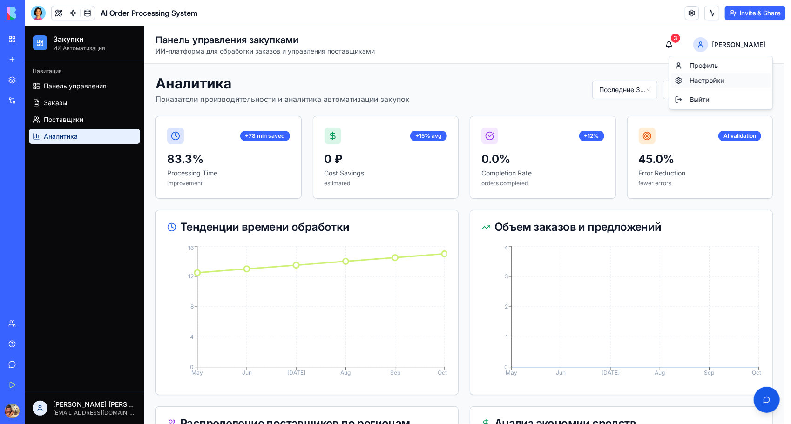
click at [700, 76] on div "Настройки" at bounding box center [721, 80] width 100 height 15
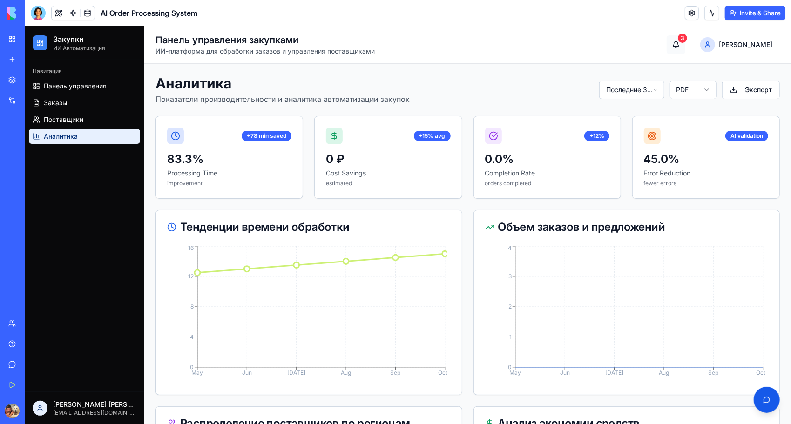
click at [685, 43] on button "3" at bounding box center [675, 44] width 19 height 19
click at [651, 88] on html "Закупки ИИ Автоматизация Навигация Панель управления Заказы Поставщики Аналитик…" at bounding box center [408, 385] width 766 height 719
click at [691, 84] on html "Закупки ИИ Автоматизация Навигация Панель управления Заказы Поставщики Аналитик…" at bounding box center [408, 385] width 766 height 719
click at [86, 121] on link "Поставщики" at bounding box center [83, 119] width 111 height 15
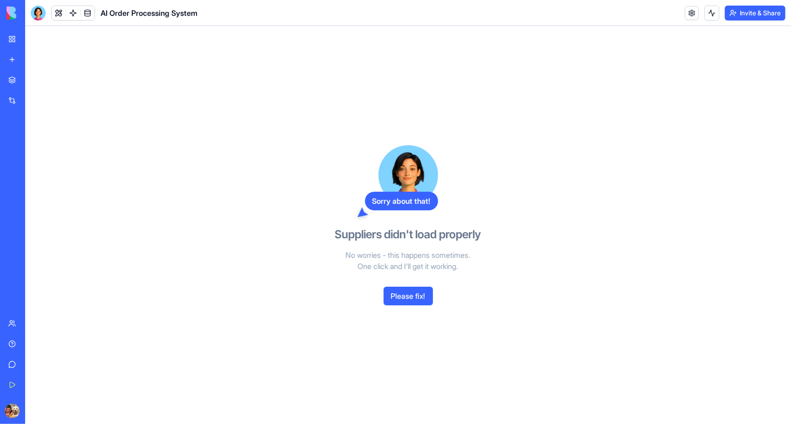
click at [410, 303] on button "Please fix!" at bounding box center [408, 296] width 49 height 19
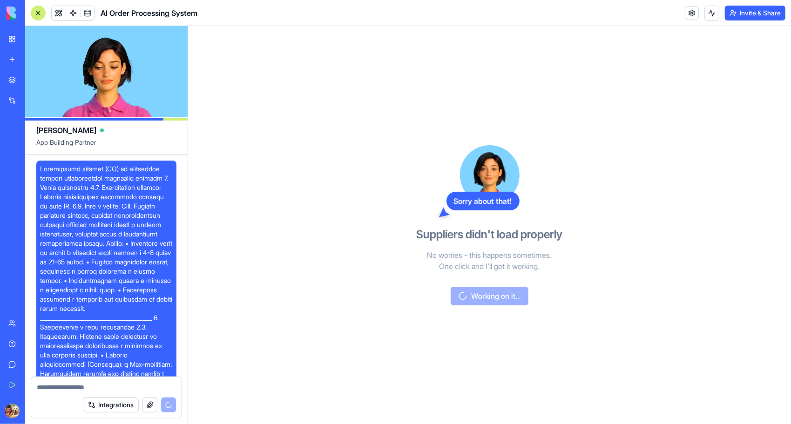
scroll to position [4712, 0]
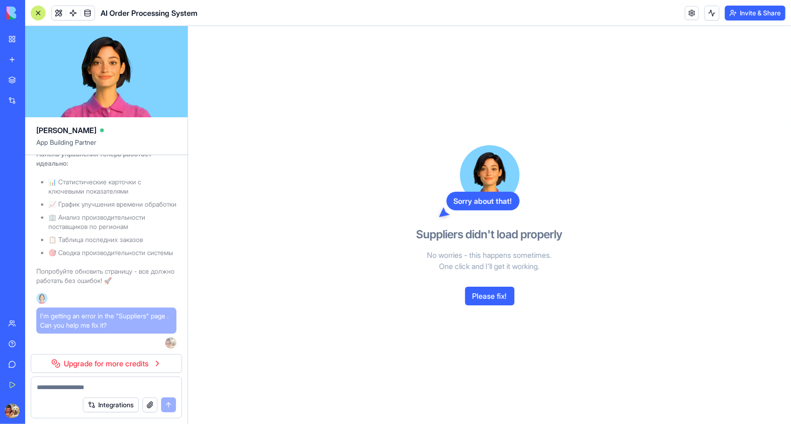
click at [480, 296] on button "Please fix!" at bounding box center [489, 296] width 49 height 19
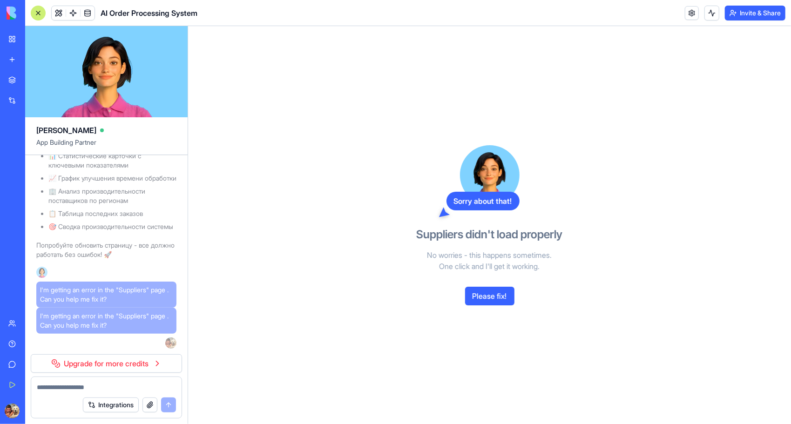
click at [150, 363] on link "Upgrade for more credits" at bounding box center [106, 363] width 151 height 19
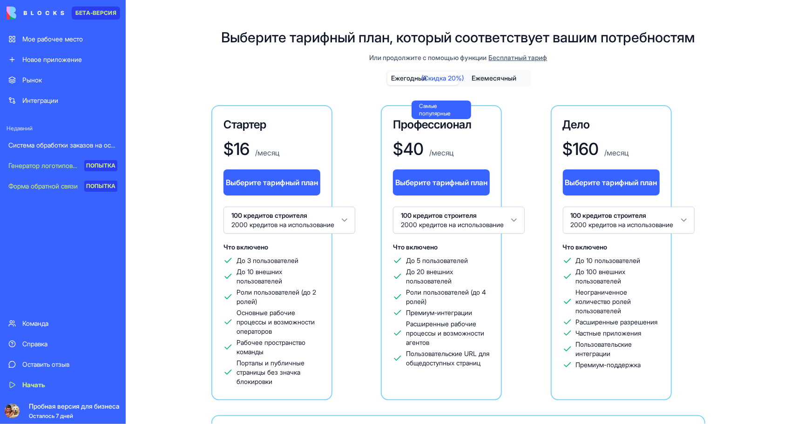
click at [58, 81] on div "Рынок" at bounding box center [69, 79] width 95 height 9
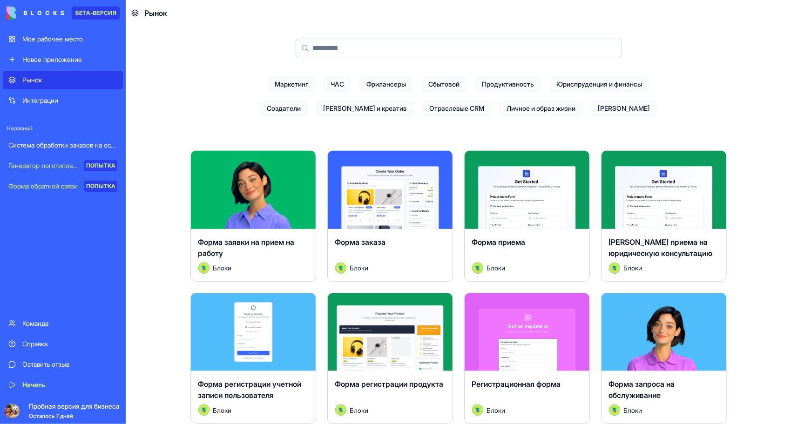
scroll to position [47, 0]
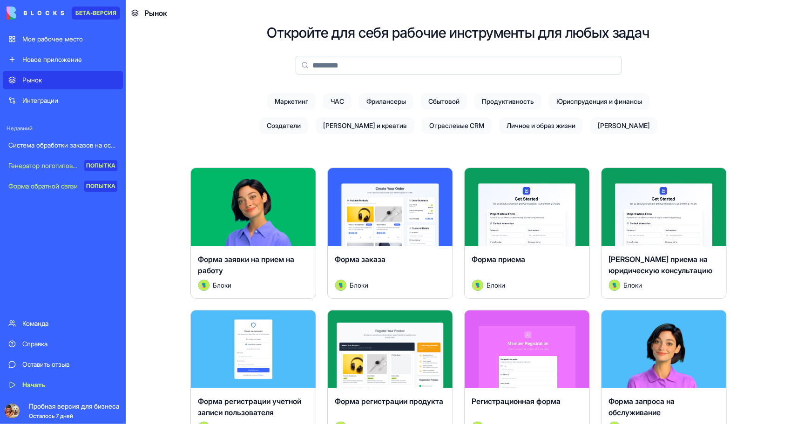
click at [436, 99] on span "Сбытовой" at bounding box center [444, 101] width 46 height 17
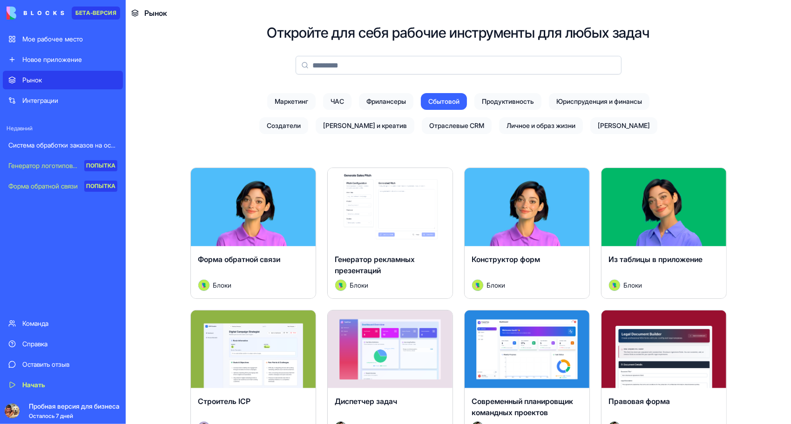
scroll to position [0, 0]
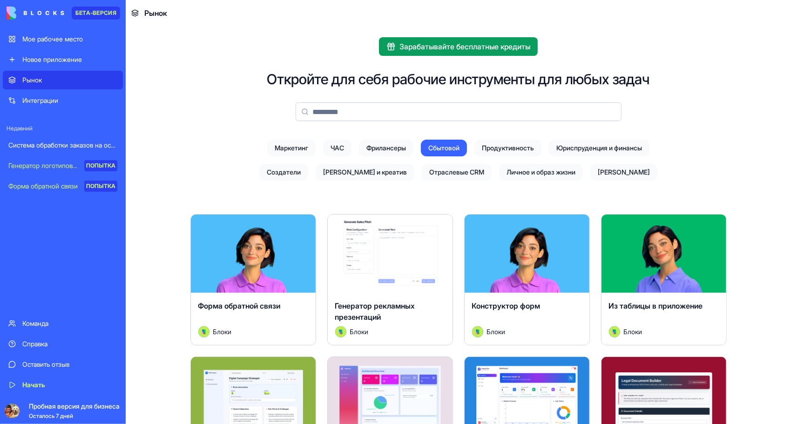
click at [281, 145] on span "Маркетинг" at bounding box center [291, 148] width 48 height 17
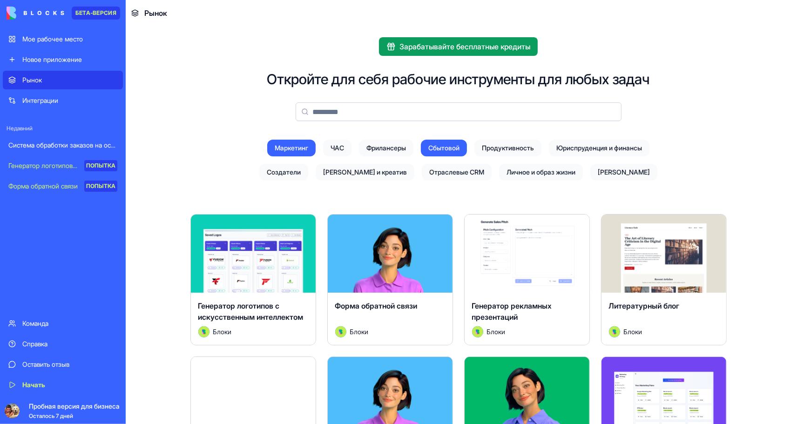
click at [78, 407] on font "Пробная версия для бизнеса" at bounding box center [74, 406] width 91 height 8
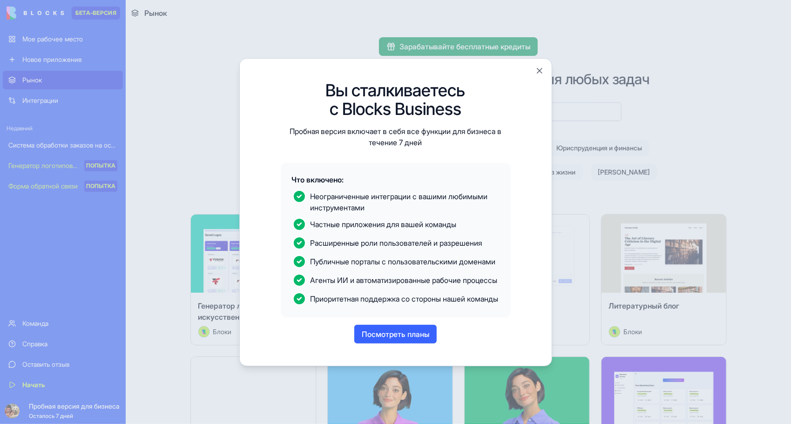
click at [399, 344] on button "Посмотреть планы" at bounding box center [395, 334] width 82 height 19
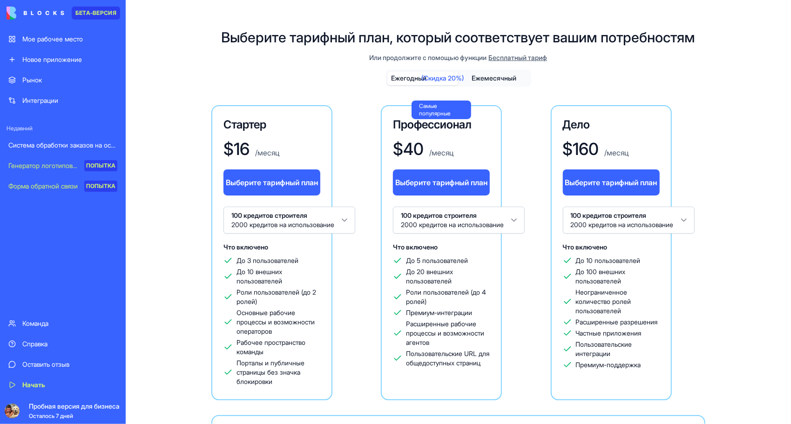
click at [518, 59] on span "Бесплатный тариф" at bounding box center [518, 57] width 59 height 9
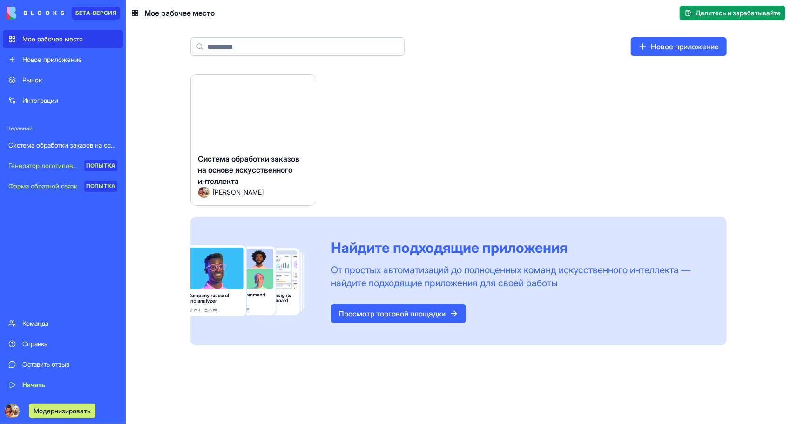
click at [250, 142] on div "Баркас" at bounding box center [253, 114] width 125 height 78
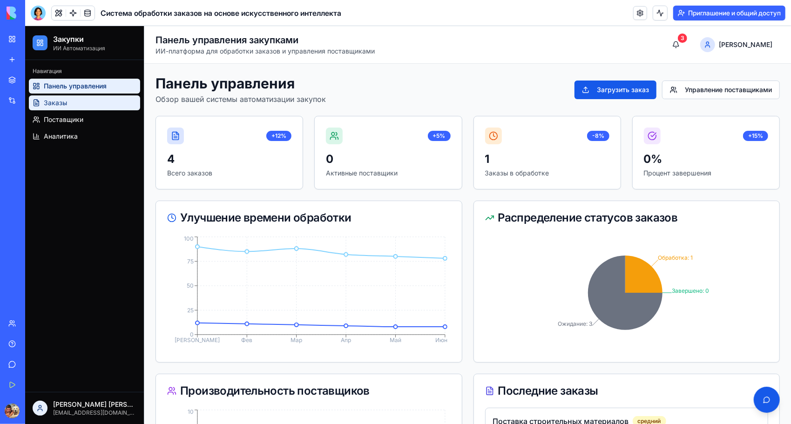
click at [37, 103] on icon at bounding box center [35, 102] width 7 height 7
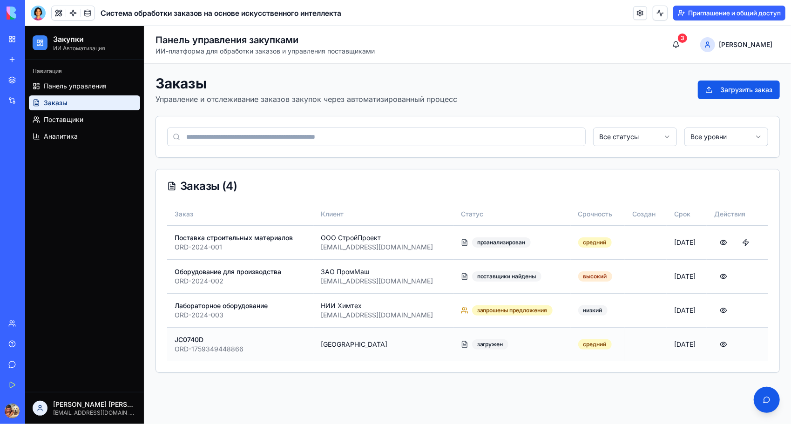
click at [192, 340] on div "JC0740D" at bounding box center [240, 339] width 132 height 9
click at [675, 346] on td "[DATE]" at bounding box center [686, 344] width 40 height 34
click at [722, 343] on button at bounding box center [723, 344] width 19 height 17
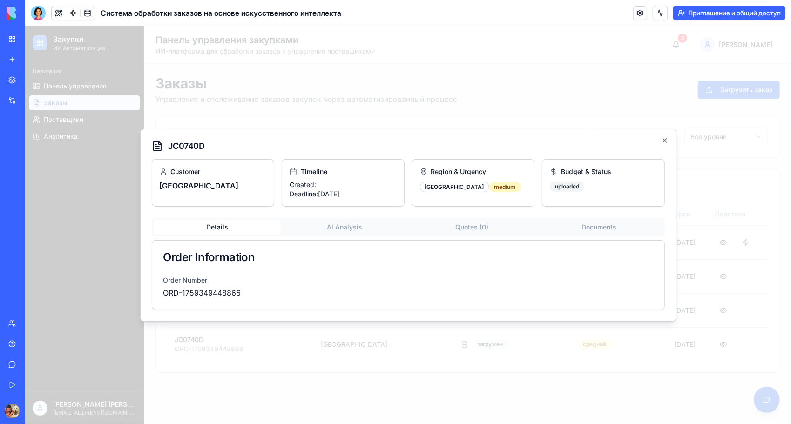
click at [338, 226] on div "Details AI Analysis Quotes ( 0 ) Documents" at bounding box center [407, 226] width 513 height 19
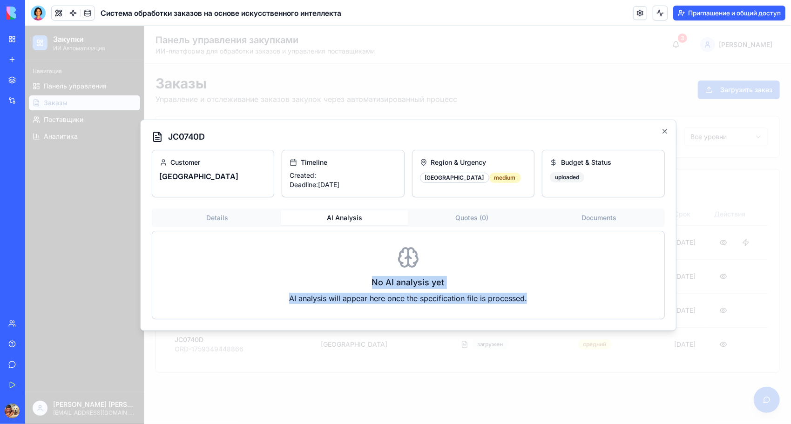
drag, startPoint x: 538, startPoint y: 298, endPoint x: 367, endPoint y: 276, distance: 171.8
click at [367, 276] on div "No AI analysis yet AI analysis will appear here once the specification file is …" at bounding box center [408, 275] width 512 height 88
copy div "No AI analysis yet AI analysis will appear here once the specification file is …"
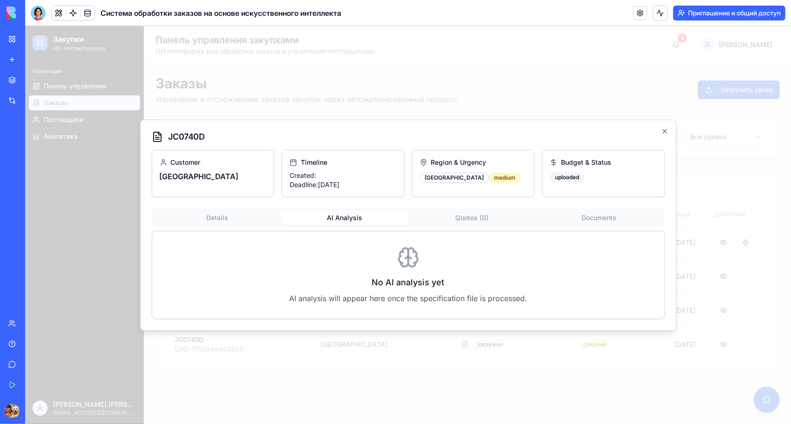
click at [325, 177] on p "Created:" at bounding box center [342, 174] width 107 height 9
click at [325, 176] on p "Created:" at bounding box center [342, 174] width 107 height 9
click at [308, 175] on p "Created:" at bounding box center [342, 174] width 107 height 9
click at [460, 216] on button "Quotes ( 0 )" at bounding box center [472, 217] width 128 height 15
drag, startPoint x: 216, startPoint y: 215, endPoint x: 233, endPoint y: 223, distance: 19.0
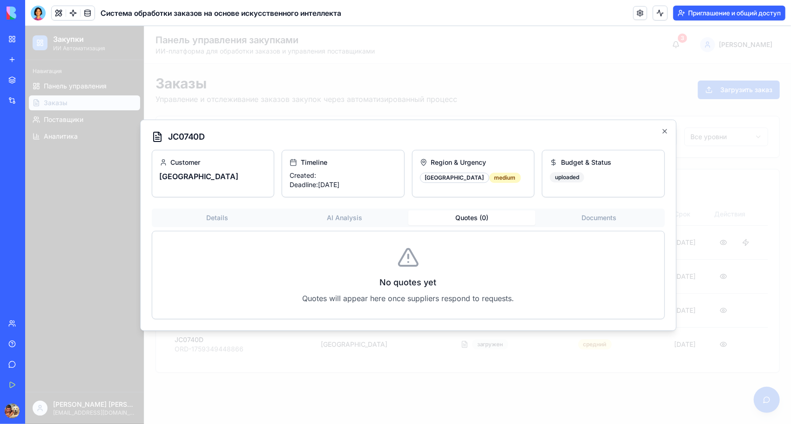
click at [216, 214] on div "Customer китай Timeline Created: Deadline: [DATE] Region & Urgency [GEOGRAPHIC_…" at bounding box center [407, 233] width 513 height 169
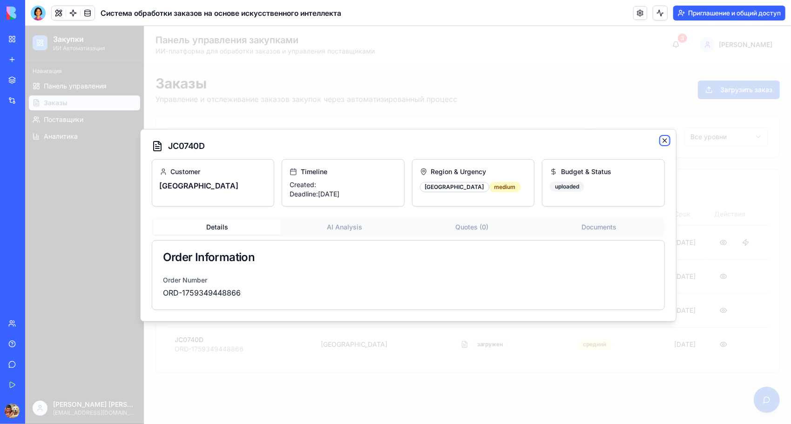
click at [662, 140] on icon "button" at bounding box center [664, 139] width 7 height 7
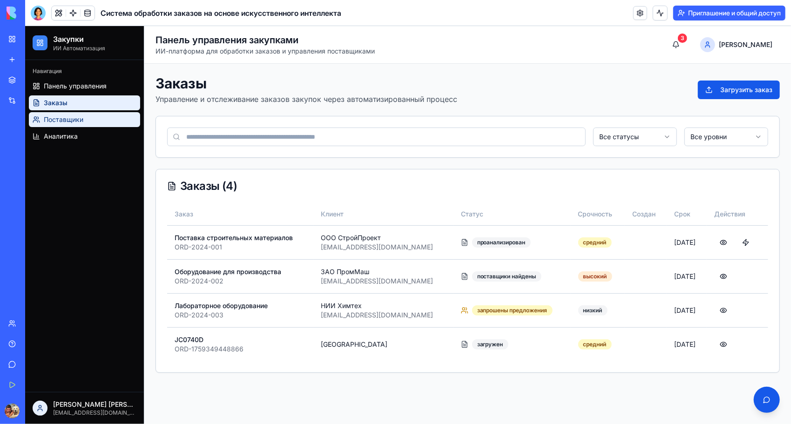
click at [49, 117] on span "Поставщики" at bounding box center [63, 119] width 40 height 9
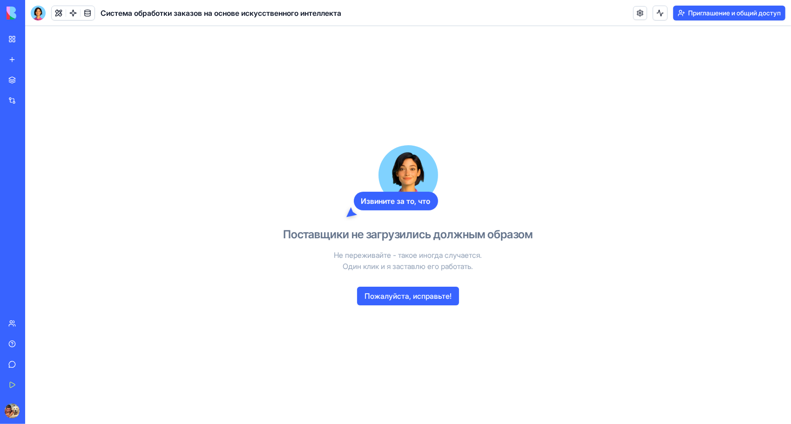
click at [401, 296] on button "Пожалуйста, исправьте!" at bounding box center [408, 296] width 102 height 19
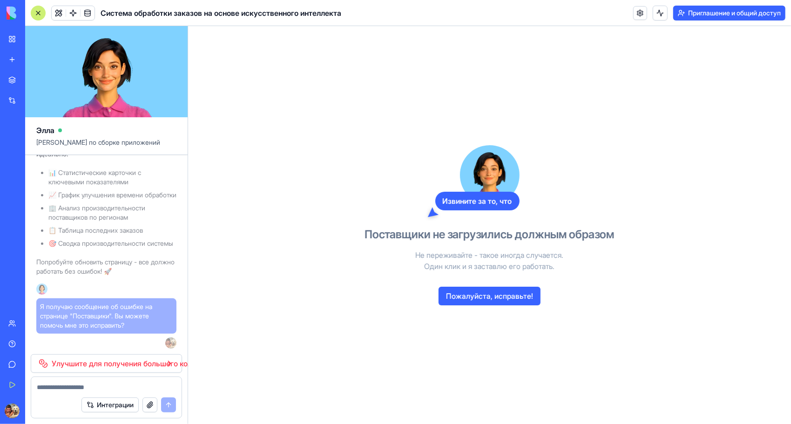
click at [375, 207] on div "Извините за то, что Поставщики не загрузились должным образом Не переживайте - …" at bounding box center [490, 225] width 250 height 398
